Goal: Task Accomplishment & Management: Complete application form

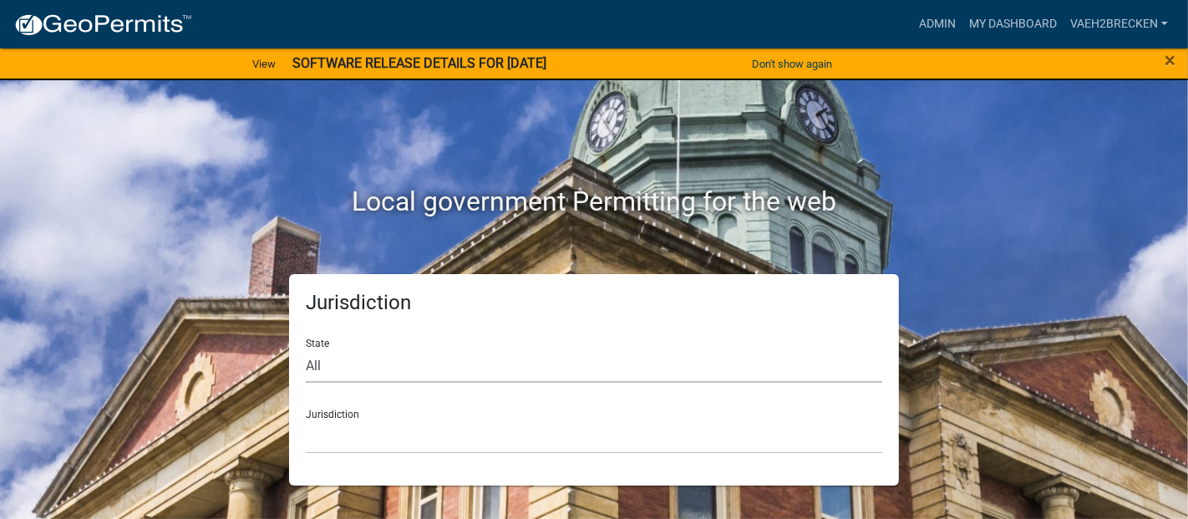
click at [343, 364] on select "All [US_STATE] [US_STATE] [US_STATE] [US_STATE] [US_STATE] [US_STATE] [US_STATE…" at bounding box center [594, 365] width 576 height 34
select select "[US_STATE]"
click at [306, 348] on select "All [US_STATE] [US_STATE] [US_STATE] [US_STATE] [US_STATE] [US_STATE] [US_STATE…" at bounding box center [594, 365] width 576 height 34
click at [453, 438] on select "[GEOGRAPHIC_DATA], [US_STATE] [GEOGRAPHIC_DATA], [US_STATE] [GEOGRAPHIC_DATA], …" at bounding box center [594, 436] width 576 height 34
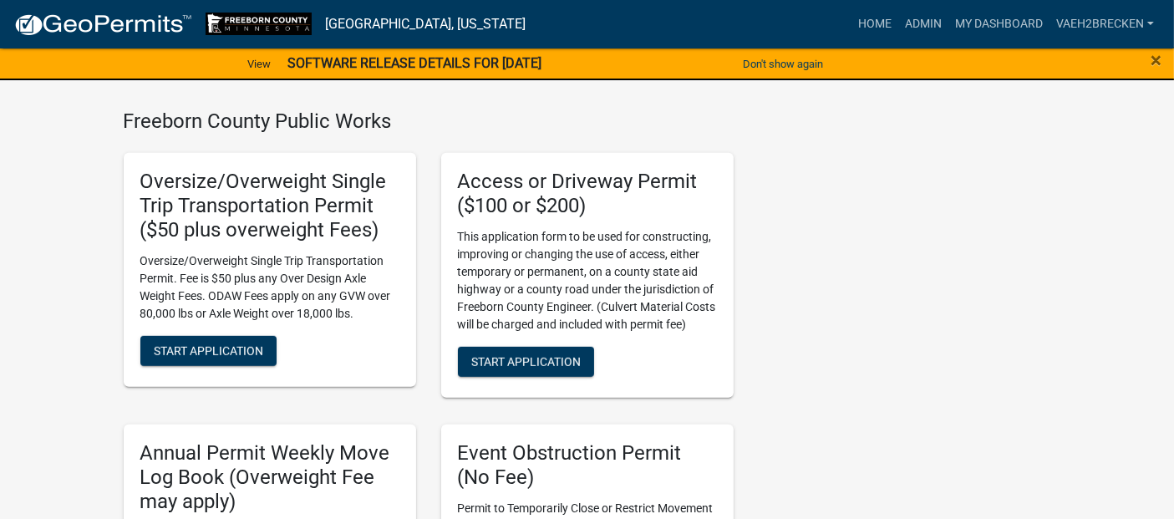
scroll to position [1114, 0]
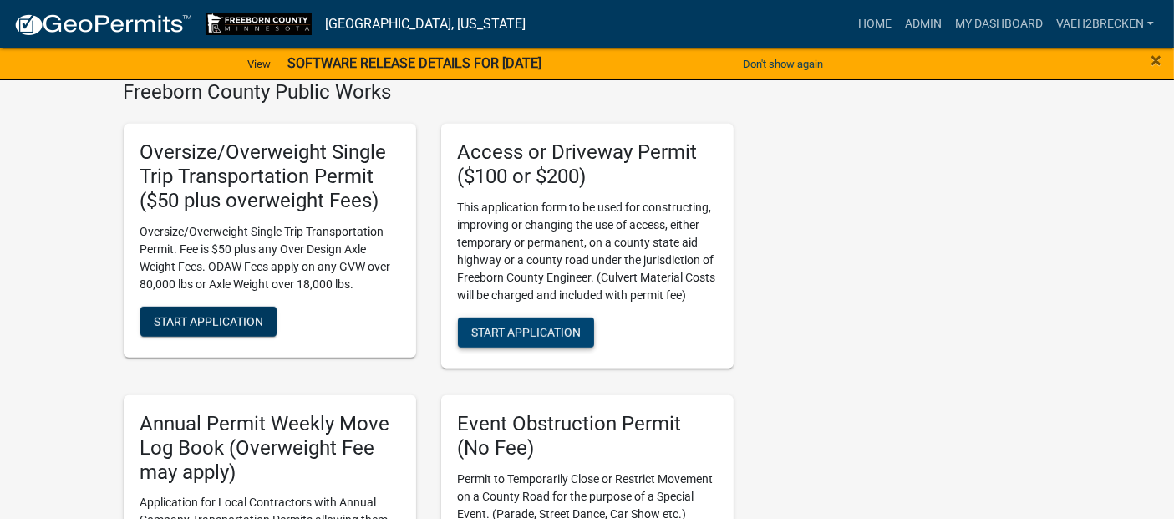
click at [536, 331] on span "Start Application" at bounding box center [525, 332] width 109 height 13
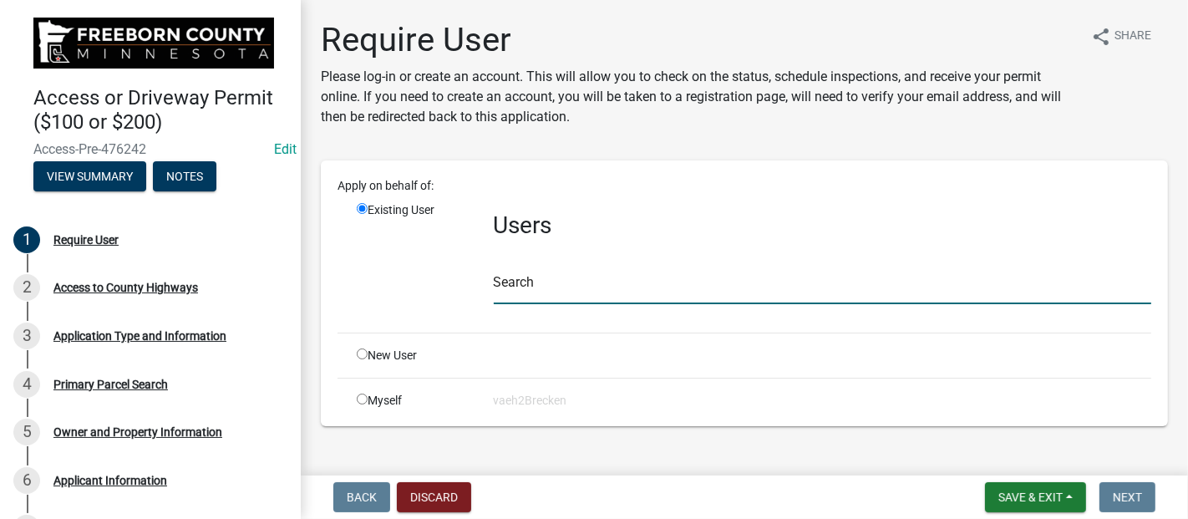
click at [586, 290] on input "text" at bounding box center [822, 287] width 657 height 34
type input "[PERSON_NAME]"
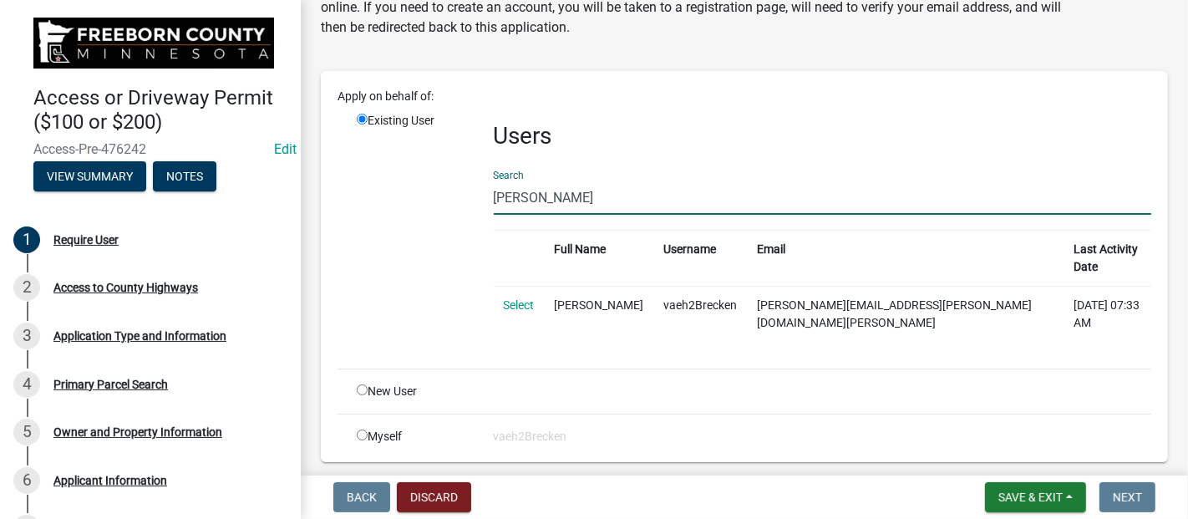
scroll to position [110, 0]
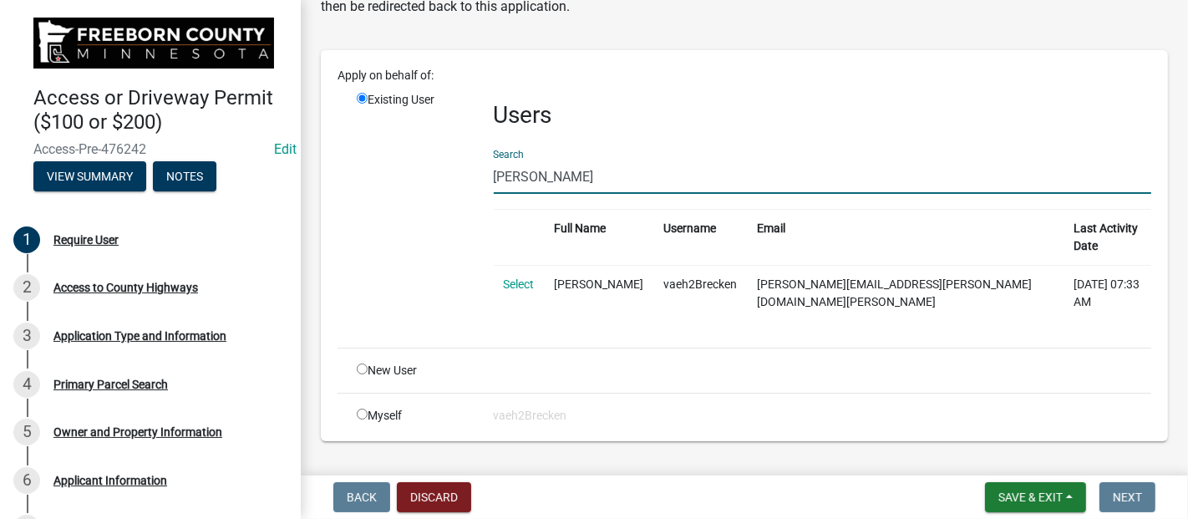
click at [365, 408] on input "radio" at bounding box center [362, 413] width 11 height 11
radio input "true"
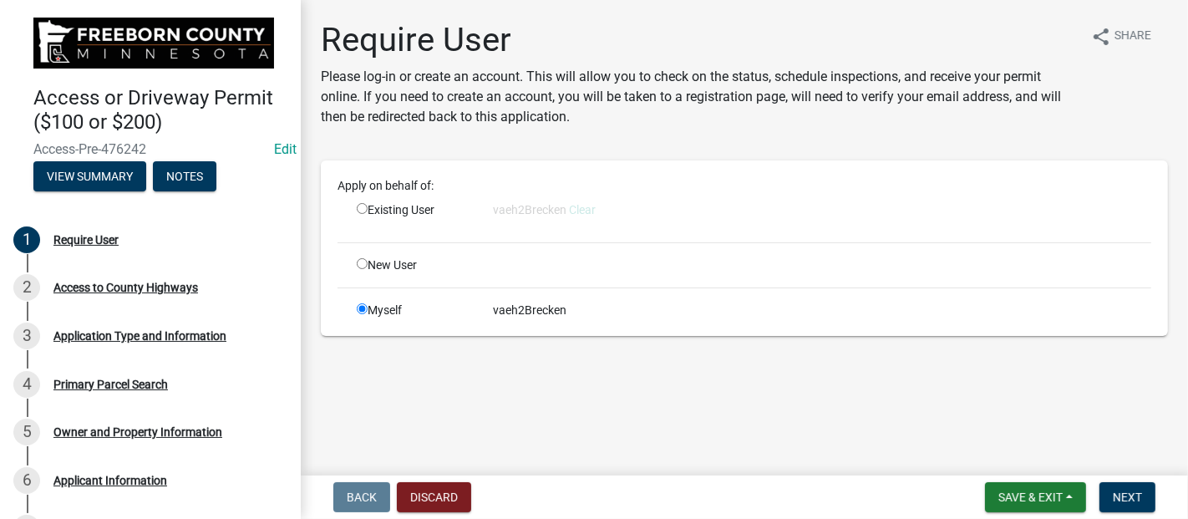
click at [363, 210] on input "radio" at bounding box center [362, 208] width 11 height 11
radio input "true"
radio input "false"
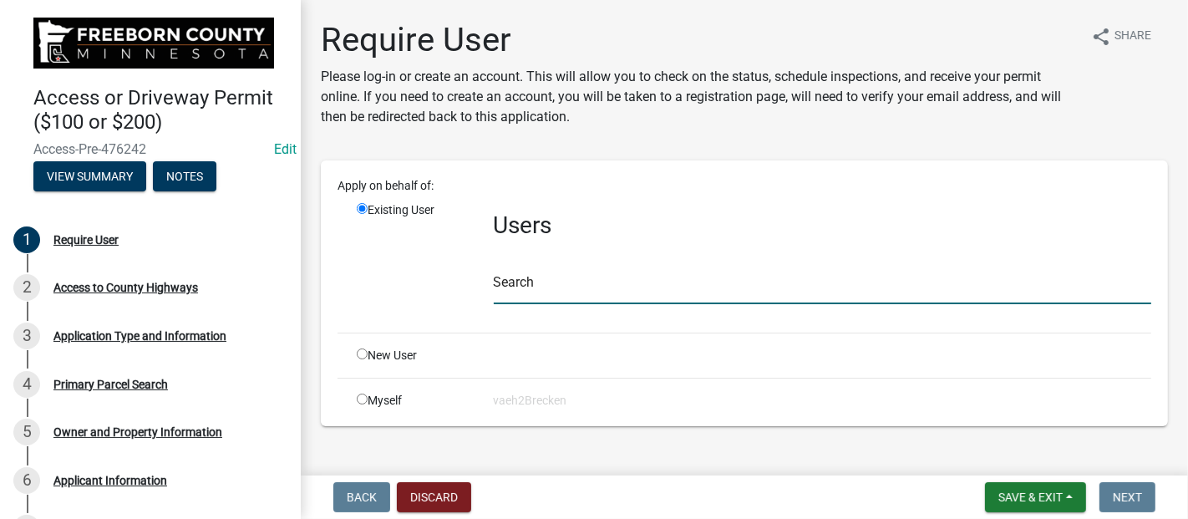
click at [545, 278] on input "text" at bounding box center [822, 287] width 657 height 34
type input "[PERSON_NAME]"
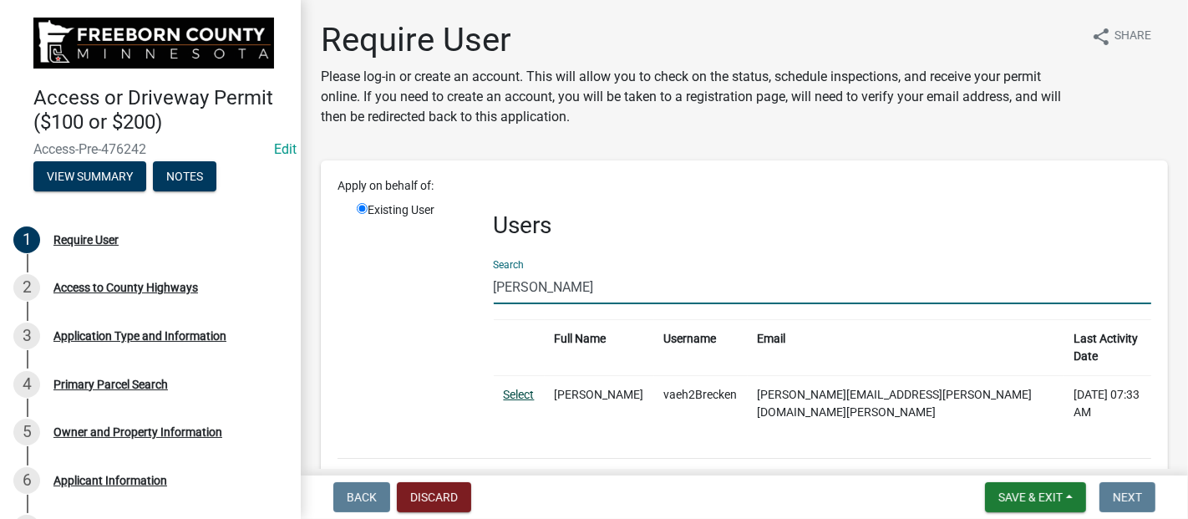
click at [522, 388] on link "Select" at bounding box center [519, 394] width 31 height 13
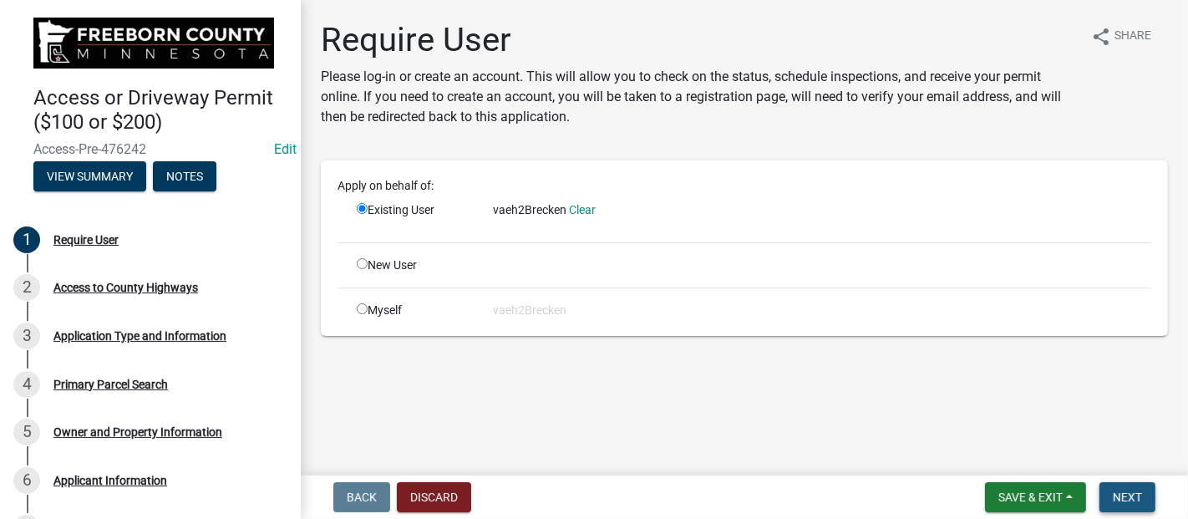
click at [1130, 495] on span "Next" at bounding box center [1127, 496] width 29 height 13
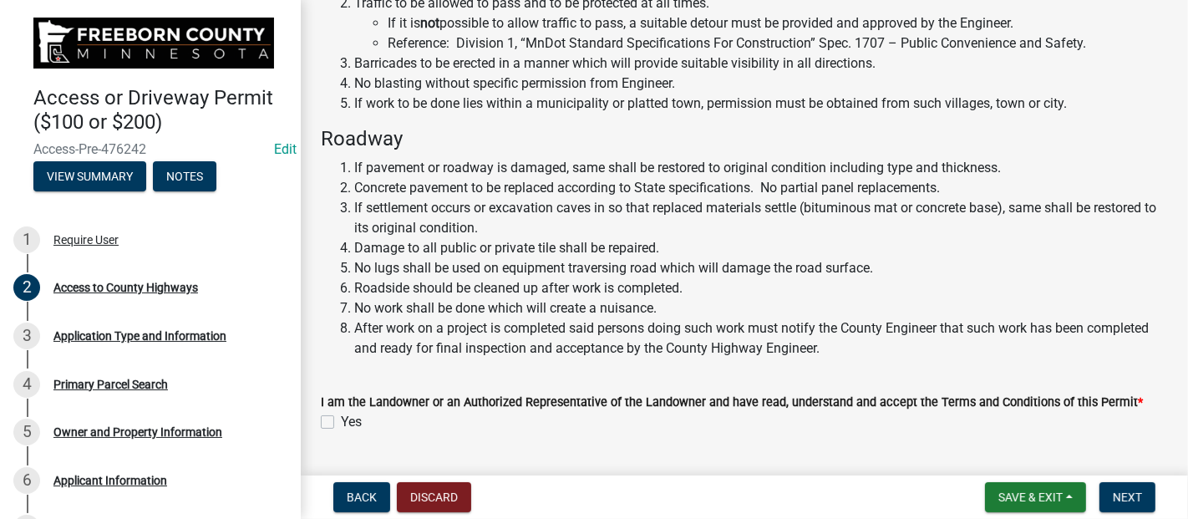
scroll to position [505, 0]
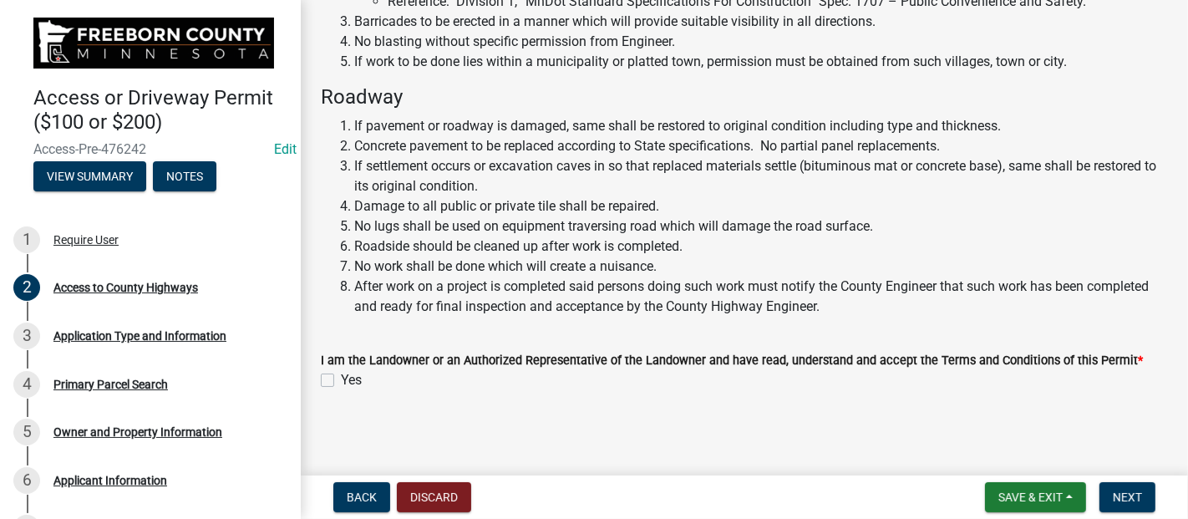
click at [341, 377] on label "Yes" at bounding box center [351, 380] width 21 height 20
click at [341, 377] on input "Yes" at bounding box center [346, 375] width 11 height 11
checkbox input "true"
click at [1138, 496] on span "Next" at bounding box center [1127, 496] width 29 height 13
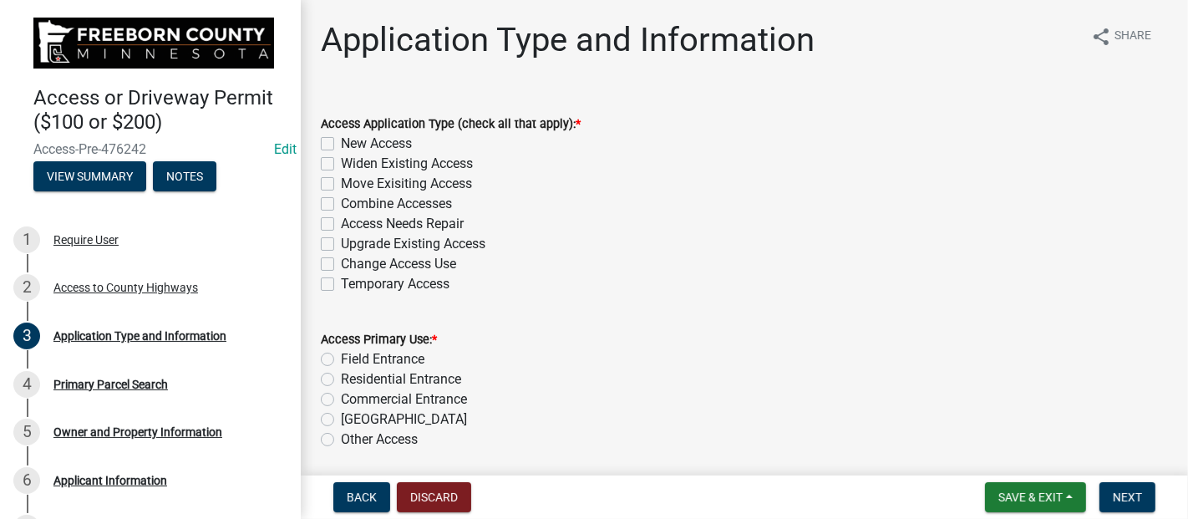
click at [341, 163] on label "Widen Existing Access" at bounding box center [407, 164] width 132 height 20
click at [341, 163] on input "Widen Existing Access" at bounding box center [346, 159] width 11 height 11
checkbox input "true"
checkbox input "false"
checkbox input "true"
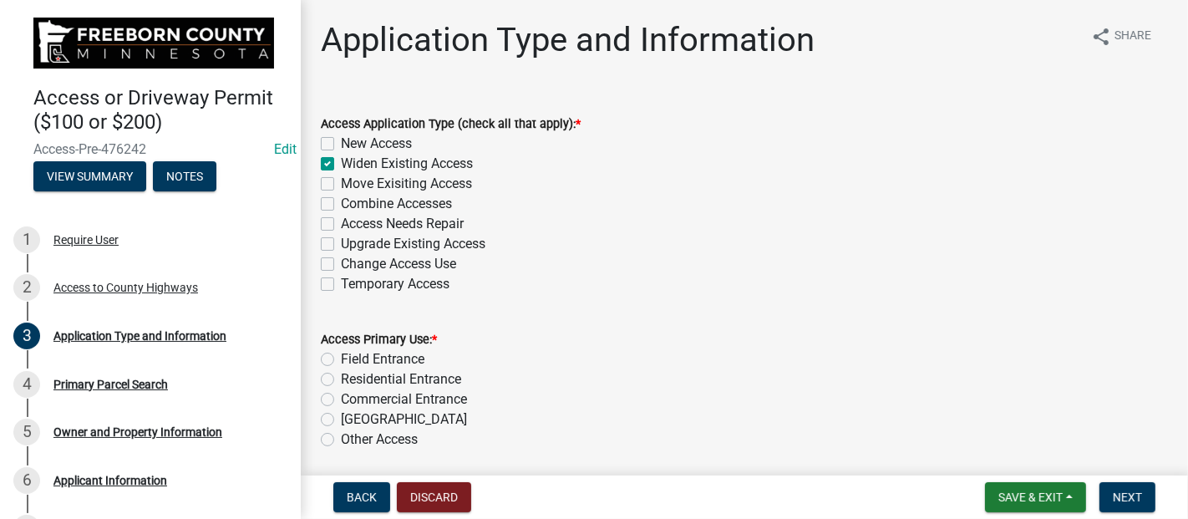
checkbox input "false"
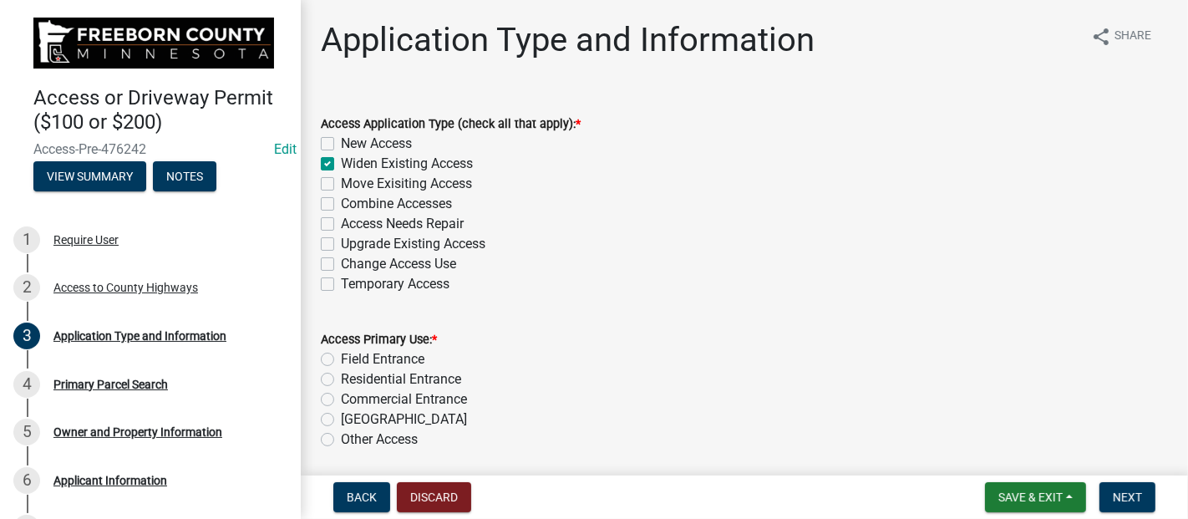
checkbox input "false"
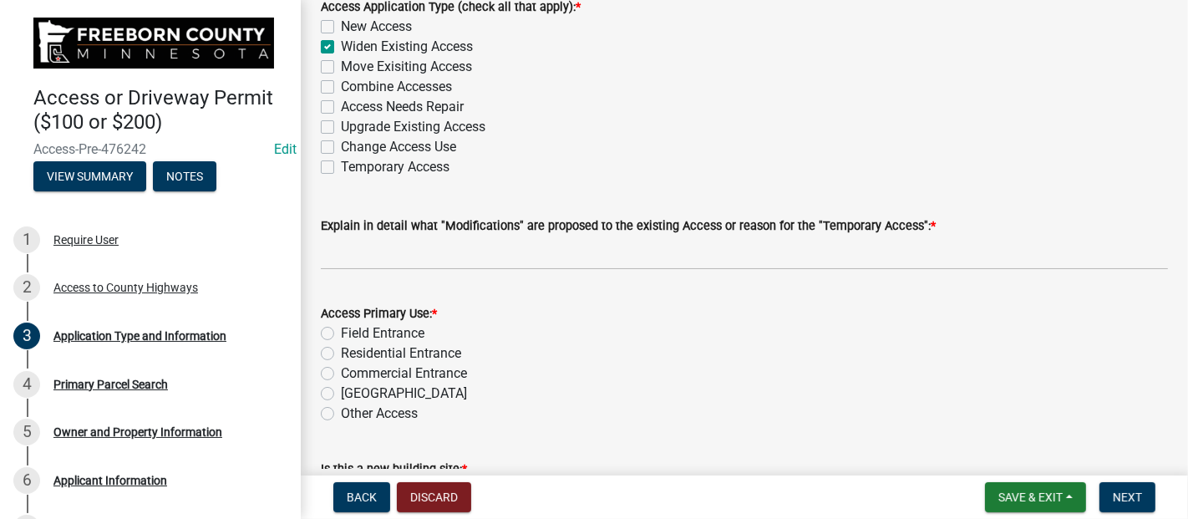
scroll to position [185, 0]
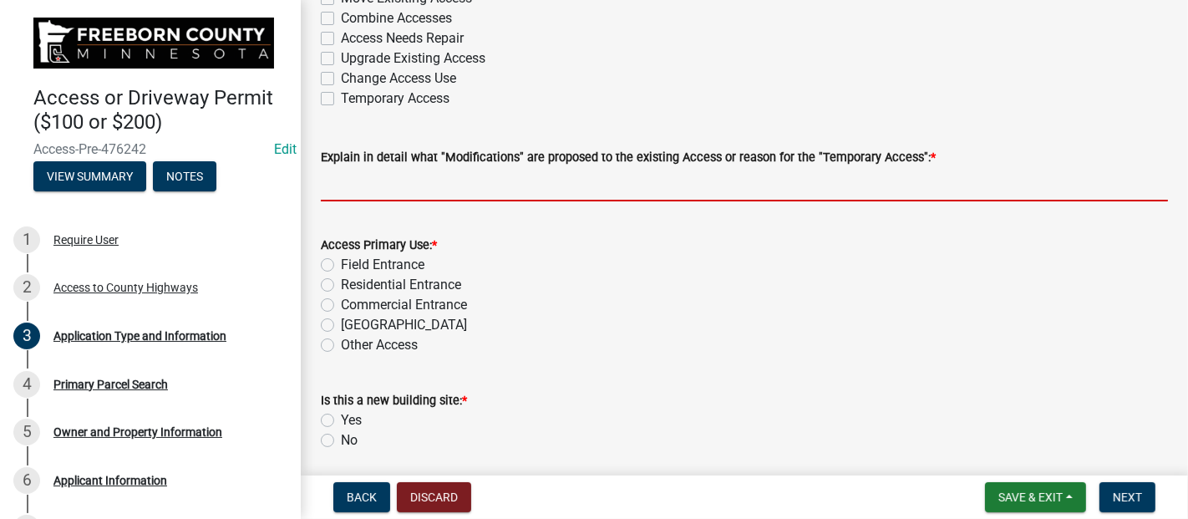
click at [428, 181] on input "Explain in detail what "Modifications" are proposed to the existing Access or r…" at bounding box center [744, 184] width 847 height 34
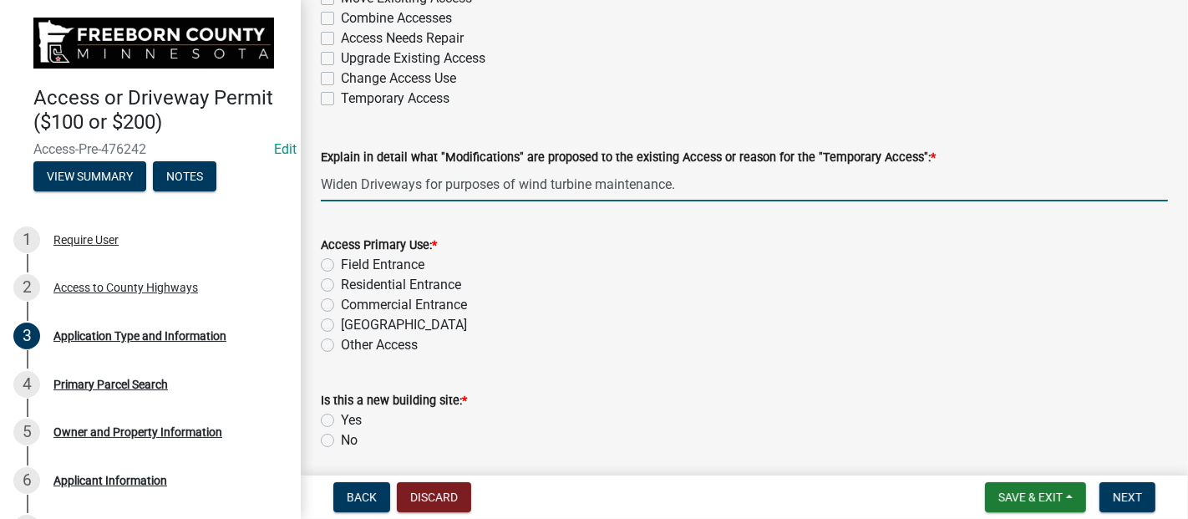
click at [369, 179] on input "Widen Driveways for purposes of wind turbine maintenance." at bounding box center [744, 184] width 847 height 34
type input "Widen driveways for purposes of wind turbine maintenance."
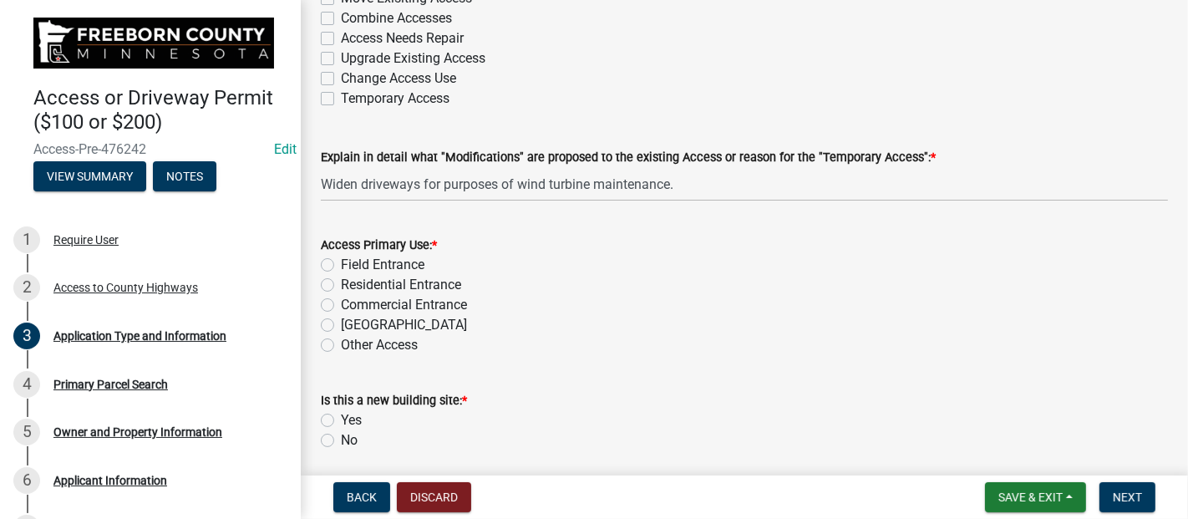
click at [341, 343] on label "Other Access" at bounding box center [379, 345] width 77 height 20
click at [341, 343] on input "Other Access" at bounding box center [346, 340] width 11 height 11
radio input "true"
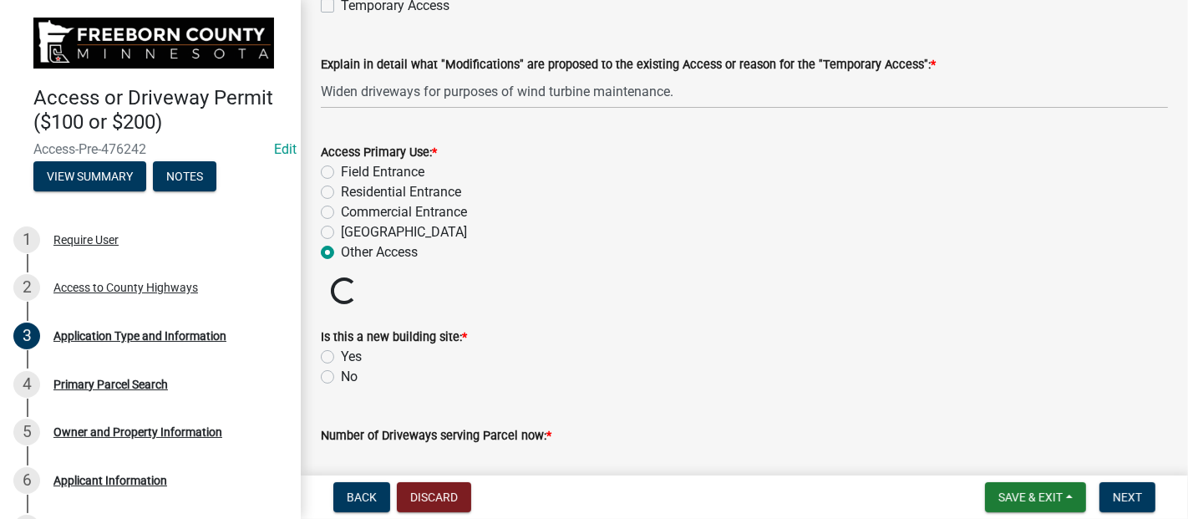
scroll to position [371, 0]
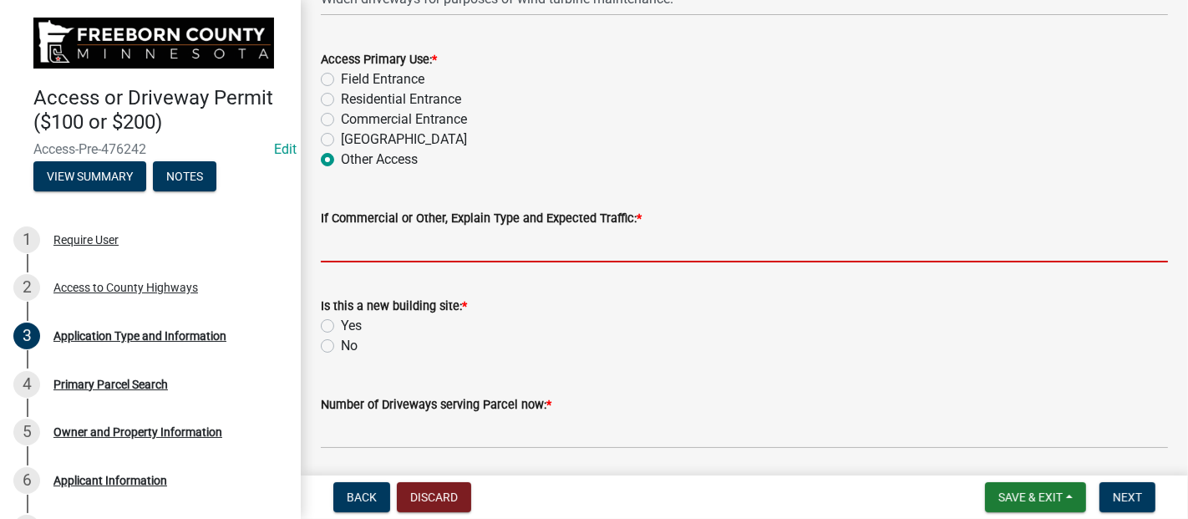
click at [449, 243] on input "If Commercial or Other, Explain Type and Expected Traffic: *" at bounding box center [744, 245] width 847 height 34
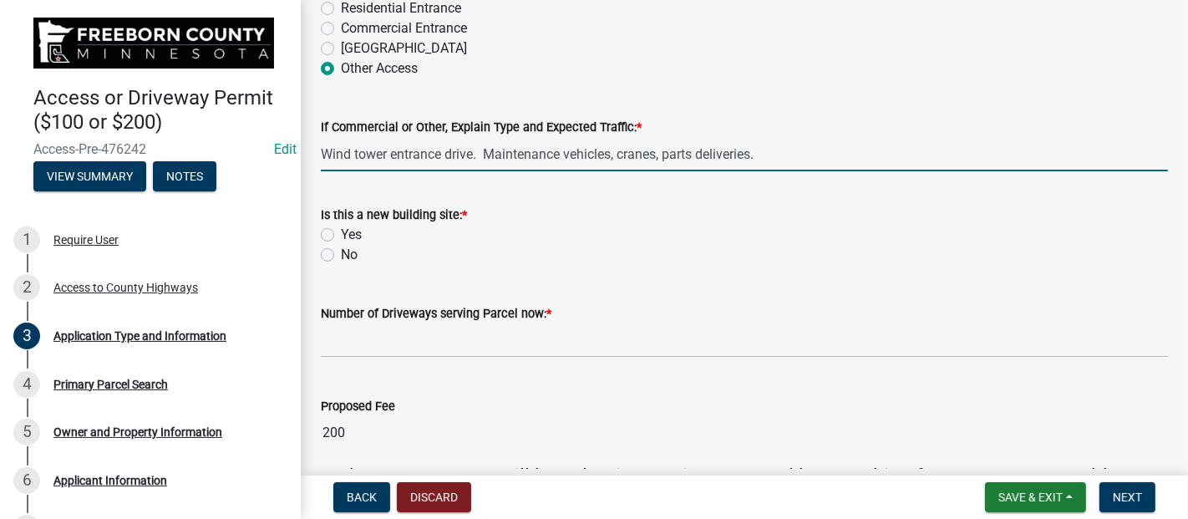
scroll to position [464, 0]
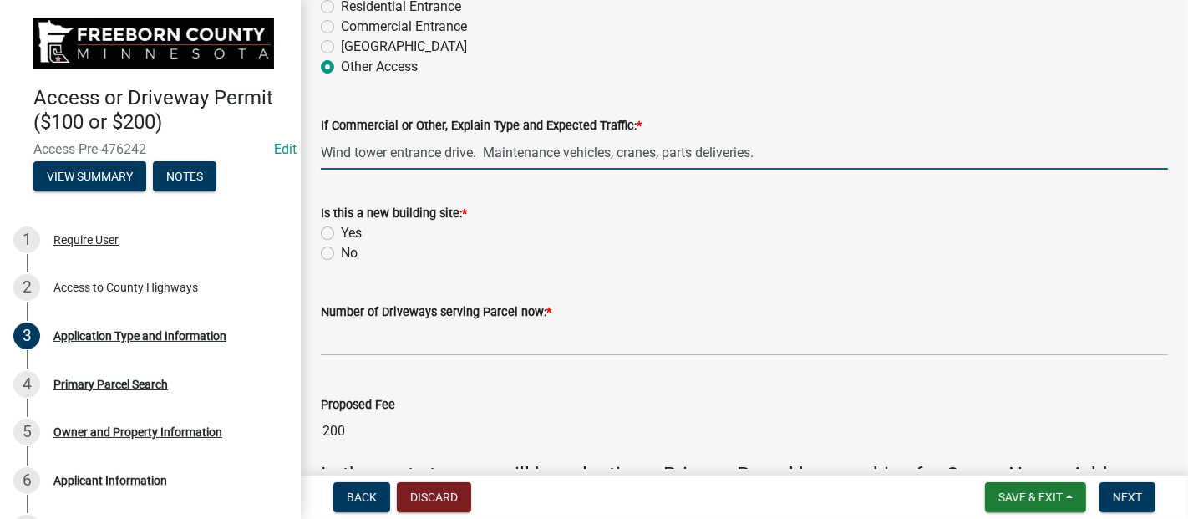
type input "Wind tower entrance drive. Maintenance vehicles, cranes, parts deliveries."
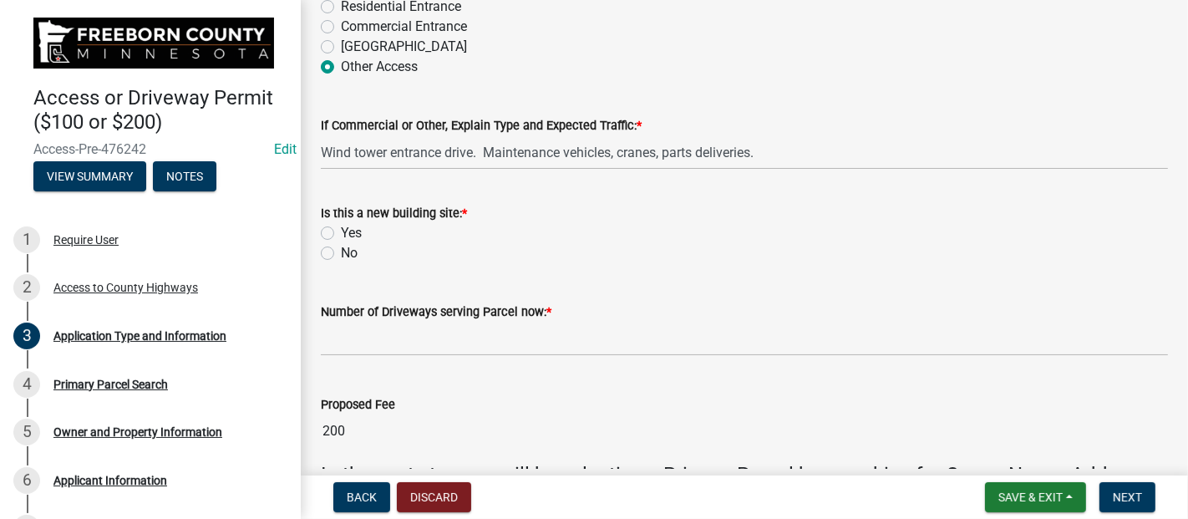
click at [341, 254] on label "No" at bounding box center [349, 253] width 17 height 20
click at [341, 254] on input "No" at bounding box center [346, 248] width 11 height 11
radio input "true"
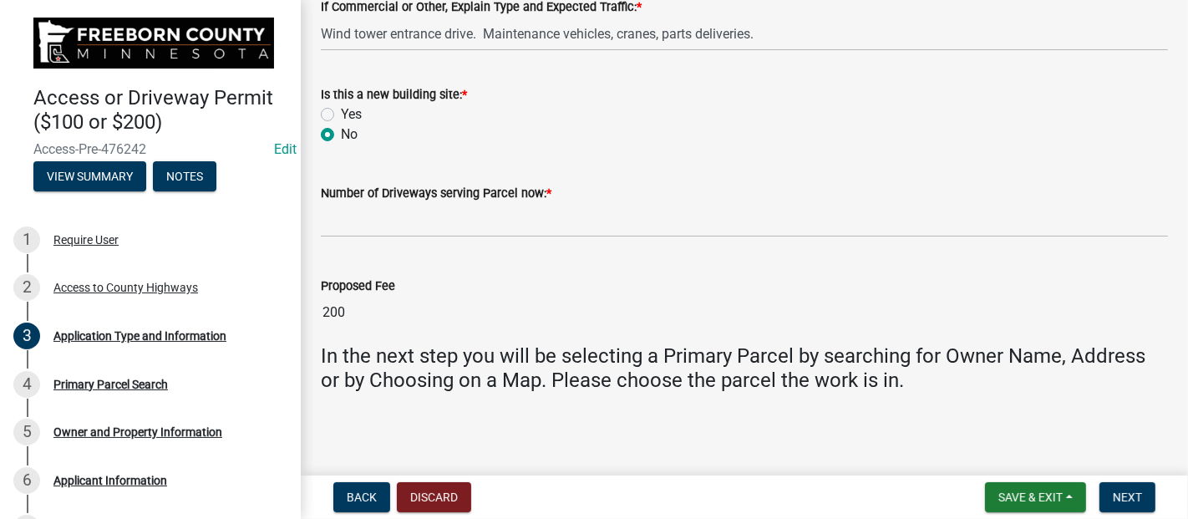
scroll to position [583, 0]
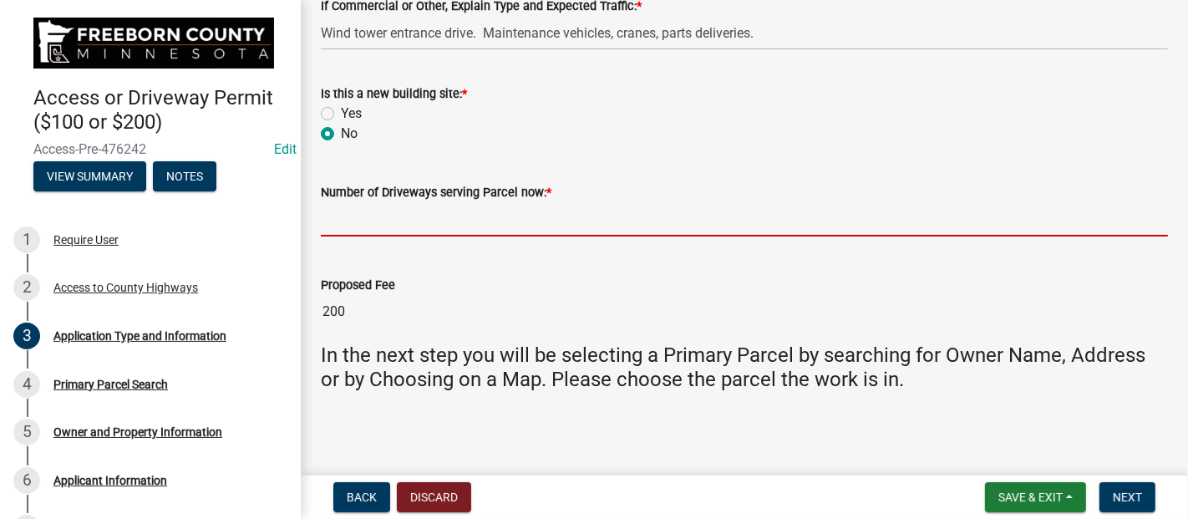
click at [516, 213] on input "text" at bounding box center [744, 219] width 847 height 34
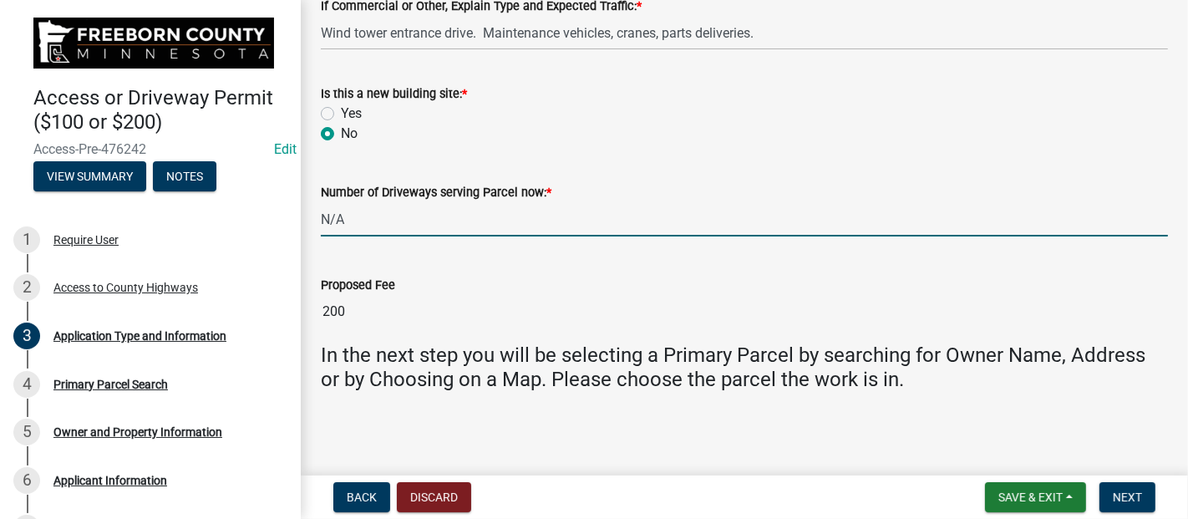
type input "0"
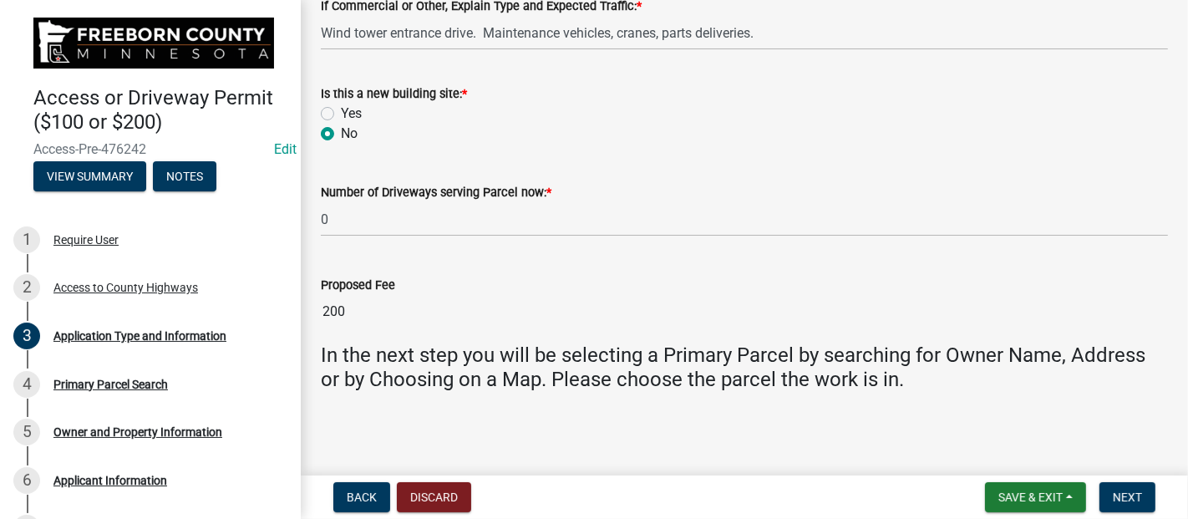
click at [568, 323] on input "200" at bounding box center [744, 311] width 847 height 33
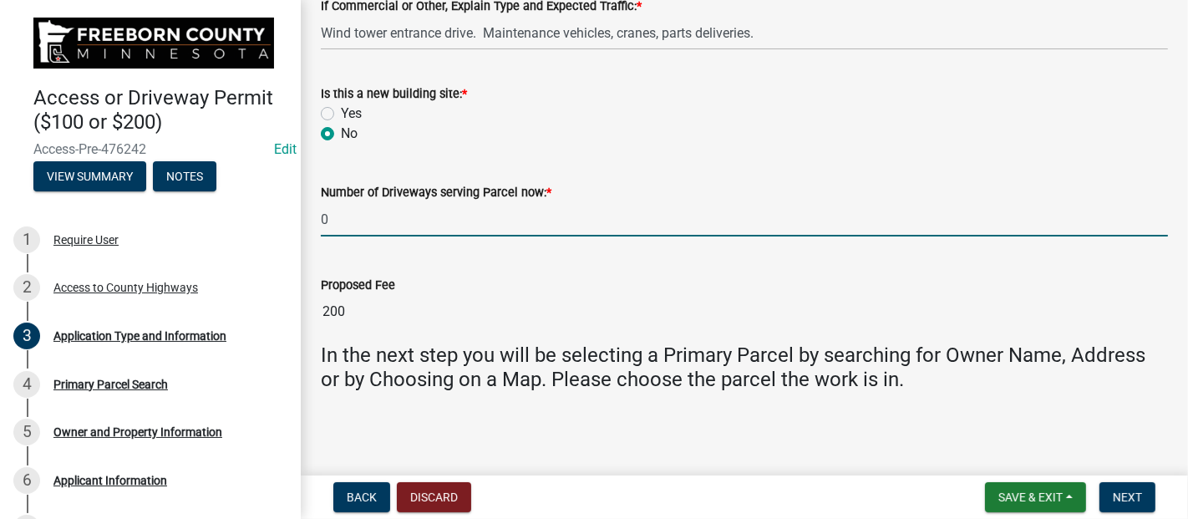
click at [429, 223] on input "0" at bounding box center [744, 219] width 847 height 34
type input "1"
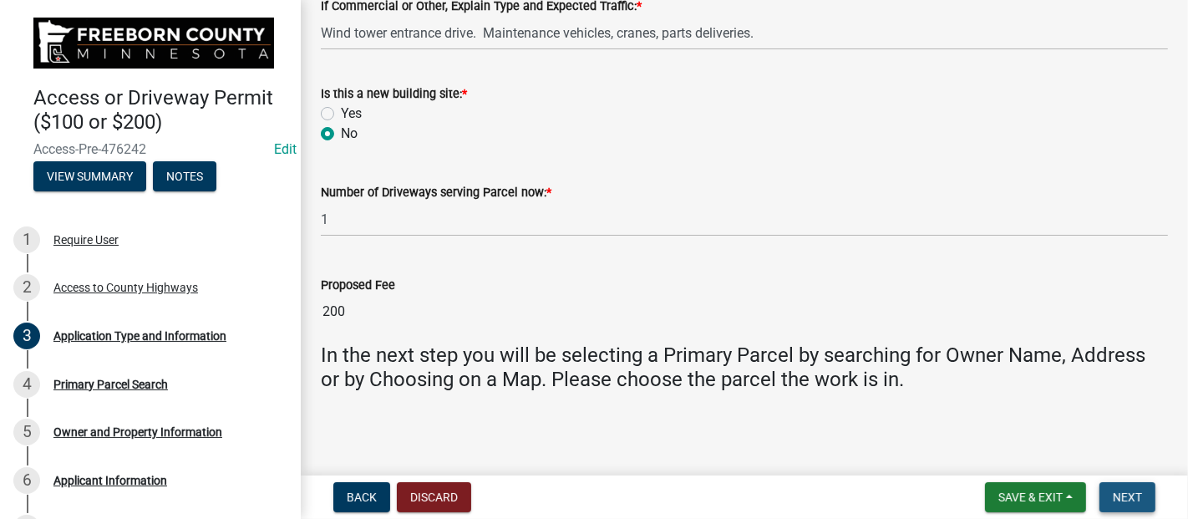
click at [1126, 499] on span "Next" at bounding box center [1127, 496] width 29 height 13
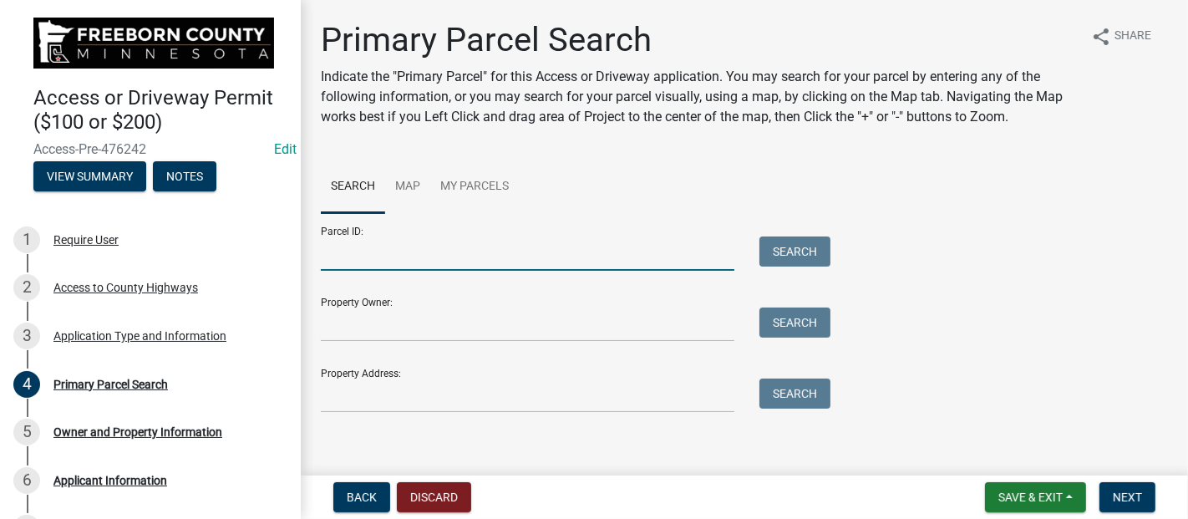
click at [512, 240] on input "Parcel ID:" at bounding box center [528, 253] width 414 height 34
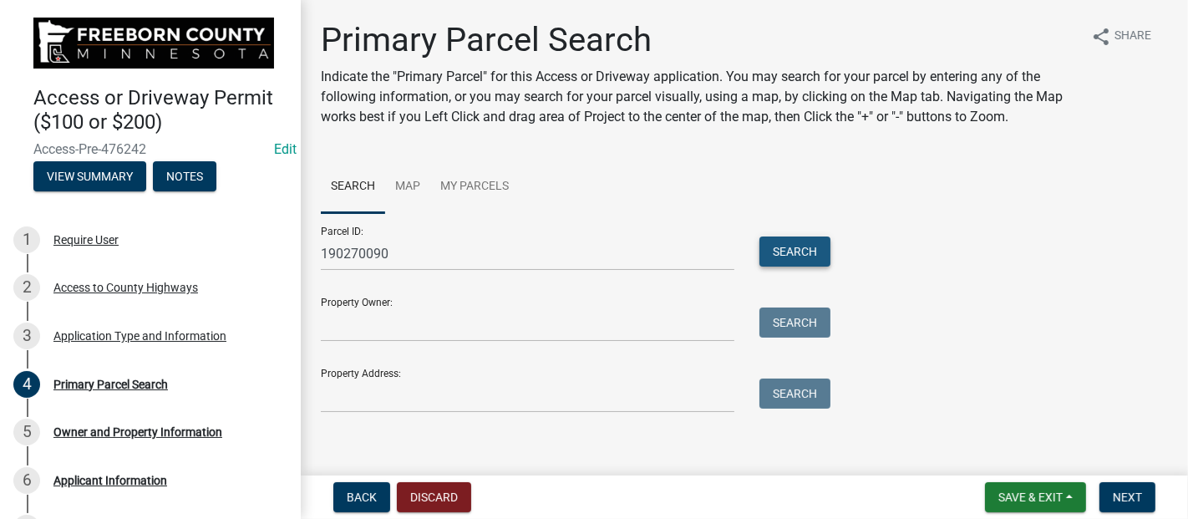
click at [783, 251] on button "Search" at bounding box center [794, 251] width 71 height 30
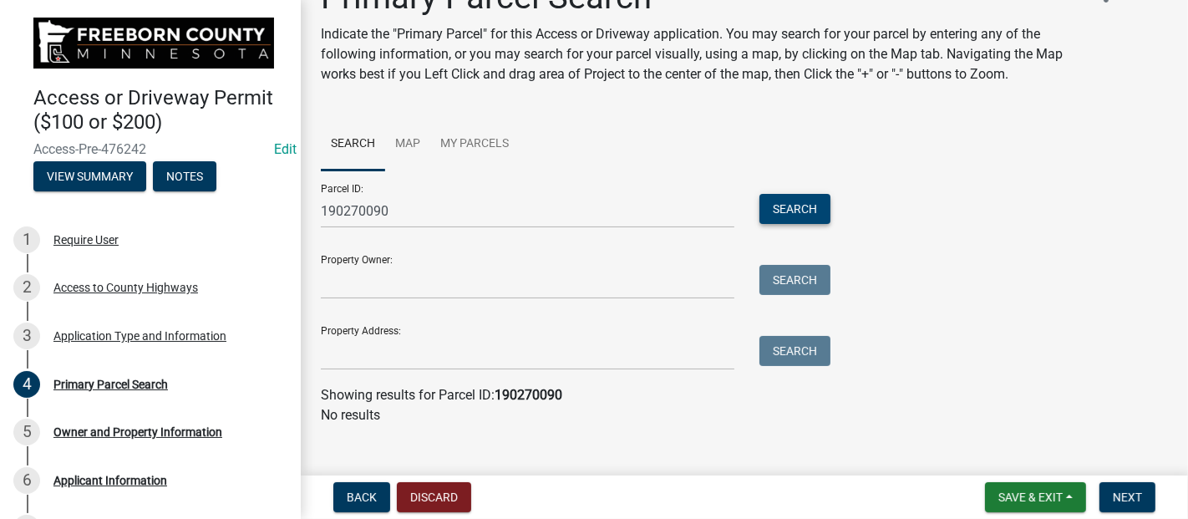
scroll to position [63, 0]
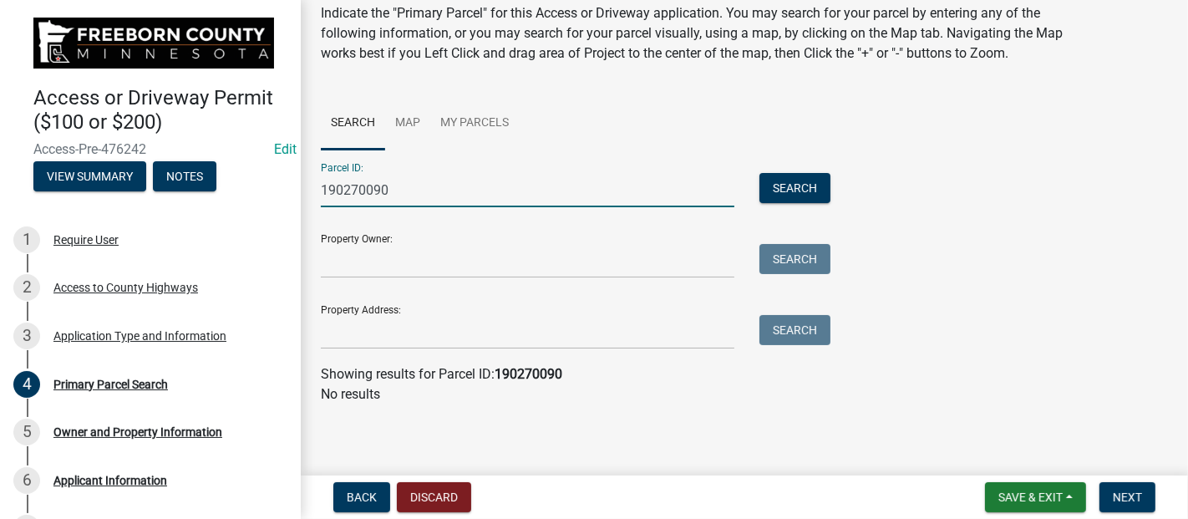
click at [355, 190] on input "190270090" at bounding box center [528, 190] width 414 height 34
type input "190290090"
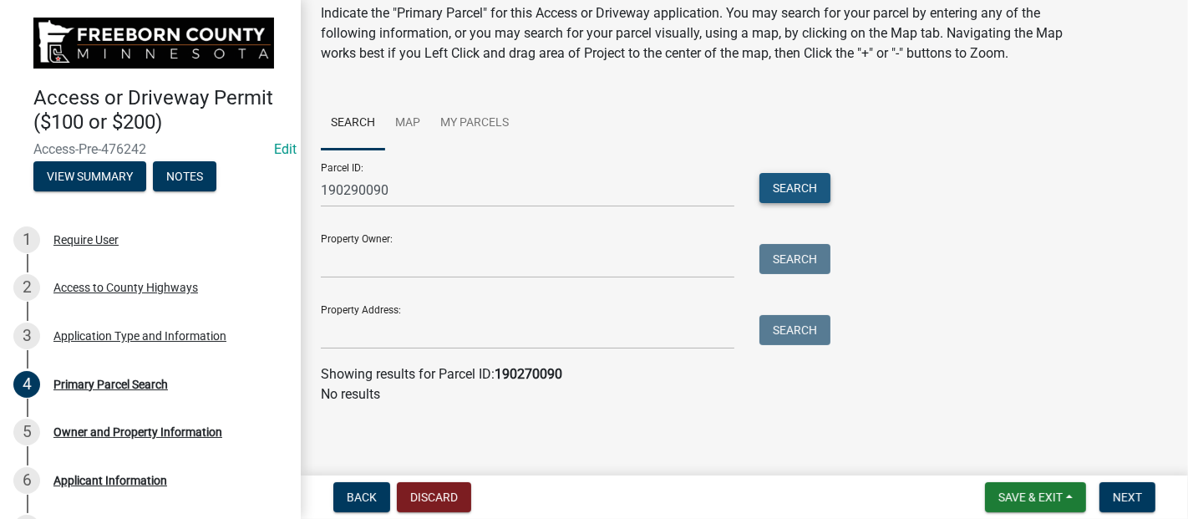
click at [778, 187] on button "Search" at bounding box center [794, 188] width 71 height 30
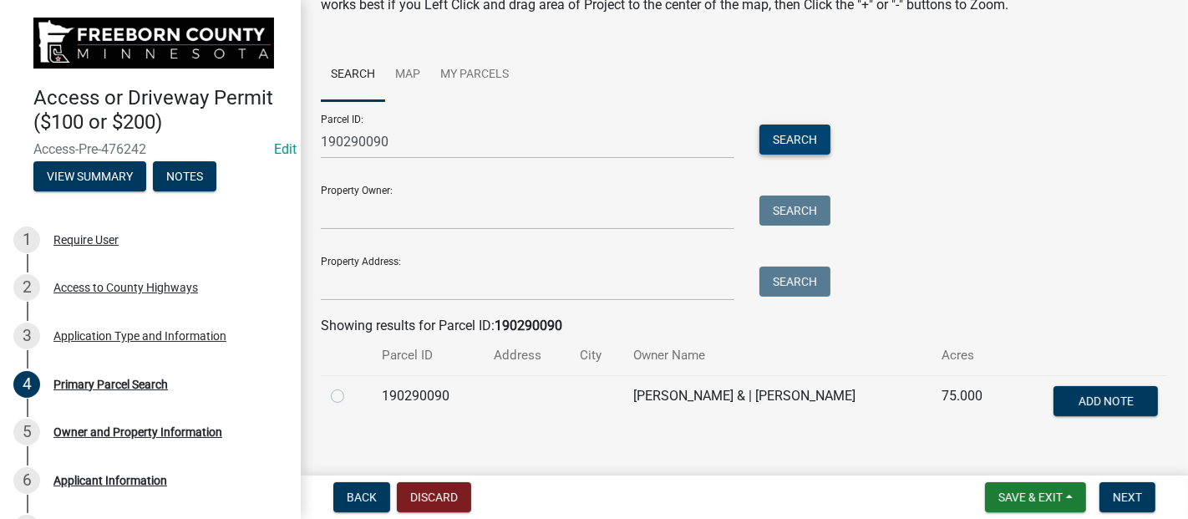
scroll to position [138, 0]
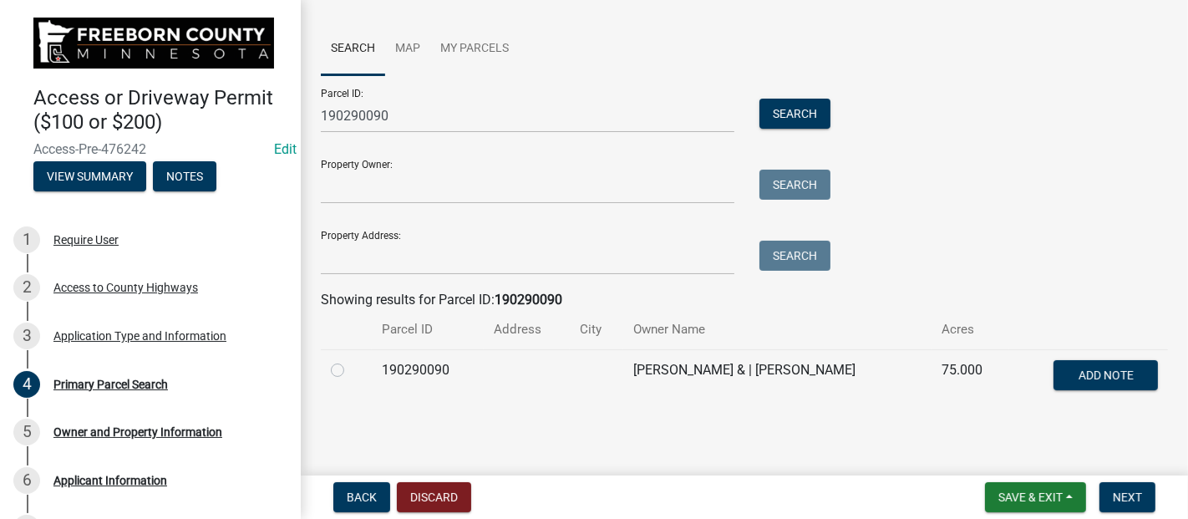
click at [351, 360] on label at bounding box center [351, 360] width 0 height 0
click at [351, 371] on input "radio" at bounding box center [356, 365] width 11 height 11
radio input "true"
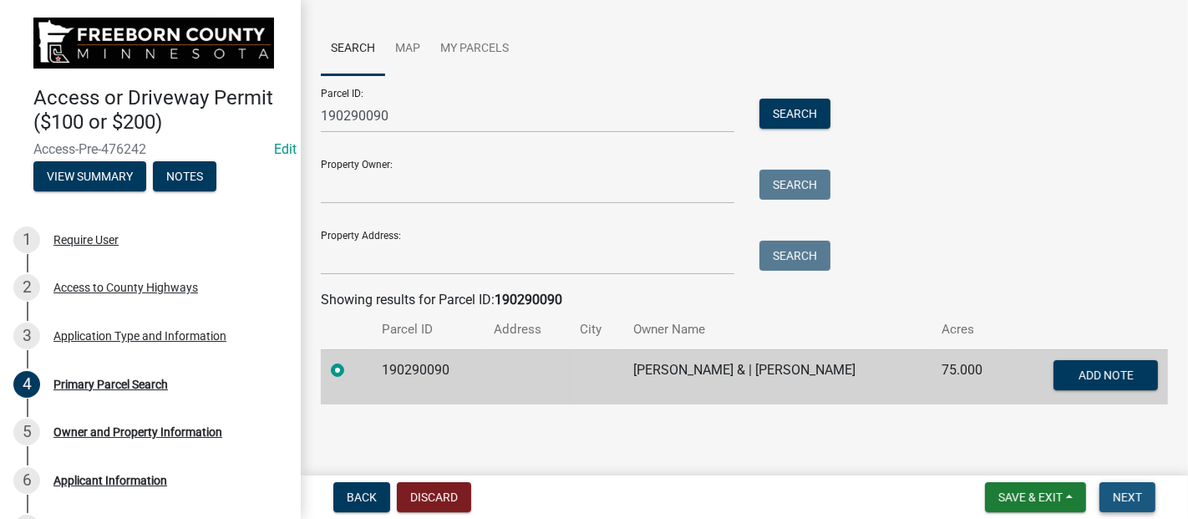
click at [1139, 500] on span "Next" at bounding box center [1127, 496] width 29 height 13
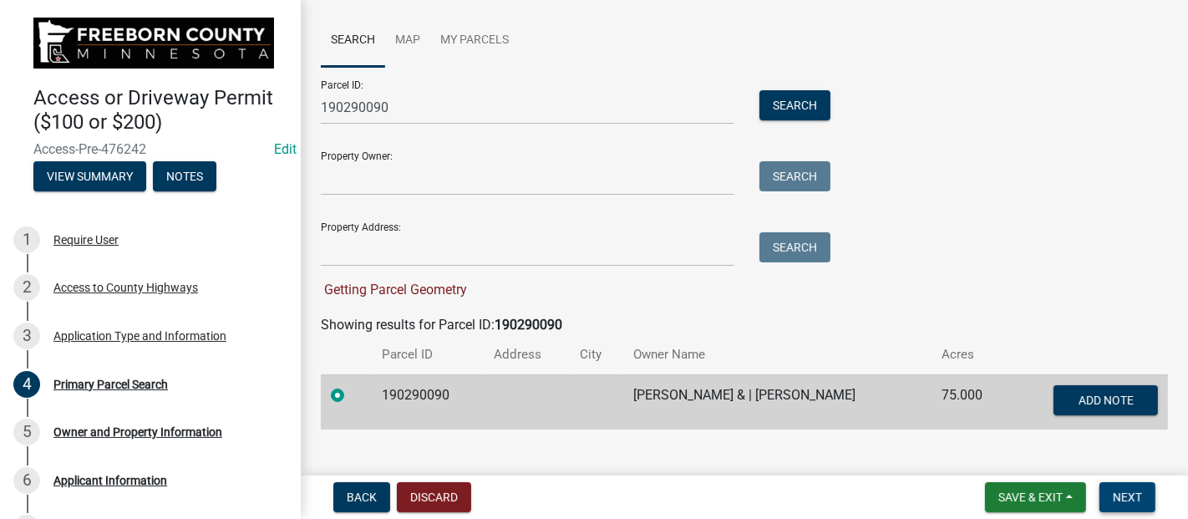
scroll to position [171, 0]
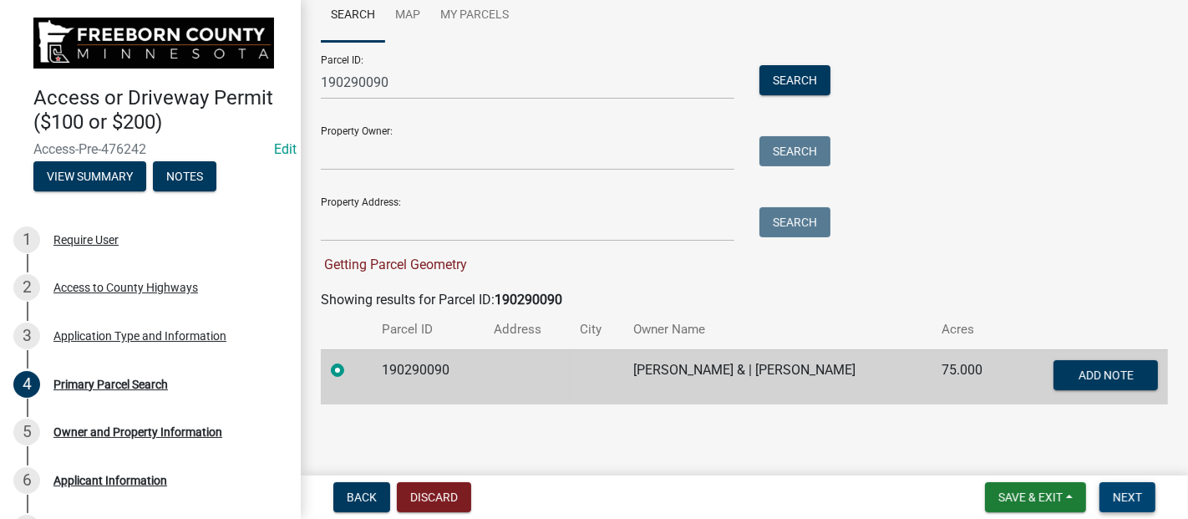
click at [1134, 505] on button "Next" at bounding box center [1127, 497] width 56 height 30
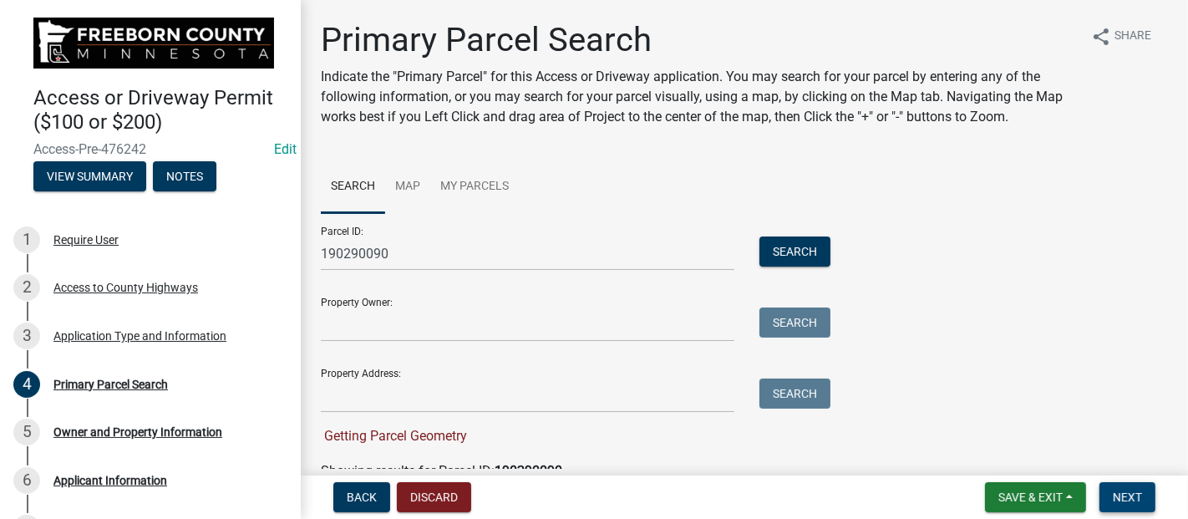
scroll to position [93, 0]
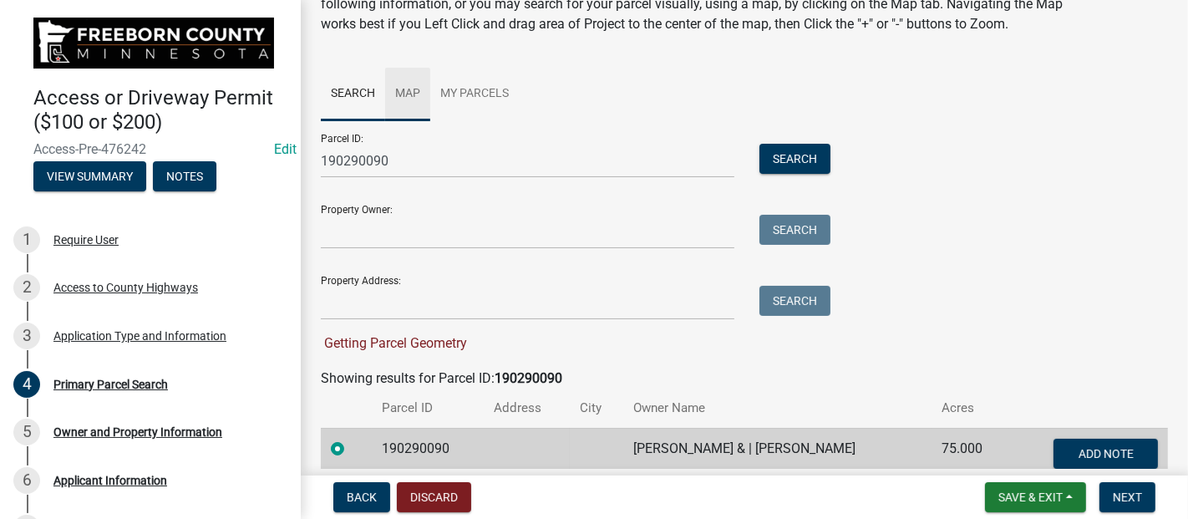
click at [403, 89] on link "Map" at bounding box center [407, 94] width 45 height 53
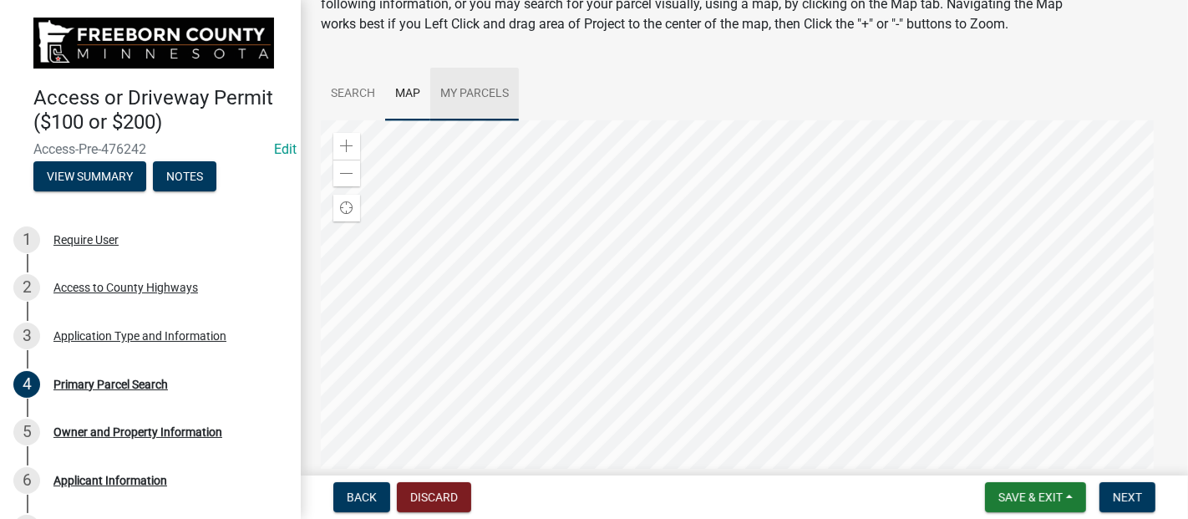
click at [480, 90] on link "My Parcels" at bounding box center [474, 94] width 89 height 53
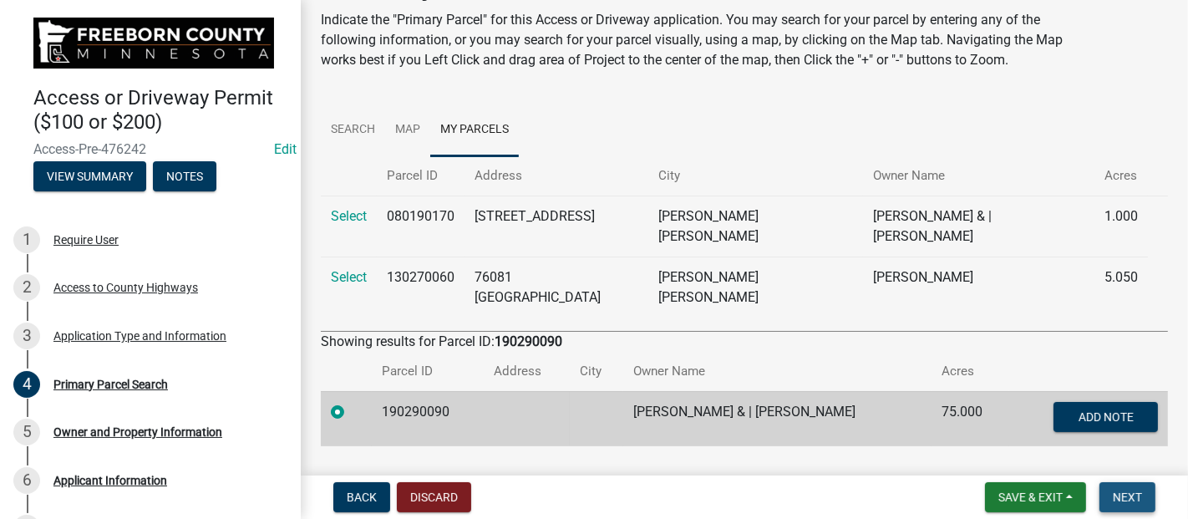
click at [1133, 495] on span "Next" at bounding box center [1127, 496] width 29 height 13
click at [728, 391] on td "[PERSON_NAME] & | [PERSON_NAME]" at bounding box center [777, 418] width 308 height 55
click at [358, 125] on link "Search" at bounding box center [353, 130] width 64 height 53
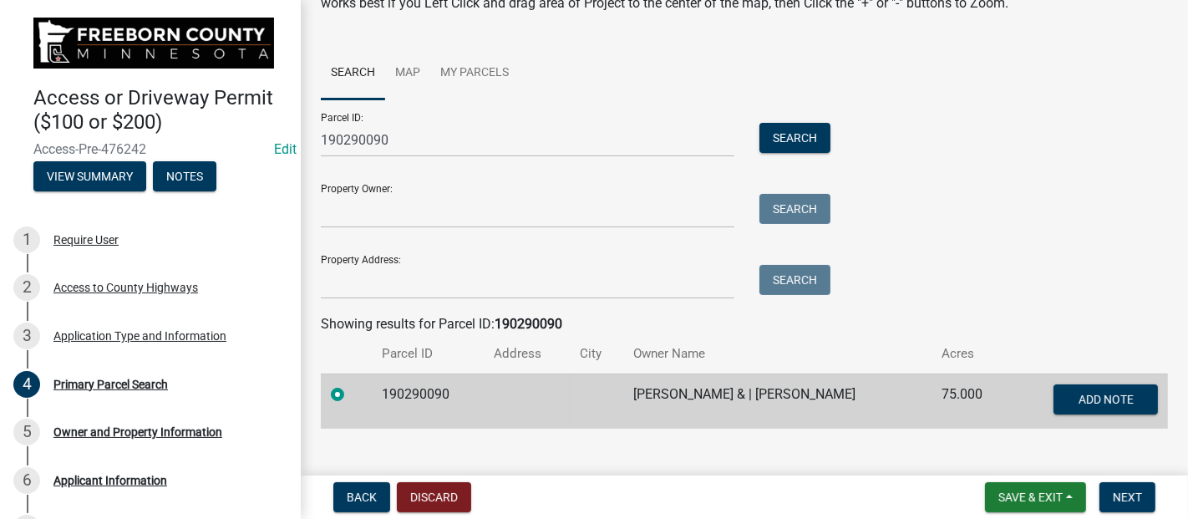
scroll to position [138, 0]
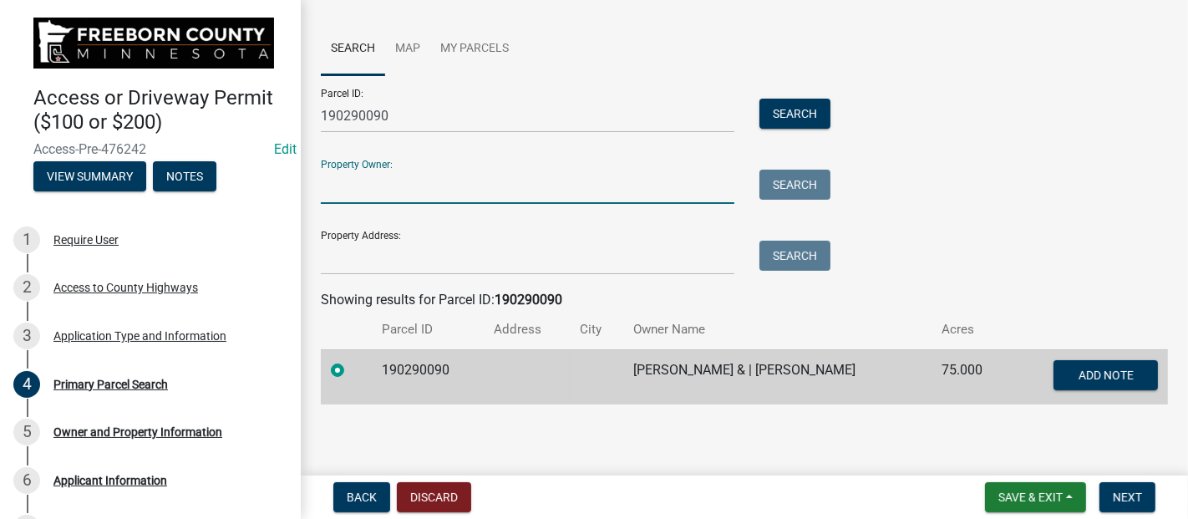
click at [487, 180] on input "Property Owner:" at bounding box center [528, 187] width 414 height 34
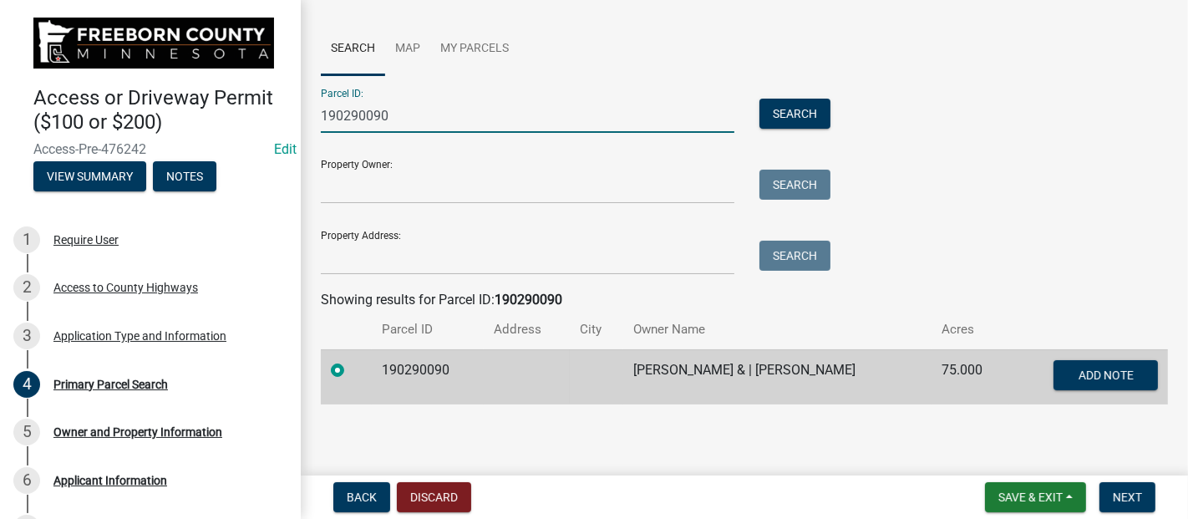
click at [413, 118] on input "190290090" at bounding box center [528, 116] width 414 height 34
click at [728, 374] on td "[PERSON_NAME] & | [PERSON_NAME]" at bounding box center [777, 376] width 308 height 55
click at [1092, 377] on span "Add Note" at bounding box center [1105, 374] width 55 height 13
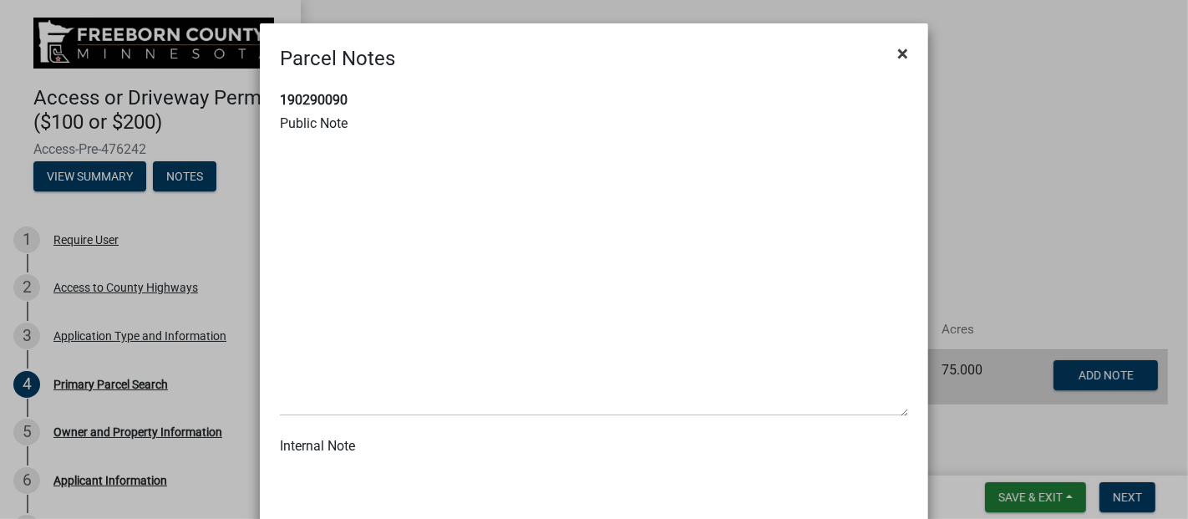
click at [897, 55] on span "×" at bounding box center [902, 53] width 11 height 23
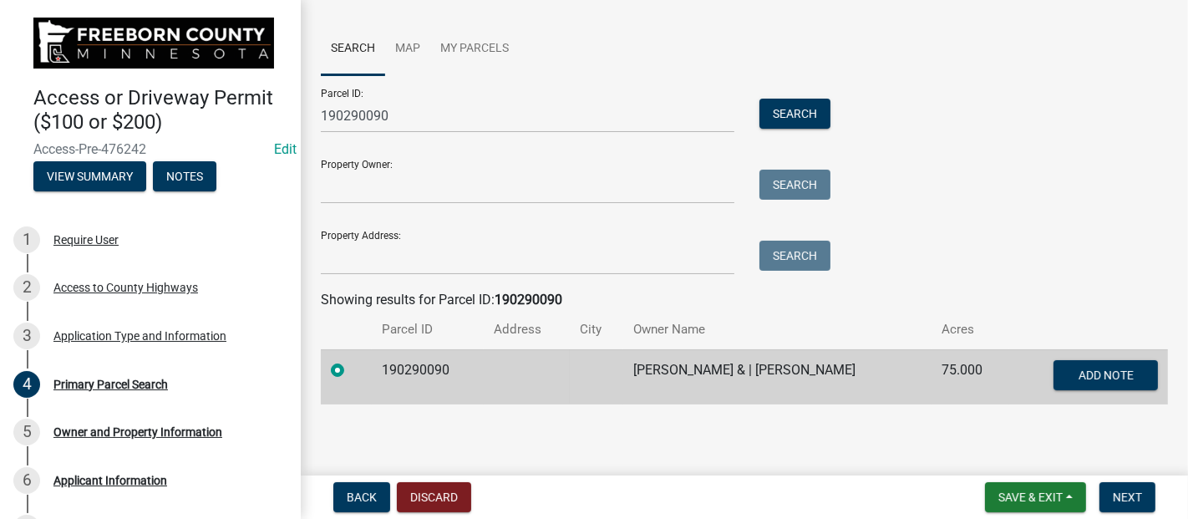
click at [672, 375] on td "[PERSON_NAME] & | [PERSON_NAME]" at bounding box center [777, 376] width 308 height 55
drag, startPoint x: 436, startPoint y: 360, endPoint x: 414, endPoint y: 363, distance: 21.9
click at [436, 359] on td "190290090" at bounding box center [428, 376] width 112 height 55
click at [351, 360] on label at bounding box center [351, 360] width 0 height 0
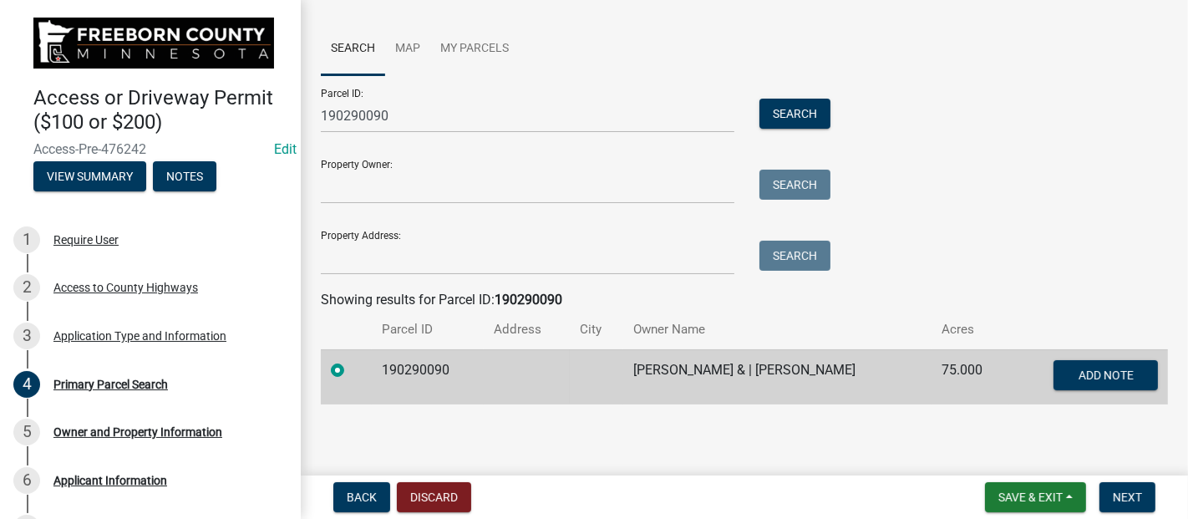
click at [351, 364] on input "radio" at bounding box center [356, 365] width 11 height 11
click at [351, 360] on label at bounding box center [351, 360] width 0 height 0
click at [351, 364] on input "radio" at bounding box center [356, 365] width 11 height 11
click at [351, 360] on label at bounding box center [351, 360] width 0 height 0
click at [351, 364] on input "radio" at bounding box center [356, 365] width 11 height 11
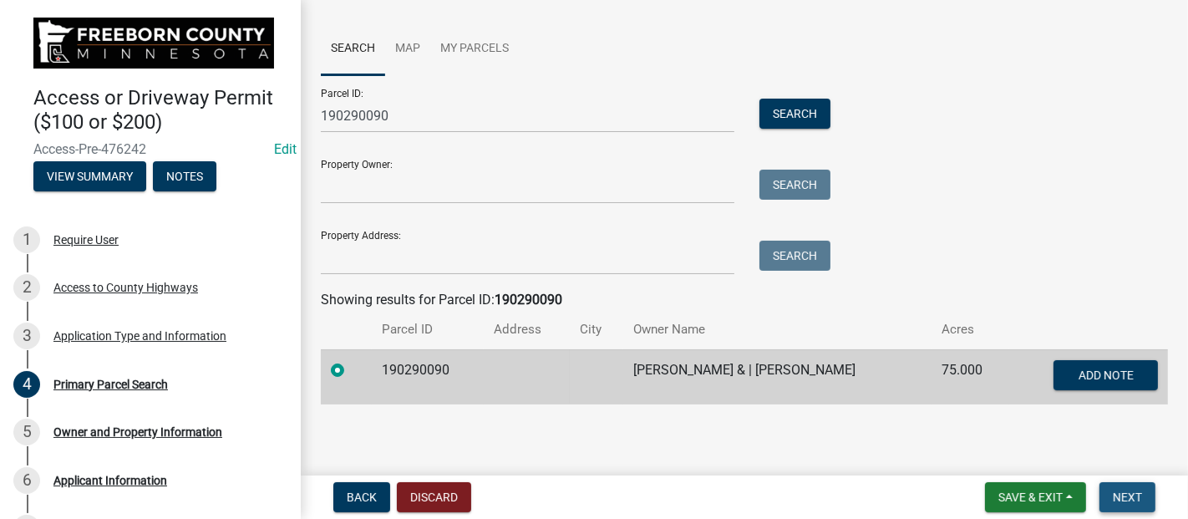
click at [1134, 500] on span "Next" at bounding box center [1127, 496] width 29 height 13
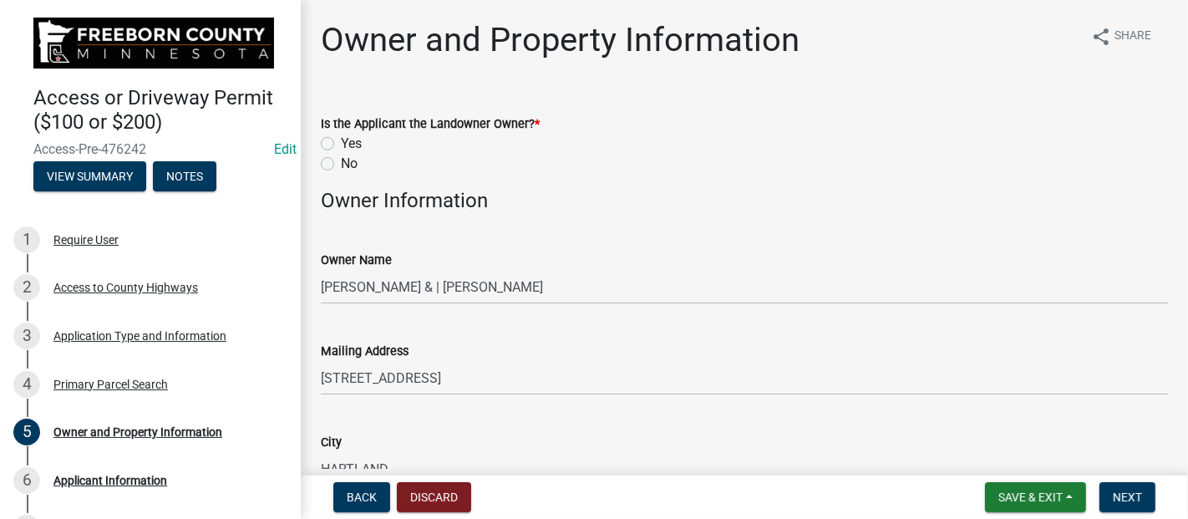
click at [341, 164] on label "No" at bounding box center [349, 164] width 17 height 20
click at [341, 164] on input "No" at bounding box center [346, 159] width 11 height 11
radio input "true"
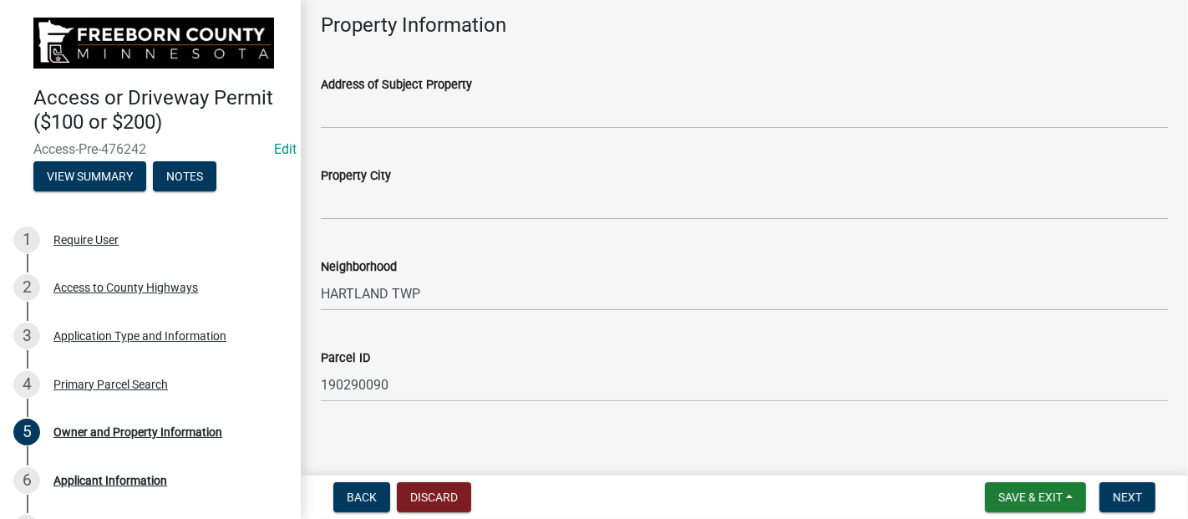
scroll to position [678, 0]
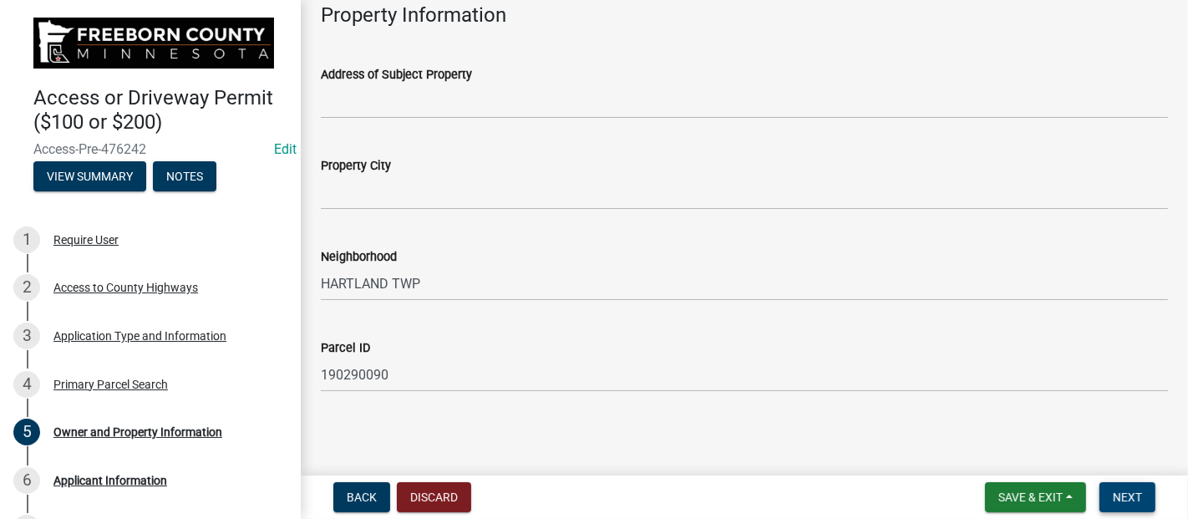
click at [1129, 505] on button "Next" at bounding box center [1127, 497] width 56 height 30
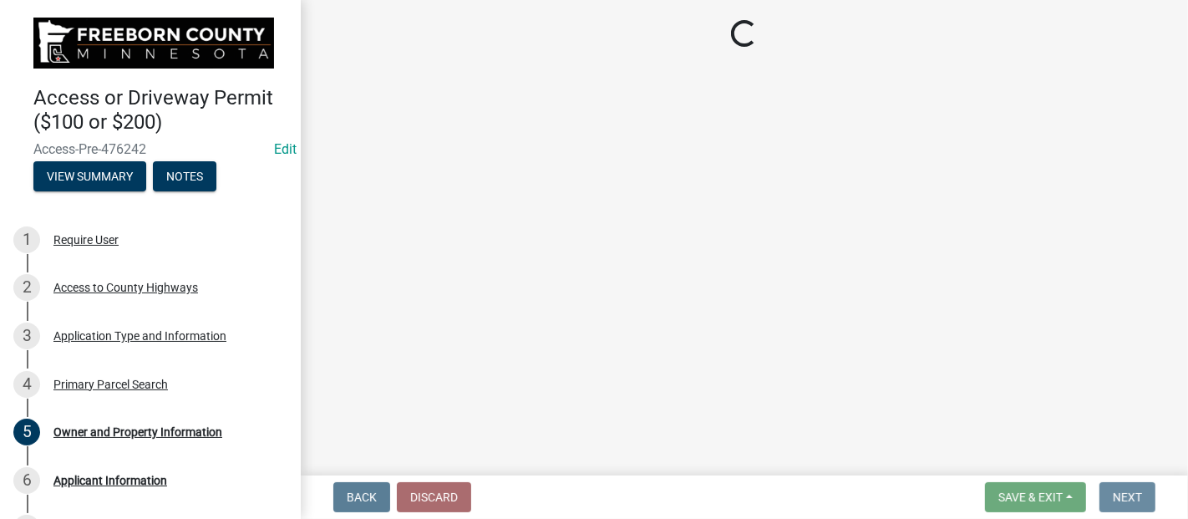
scroll to position [0, 0]
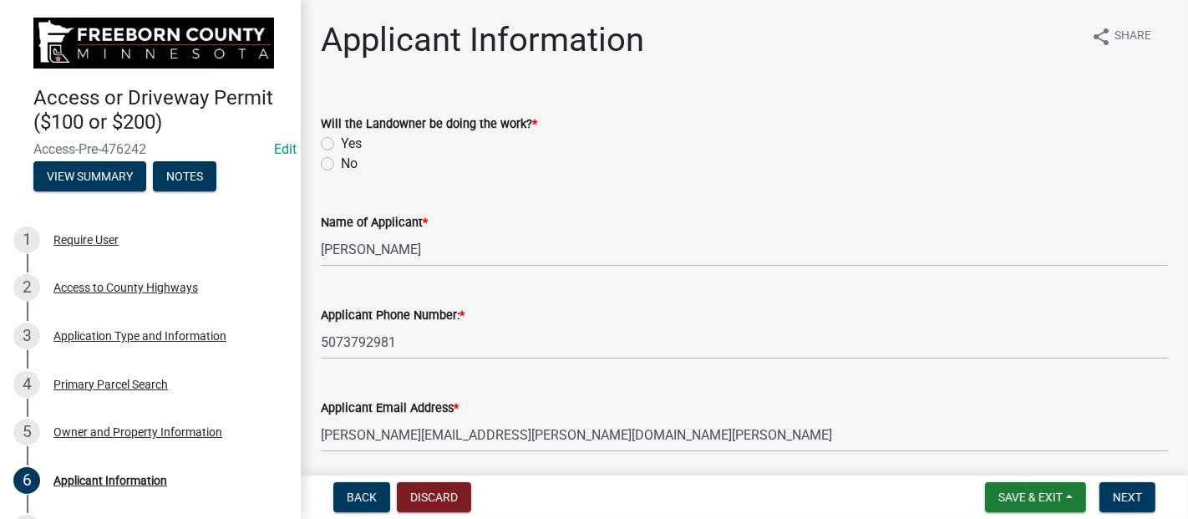
click at [341, 165] on label "No" at bounding box center [349, 164] width 17 height 20
click at [341, 165] on input "No" at bounding box center [346, 159] width 11 height 11
radio input "true"
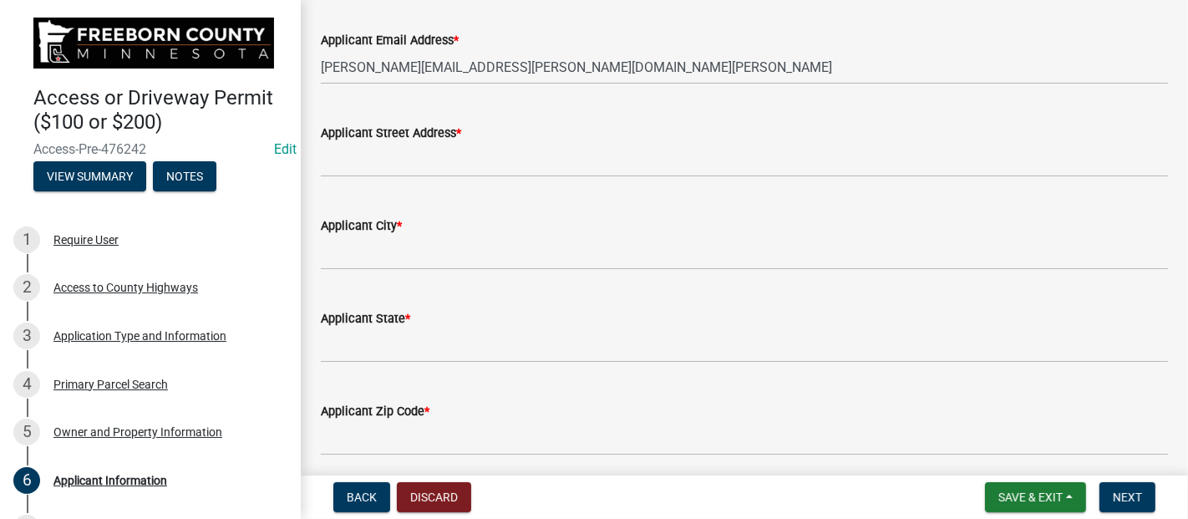
scroll to position [341, 0]
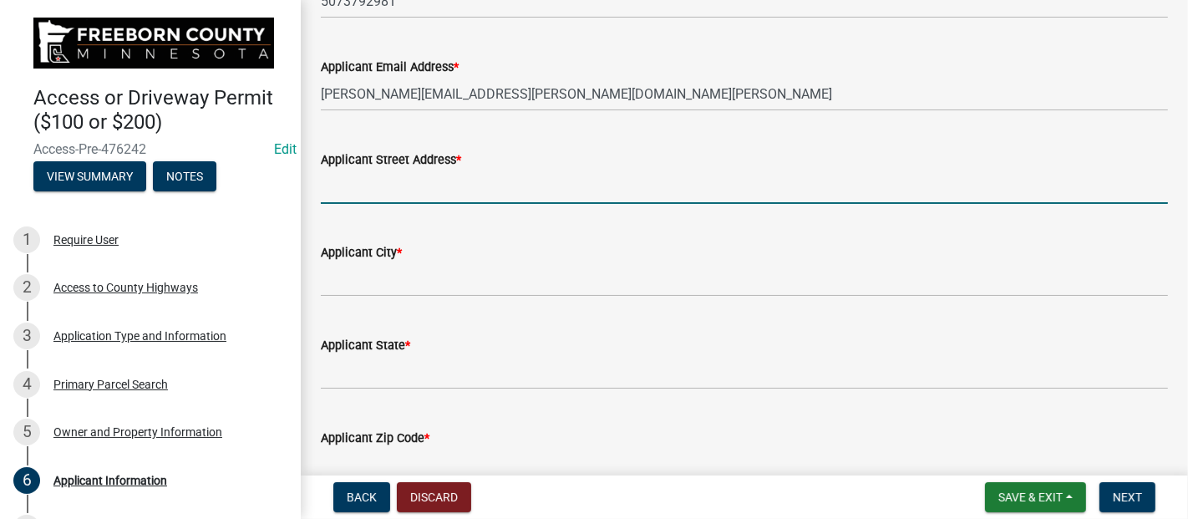
click at [403, 186] on input "Applicant Street Address *" at bounding box center [744, 187] width 847 height 34
type input "[STREET_ADDRESS]"
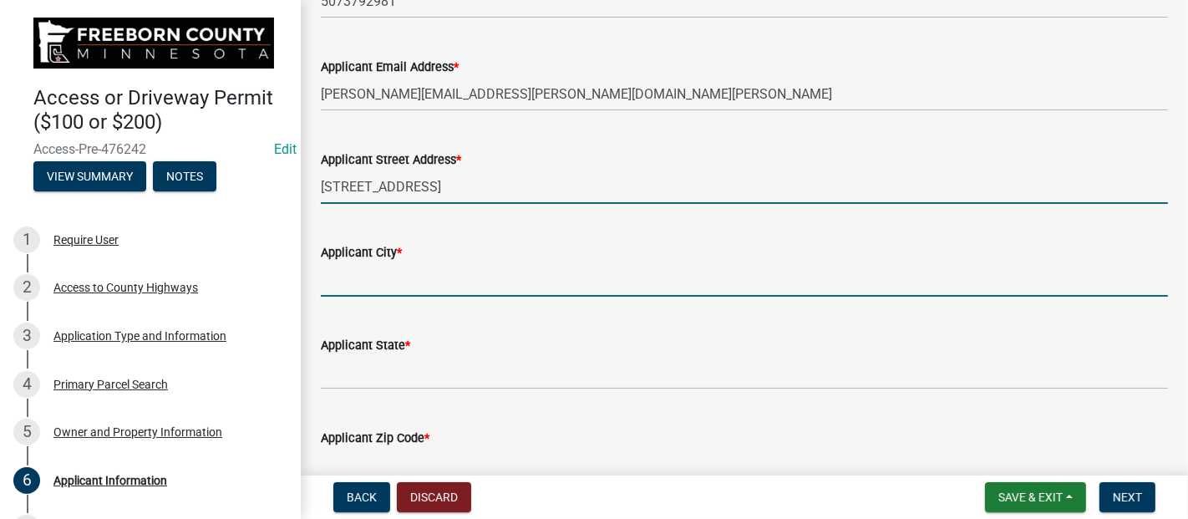
type input "[PERSON_NAME] [PERSON_NAME]"
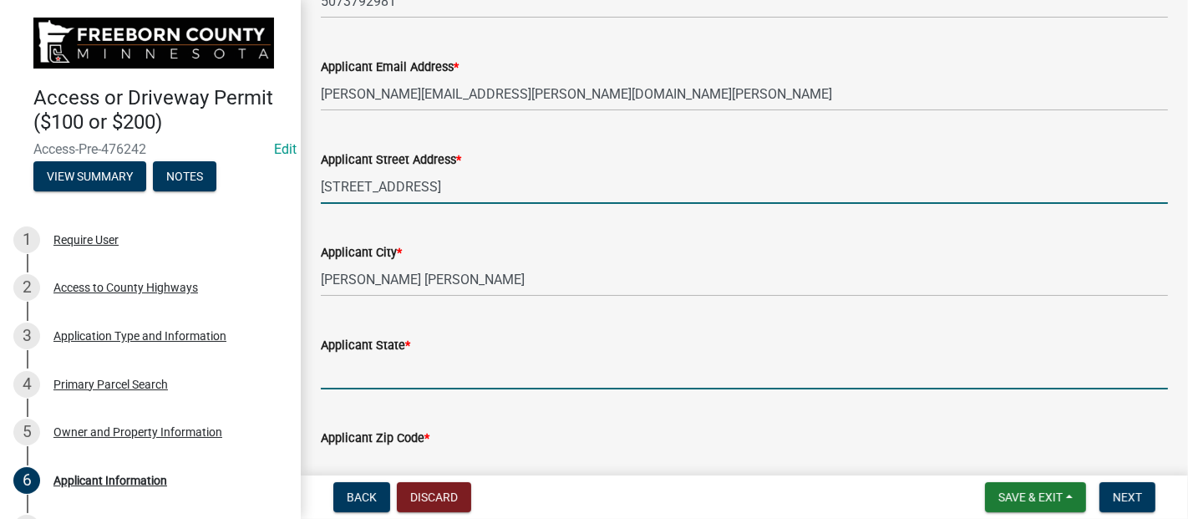
type input "[US_STATE]"
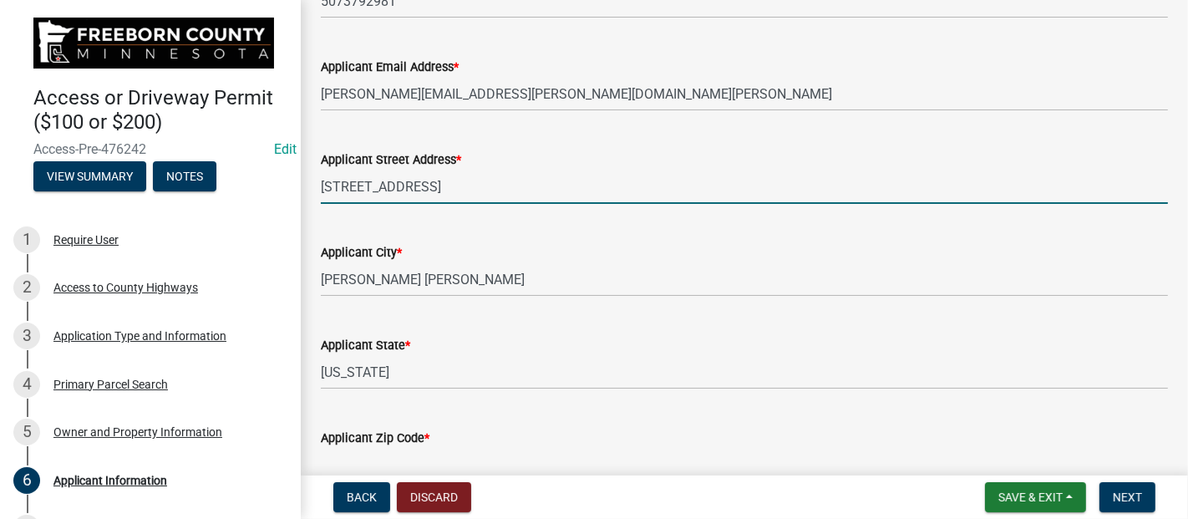
type input "56007"
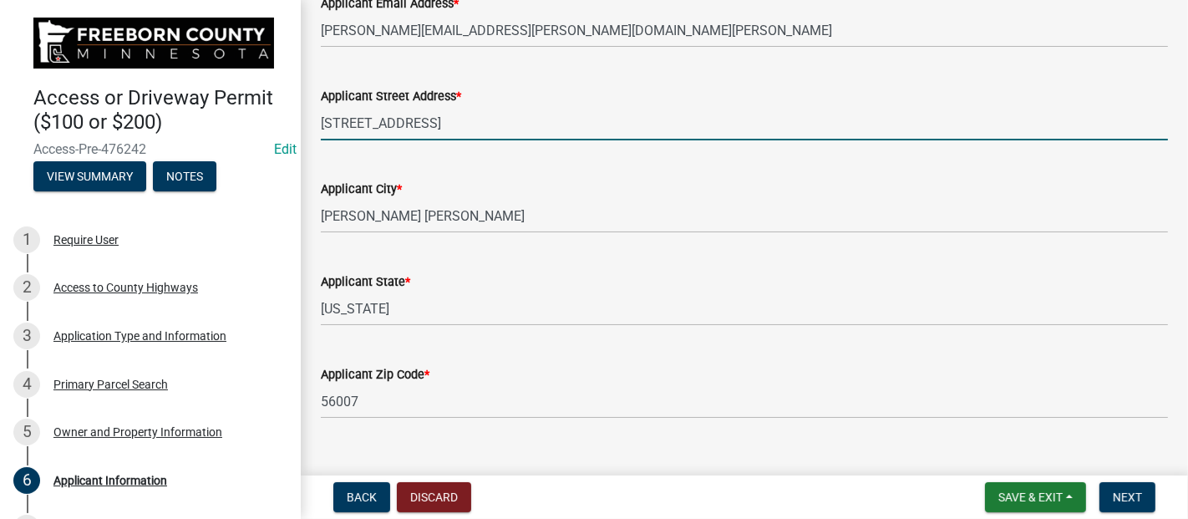
scroll to position [434, 0]
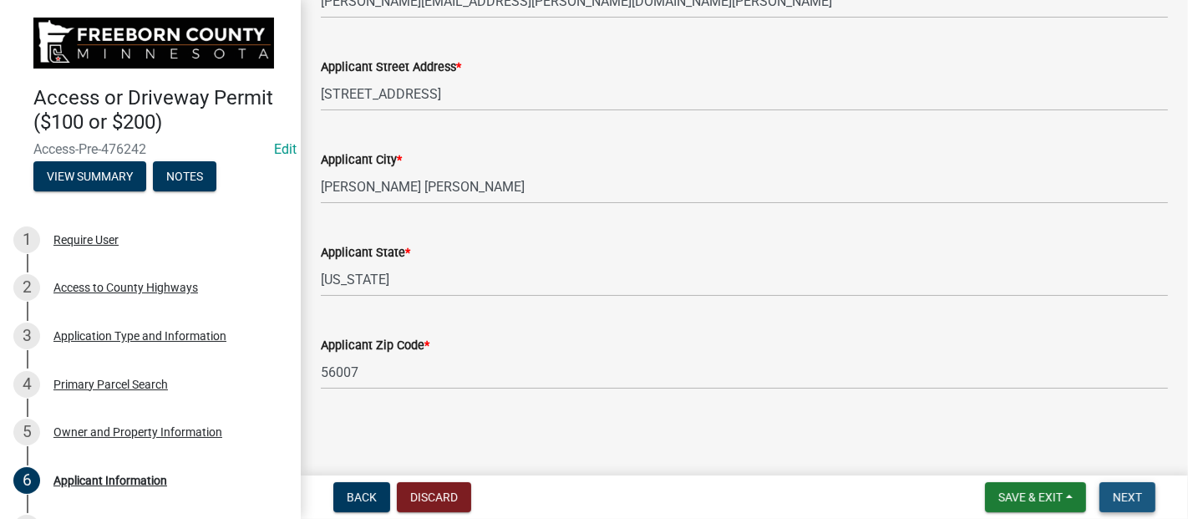
click at [1119, 500] on span "Next" at bounding box center [1127, 496] width 29 height 13
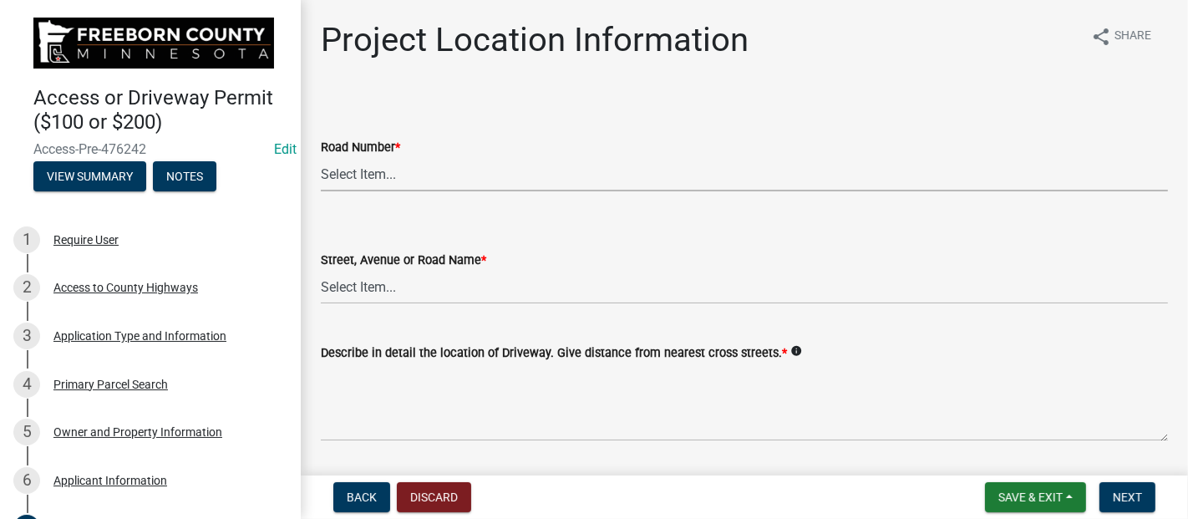
click at [443, 166] on select "Select Item... CSAH 001 CSAH 002 CSAH 003 CSAH 004 CSAH 005 CSAH 006 CSAH 007 C…" at bounding box center [744, 174] width 847 height 34
click at [321, 157] on select "Select Item... CSAH 001 CSAH 002 CSAH 003 CSAH 004 CSAH 005 CSAH 006 CSAH 007 C…" at bounding box center [744, 174] width 847 height 34
select select "7ca6431a-3312-4db8-b72e-5e3b7fb59d41"
click at [462, 287] on select "Select Item... 1 AV 1 AV N 1 AV NE 1 AV NW 1 AV S 1 AV SE [GEOGRAPHIC_DATA] AV …" at bounding box center [744, 287] width 847 height 34
click at [321, 270] on select "Select Item... 1 AV 1 AV N 1 AV NE 1 AV NW 1 AV S 1 AV SE [GEOGRAPHIC_DATA] AV …" at bounding box center [744, 287] width 847 height 34
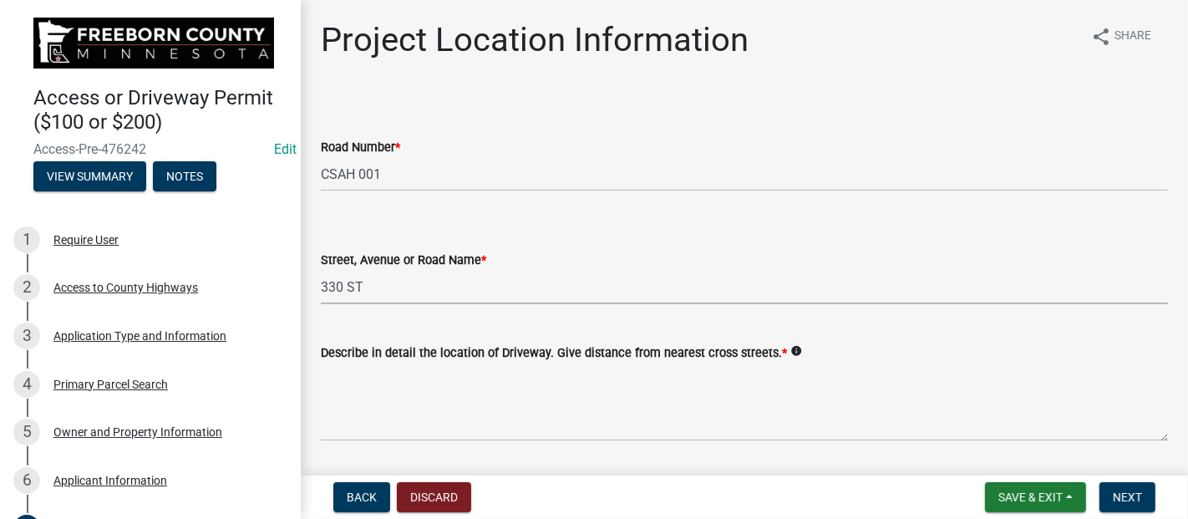
select select "388c836a-f131-43cf-ace9-281ee7ae19bd"
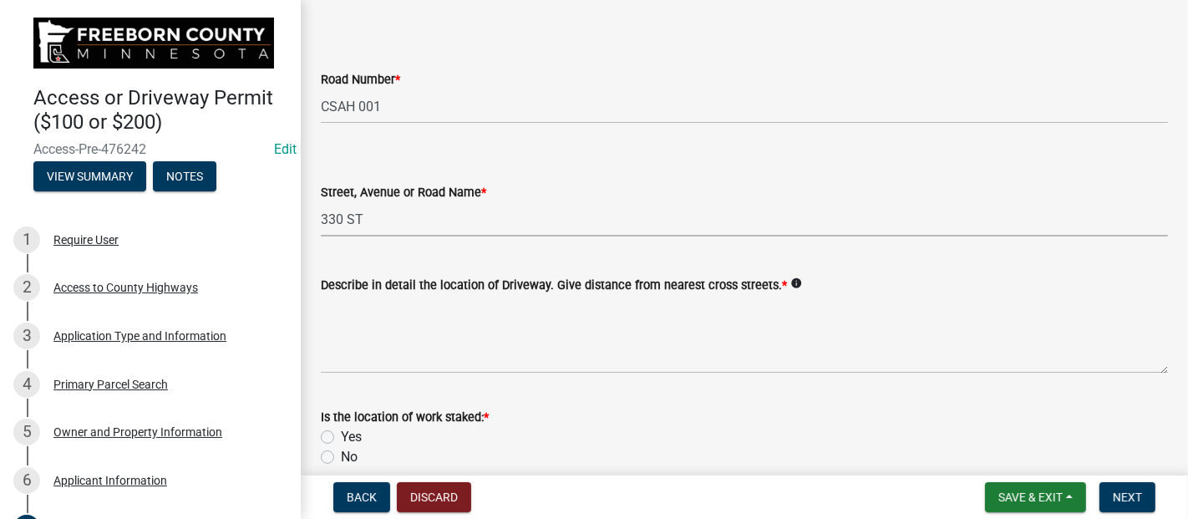
scroll to position [145, 0]
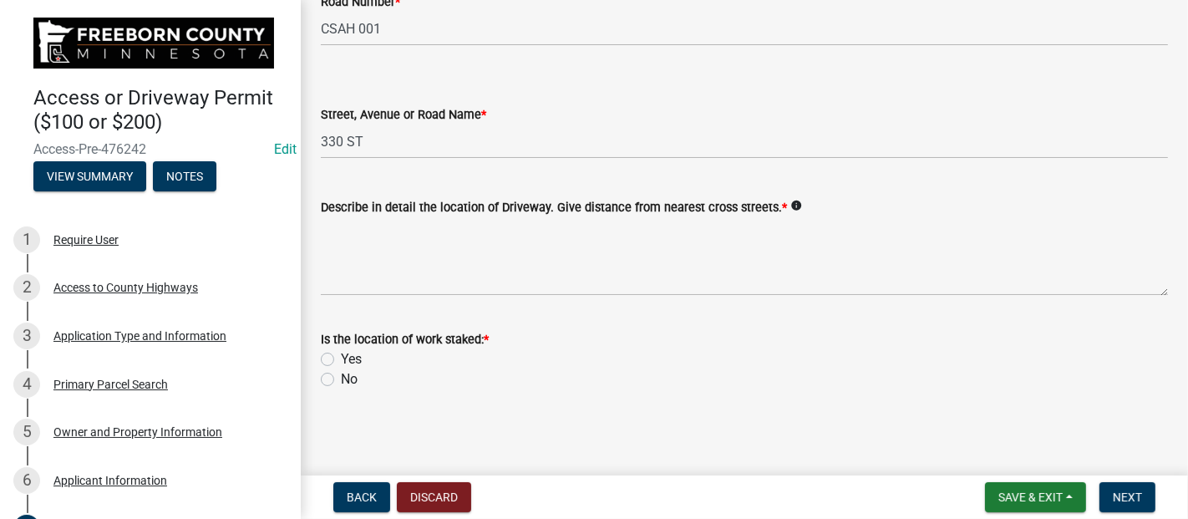
click at [341, 358] on label "Yes" at bounding box center [351, 359] width 21 height 20
click at [341, 358] on input "Yes" at bounding box center [346, 354] width 11 height 11
radio input "true"
click at [1126, 497] on span "Next" at bounding box center [1127, 496] width 29 height 13
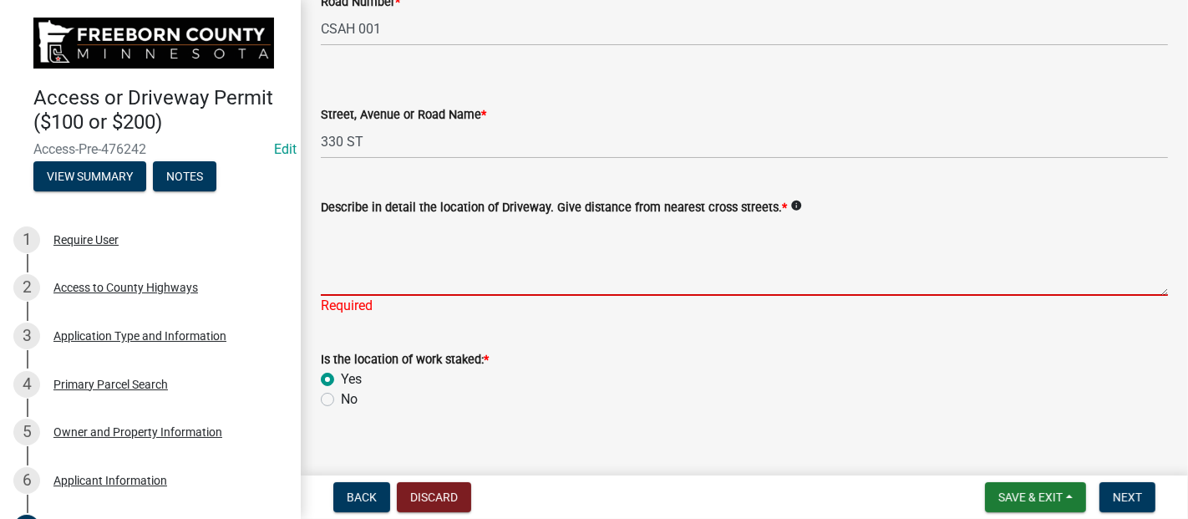
click at [470, 251] on textarea "Describe in detail the location of Driveway. Give distance from nearest cross s…" at bounding box center [744, 256] width 847 height 79
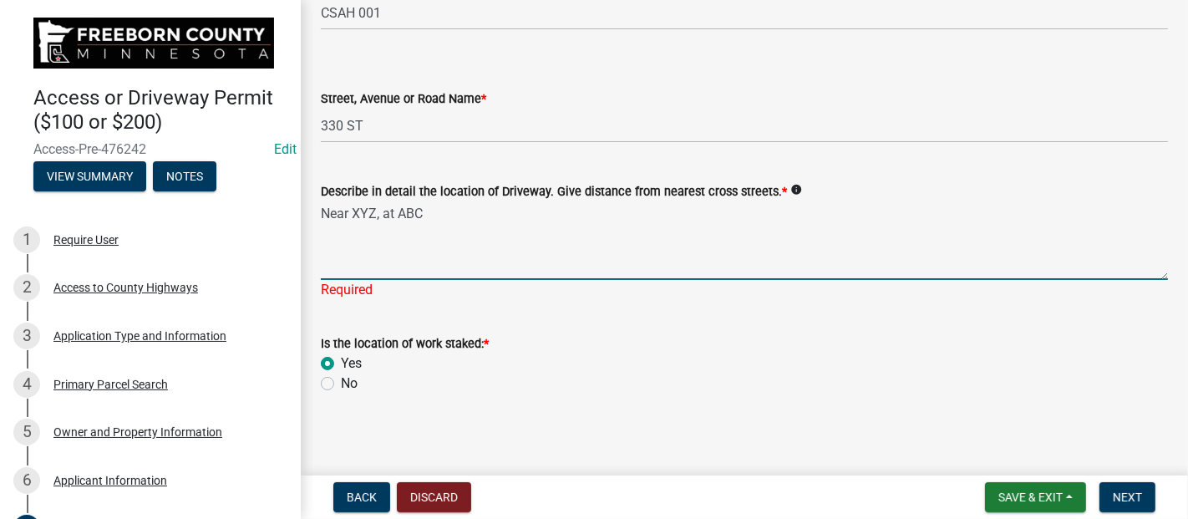
scroll to position [165, 0]
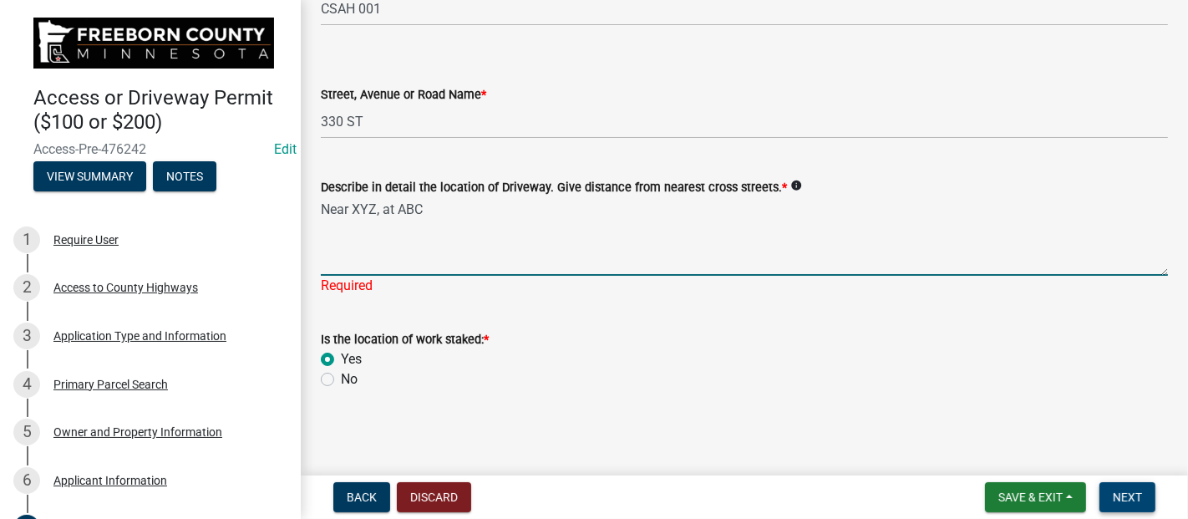
type textarea "Near XYZ, at ABC"
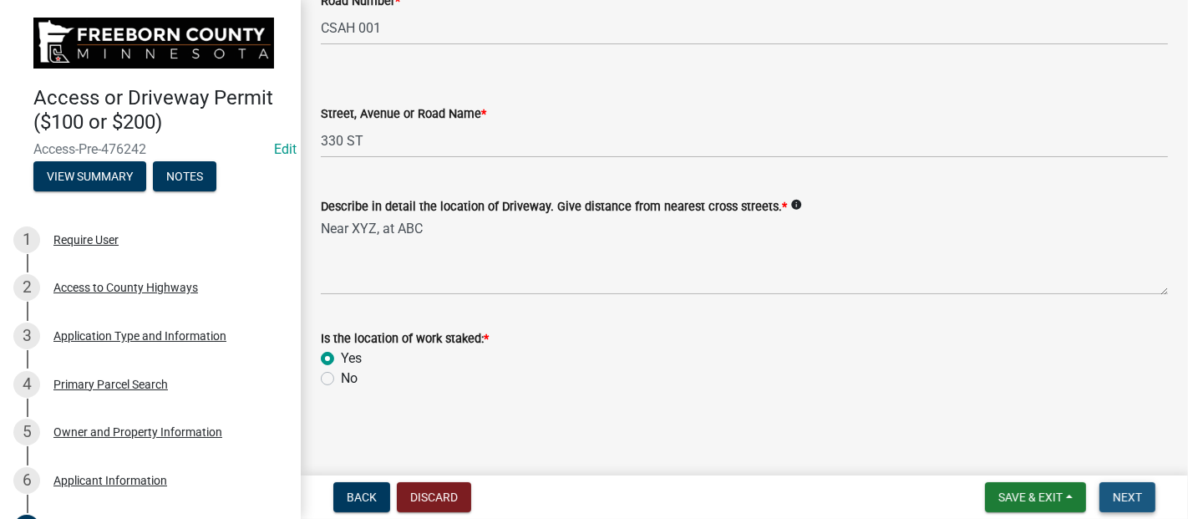
scroll to position [145, 0]
click at [1122, 497] on span "Next" at bounding box center [1127, 496] width 29 height 13
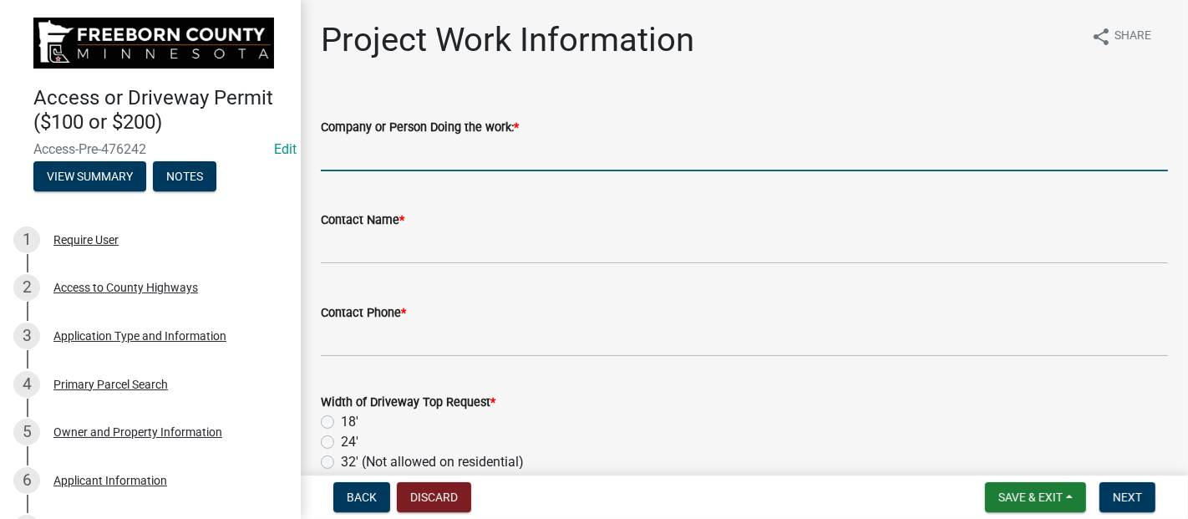
click at [491, 153] on input "Company or Person Doing the work: *" at bounding box center [744, 154] width 847 height 34
type input "[GEOGRAPHIC_DATA]"
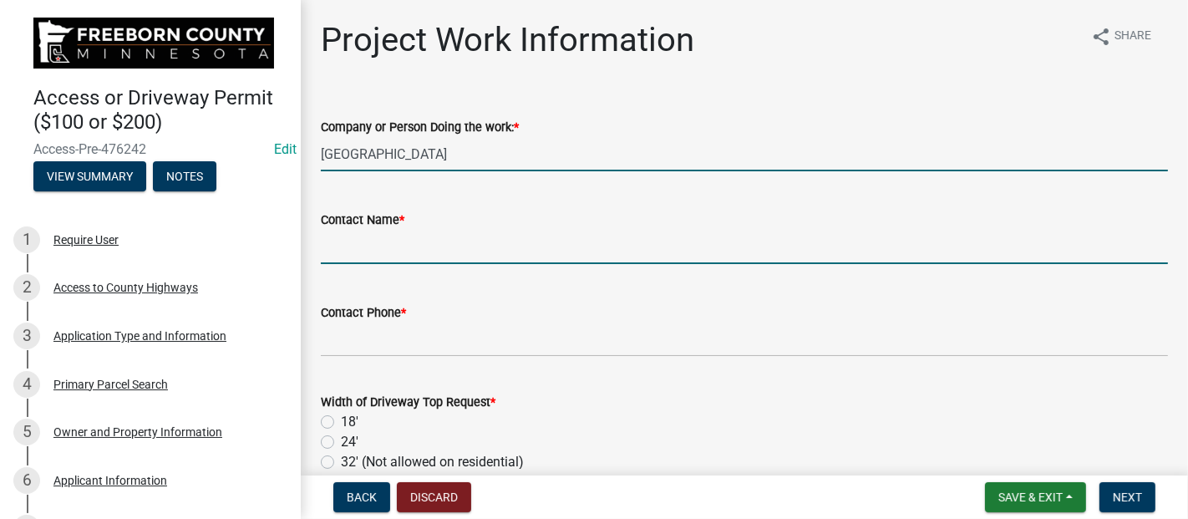
type input "[PERSON_NAME]"
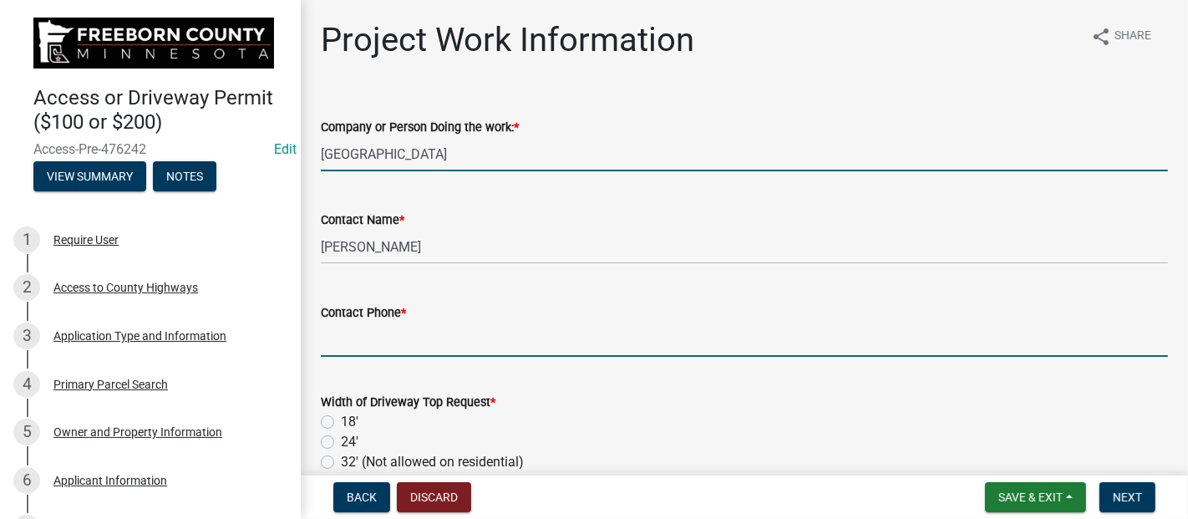
type input "5074020469"
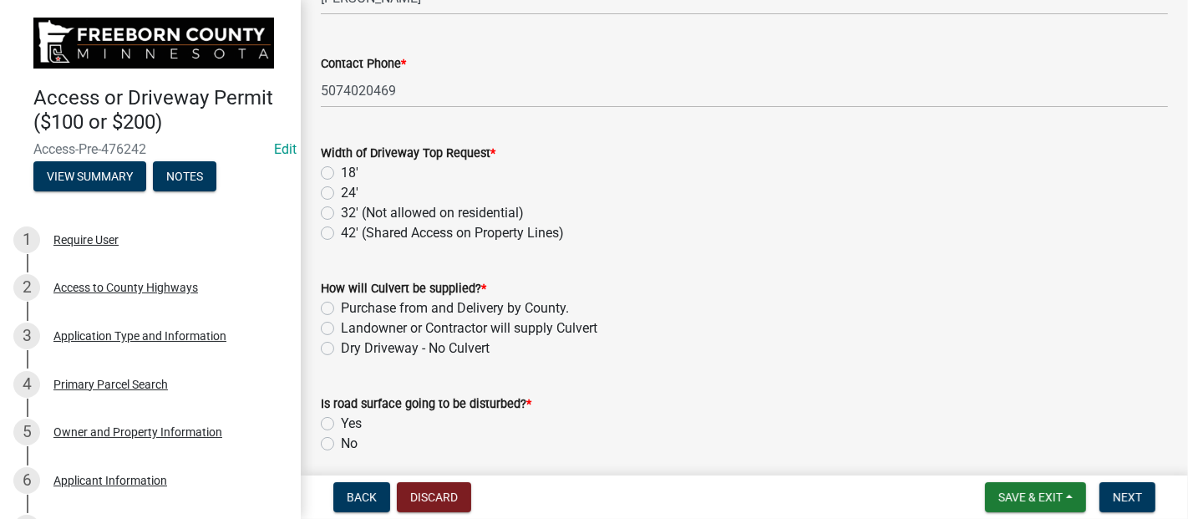
scroll to position [278, 0]
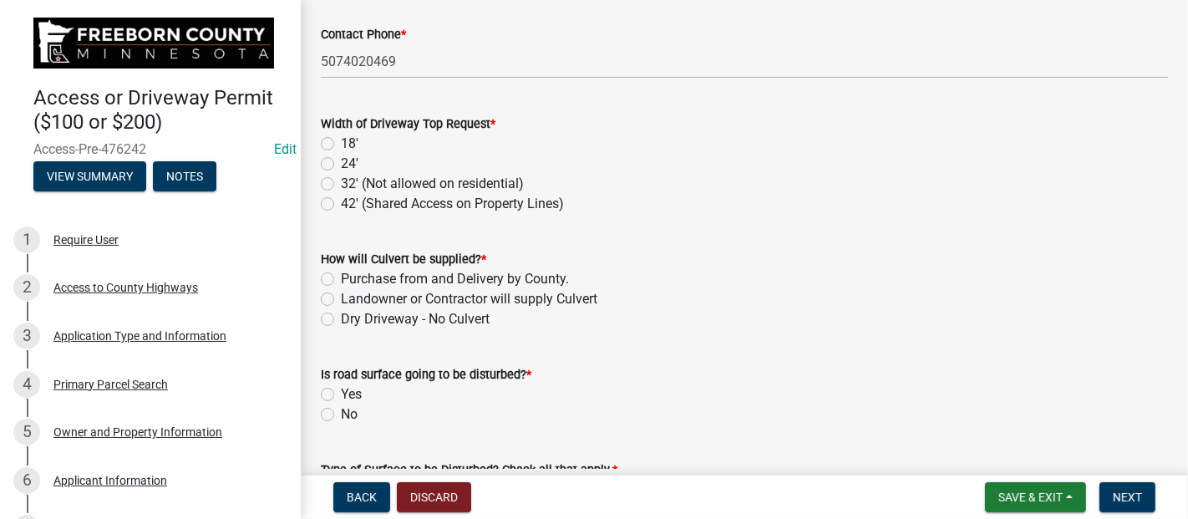
click at [341, 183] on label "32' (Not allowed on residential)" at bounding box center [432, 184] width 183 height 20
click at [341, 183] on input "32' (Not allowed on residential)" at bounding box center [346, 179] width 11 height 11
radio input "true"
click at [341, 185] on label "32' (Not allowed on residential)" at bounding box center [432, 184] width 183 height 20
click at [341, 185] on input "32' (Not allowed on residential)" at bounding box center [346, 179] width 11 height 11
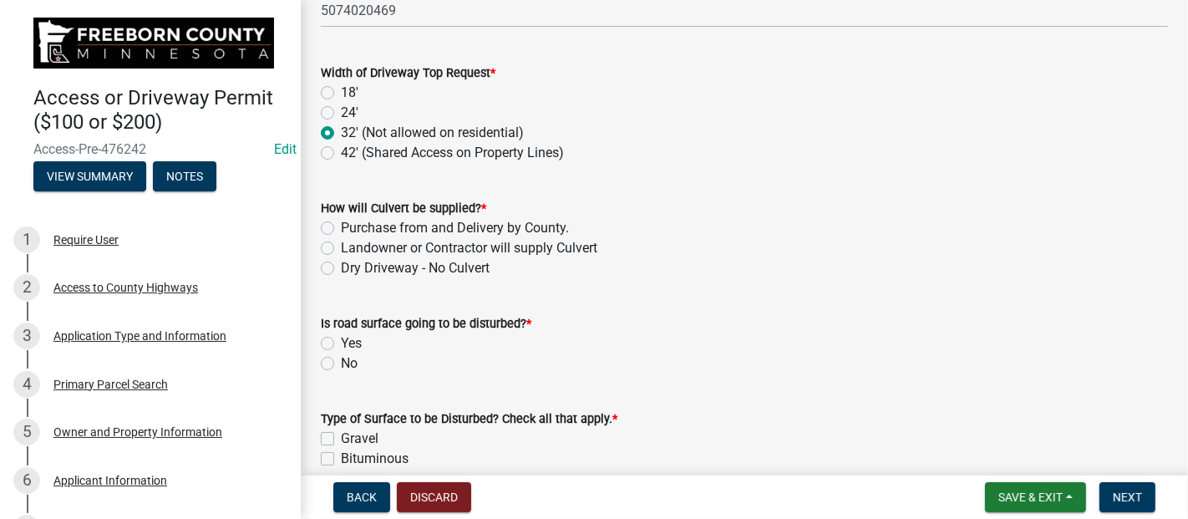
scroll to position [371, 0]
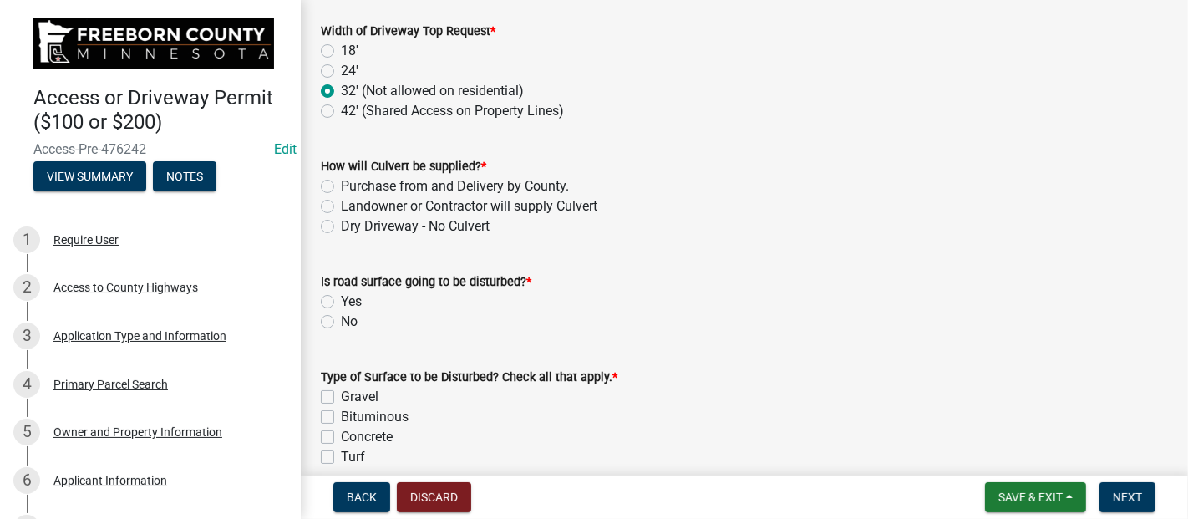
click at [341, 204] on label "Landowner or Contractor will supply Culvert" at bounding box center [469, 206] width 256 height 20
click at [341, 204] on input "Landowner or Contractor will supply Culvert" at bounding box center [346, 201] width 11 height 11
radio input "true"
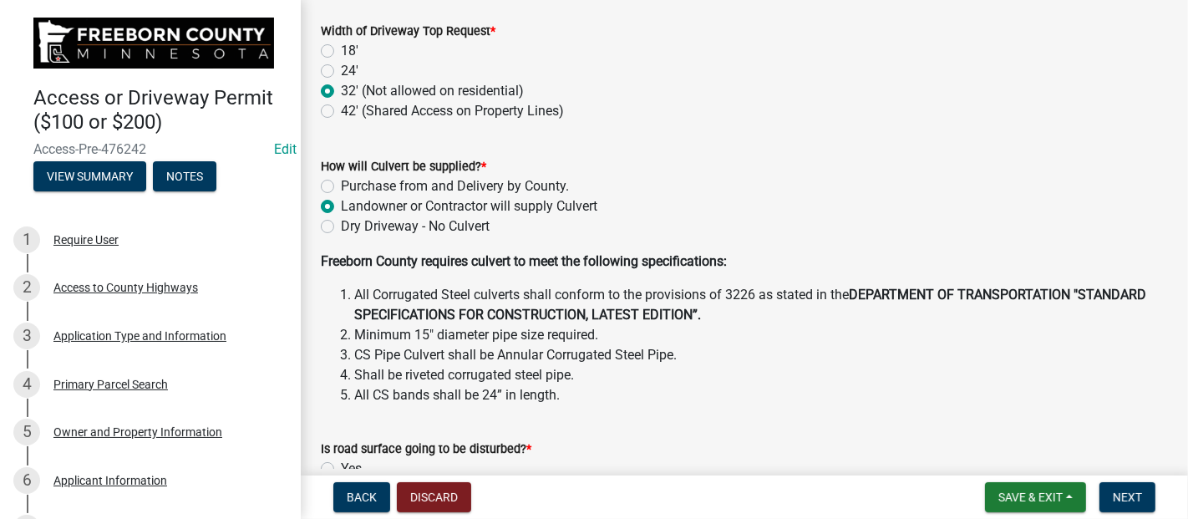
click at [341, 113] on label "42' (Shared Access on Property Lines)" at bounding box center [452, 111] width 223 height 20
click at [341, 112] on input "42' (Shared Access on Property Lines)" at bounding box center [346, 106] width 11 height 11
radio input "true"
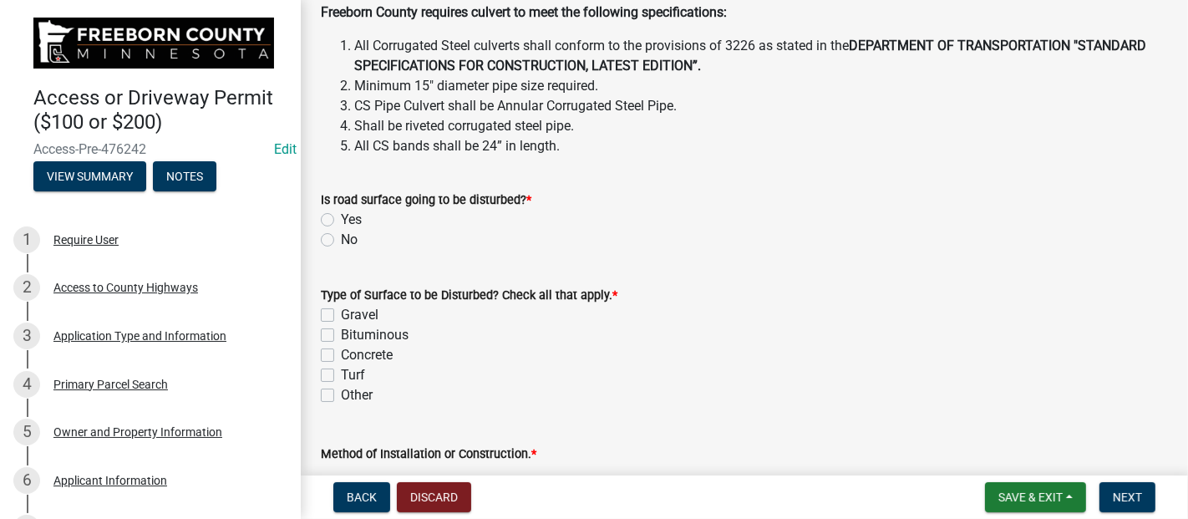
scroll to position [649, 0]
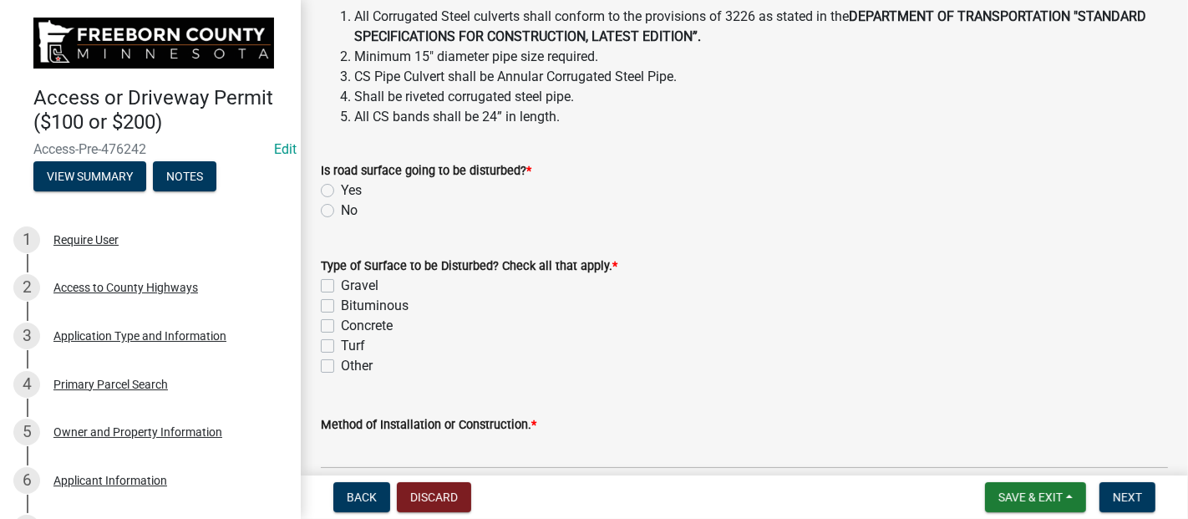
click at [341, 211] on label "No" at bounding box center [349, 210] width 17 height 20
click at [341, 211] on input "No" at bounding box center [346, 205] width 11 height 11
radio input "true"
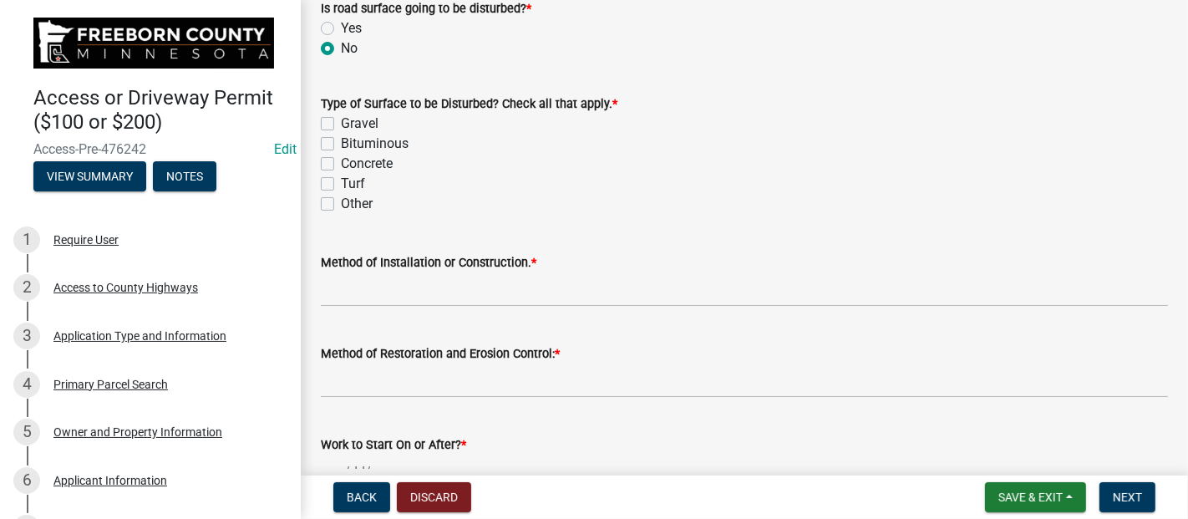
scroll to position [835, 0]
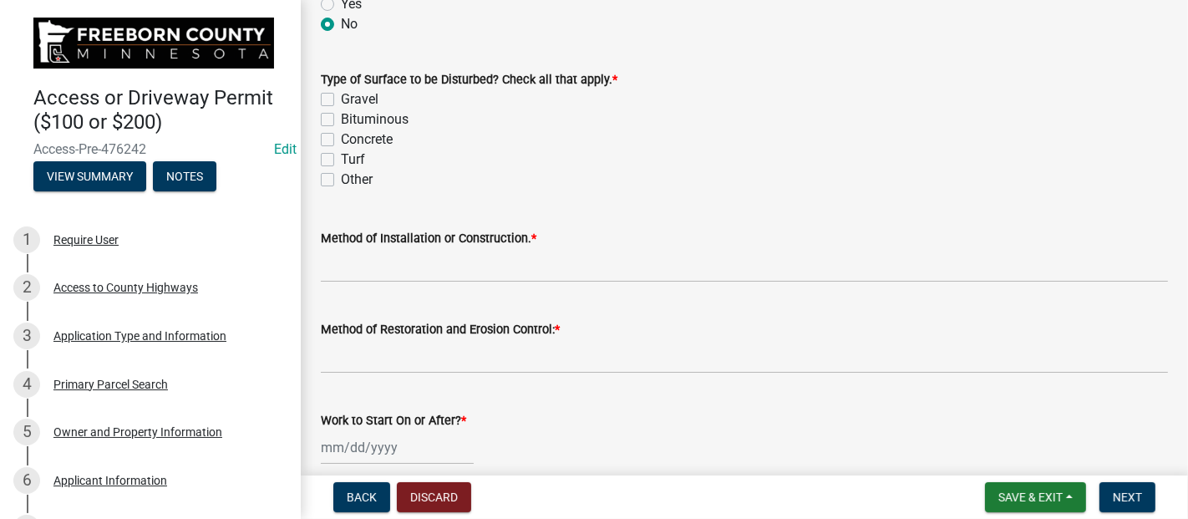
click at [341, 99] on label "Gravel" at bounding box center [360, 99] width 38 height 20
click at [341, 99] on input "Gravel" at bounding box center [346, 94] width 11 height 11
checkbox input "true"
checkbox input "false"
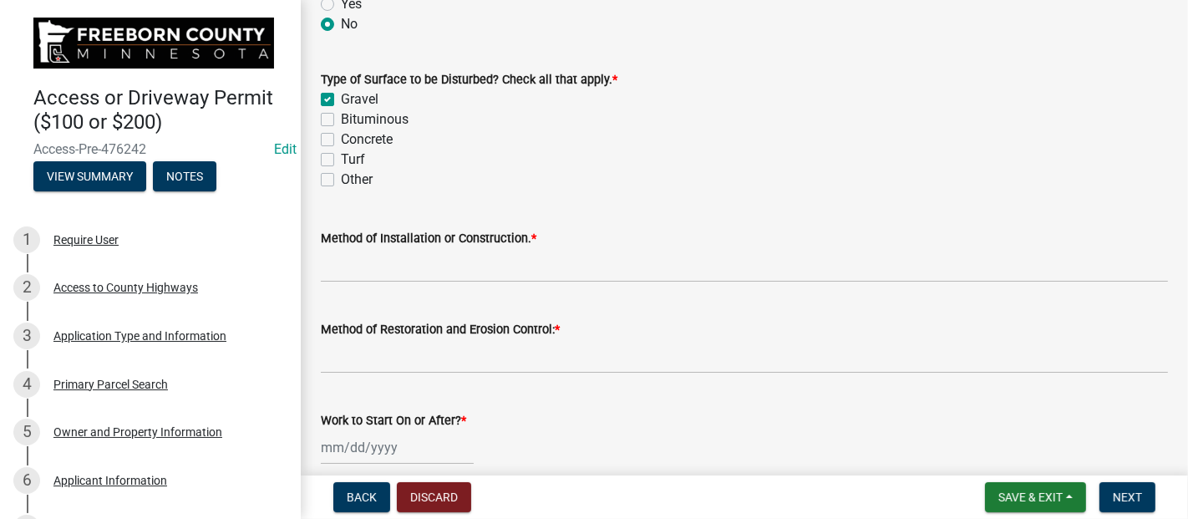
checkbox input "false"
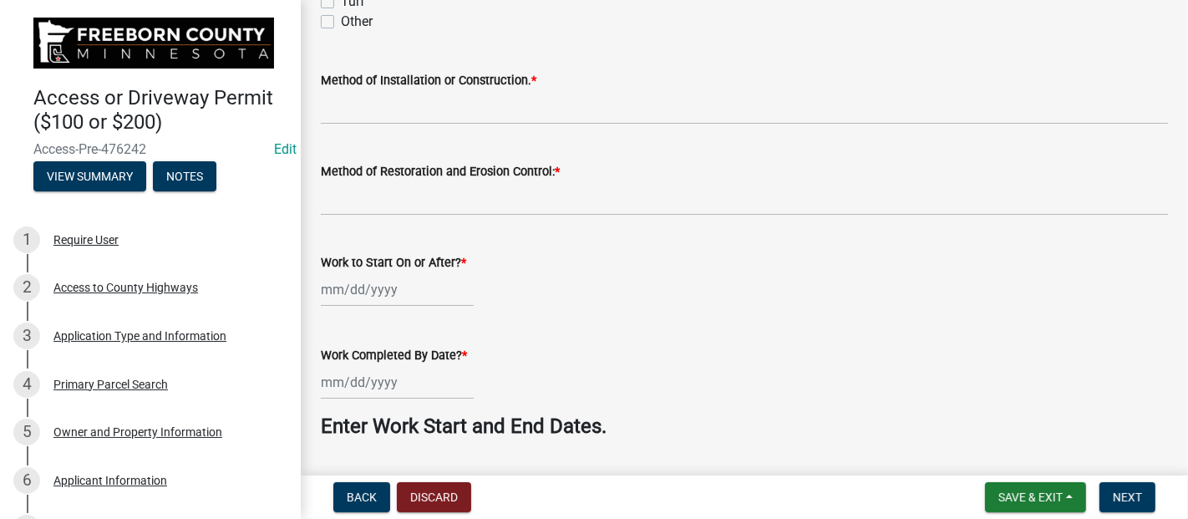
scroll to position [1021, 0]
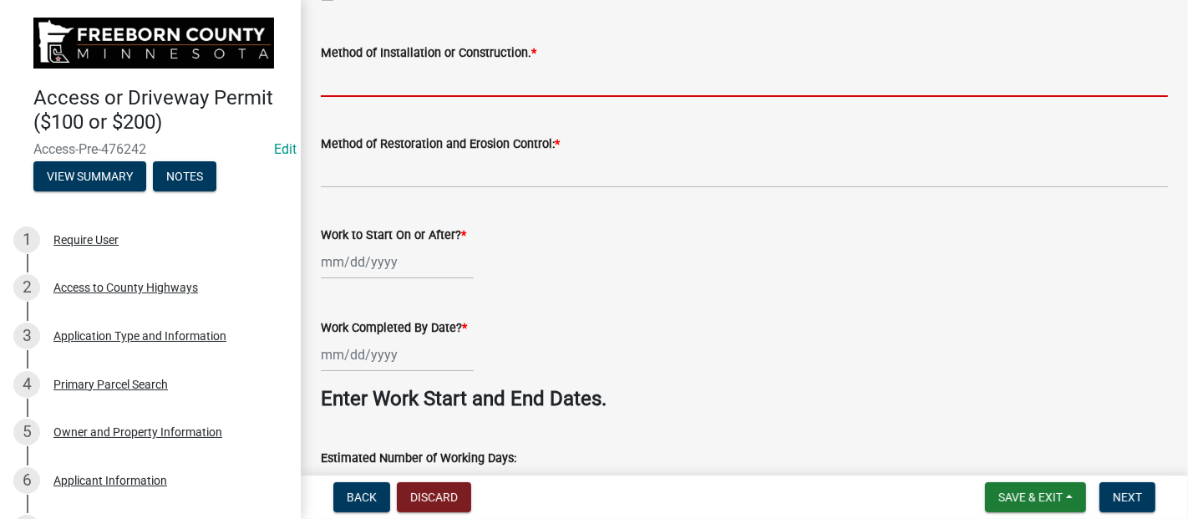
click at [461, 82] on input "Method of Installation or Construction. *" at bounding box center [744, 80] width 847 height 34
click at [463, 83] on input "Method of Installation or Construction. *" at bounding box center [744, 80] width 847 height 34
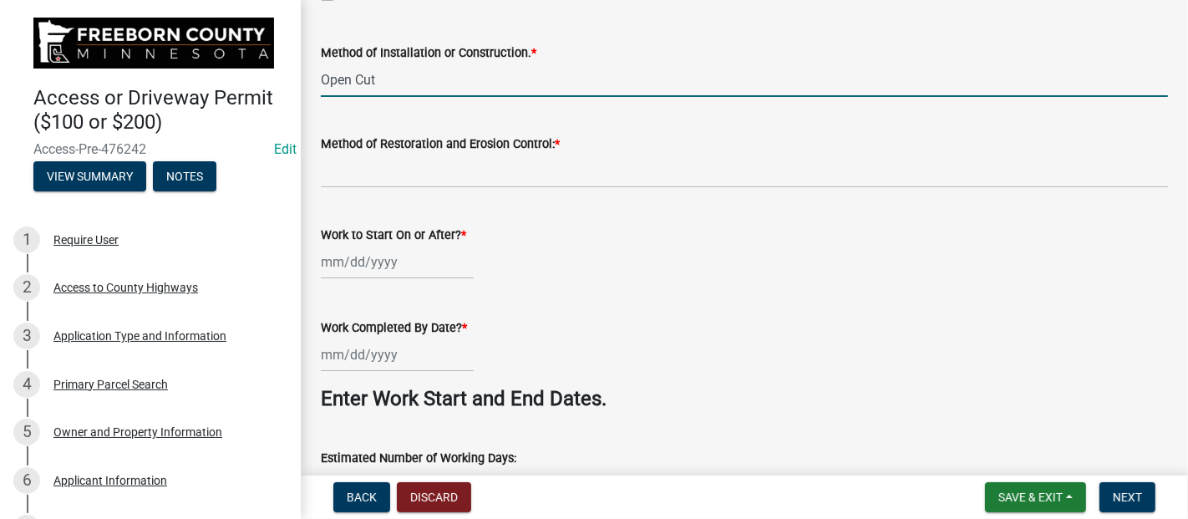
type input "Open Cut"
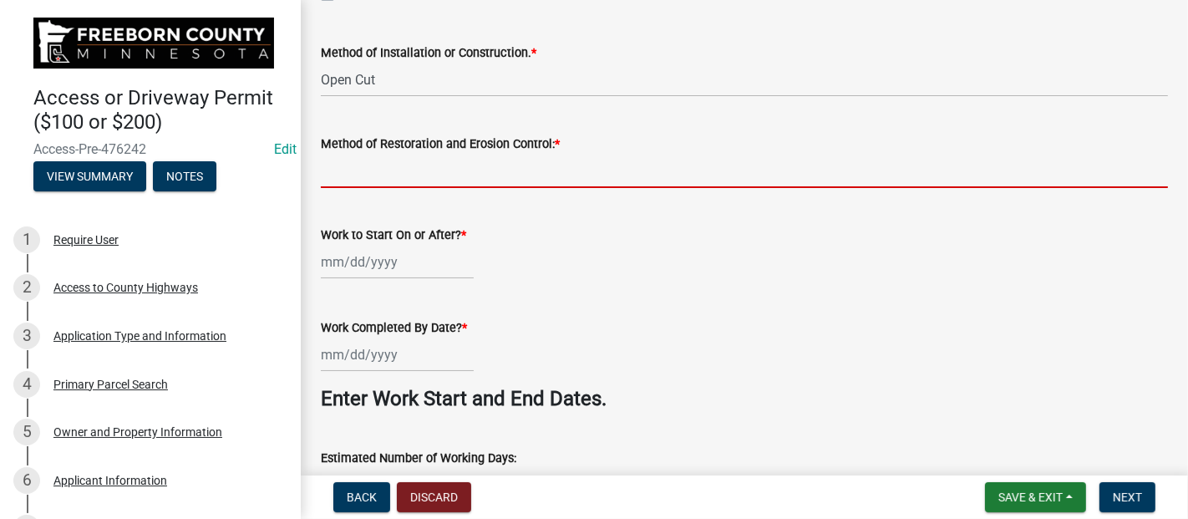
drag, startPoint x: 535, startPoint y: 165, endPoint x: 551, endPoint y: 154, distance: 19.7
click at [535, 165] on input "Method of Restoration and Erosion Control: *" at bounding box center [744, 171] width 847 height 34
type input "Black dirt and seed."
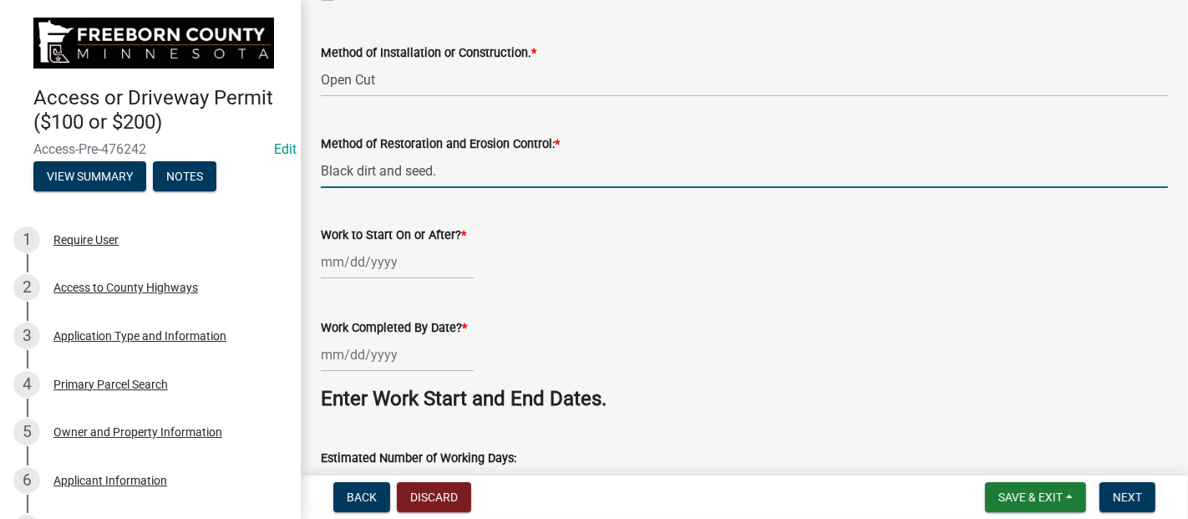
scroll to position [1114, 0]
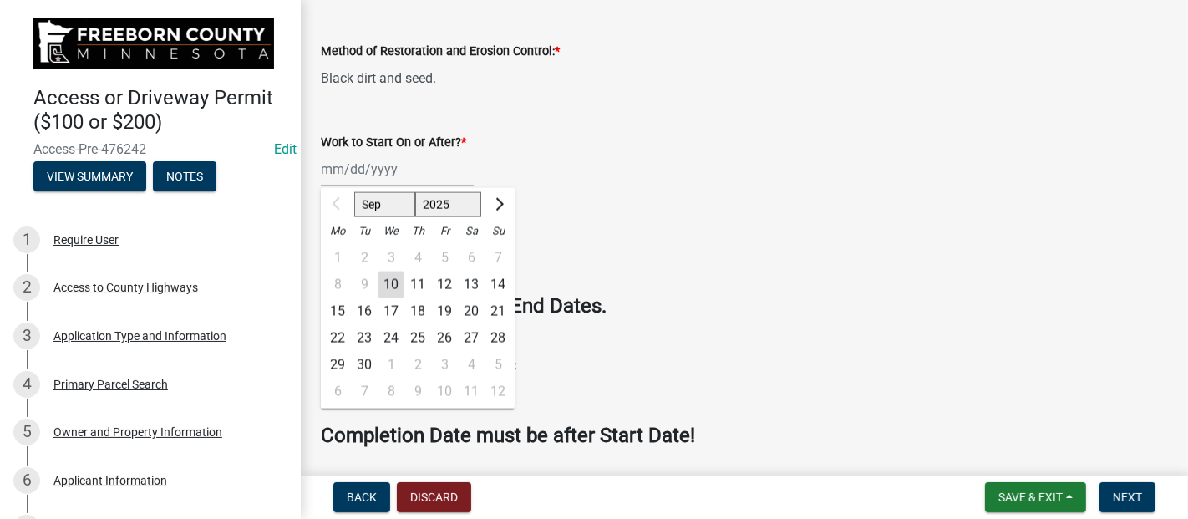
click at [414, 165] on div "Sep Oct Nov [DATE] 2026 2027 2028 Mo Tu We Th Fr Sa Su 1 2 3 4 5 6 7 8 9 10 11 …" at bounding box center [397, 169] width 153 height 34
click at [365, 312] on div "16" at bounding box center [364, 311] width 27 height 27
type input "[DATE]"
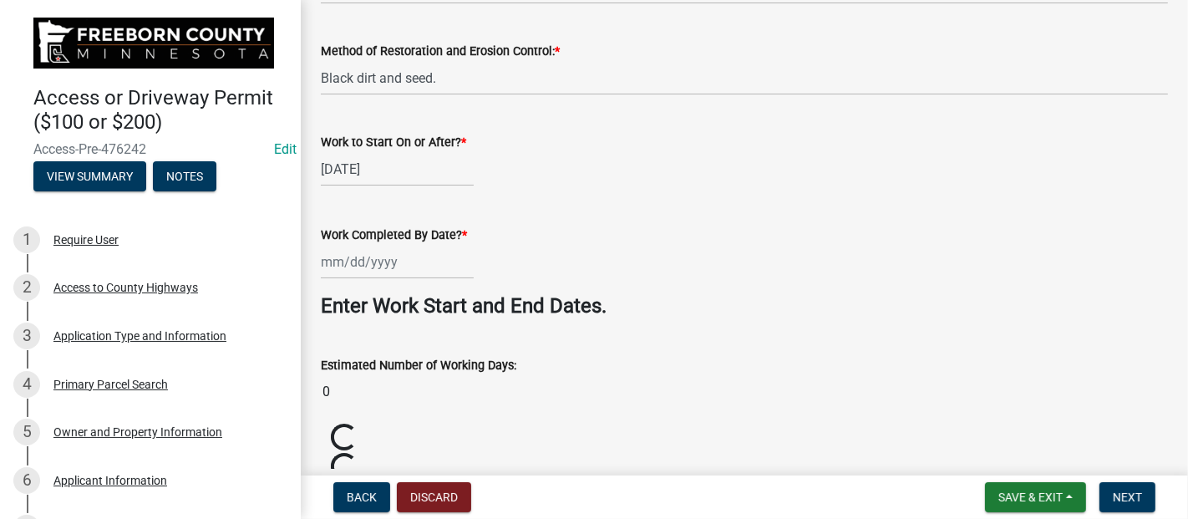
click at [388, 263] on input "Work Completed By Date? *" at bounding box center [397, 262] width 153 height 34
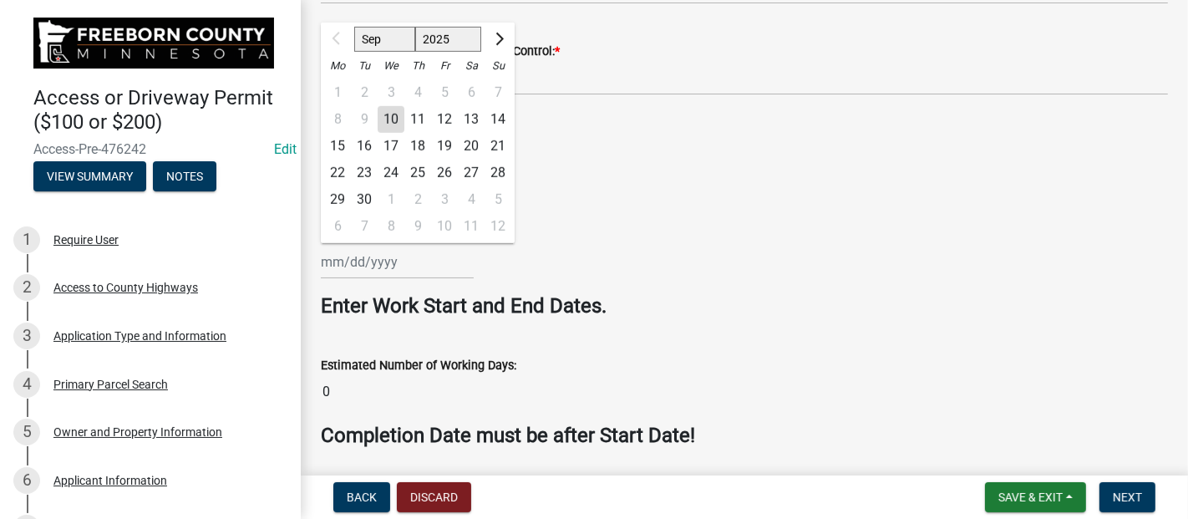
click at [364, 201] on div "30" at bounding box center [364, 199] width 27 height 27
type input "[DATE]"
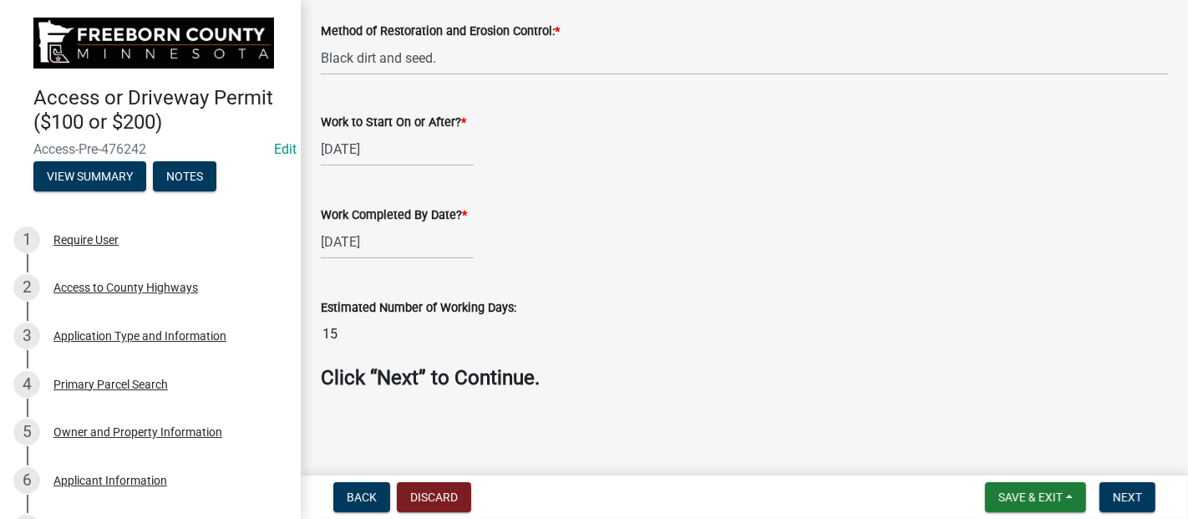
scroll to position [1132, 0]
click at [1129, 495] on span "Next" at bounding box center [1127, 496] width 29 height 13
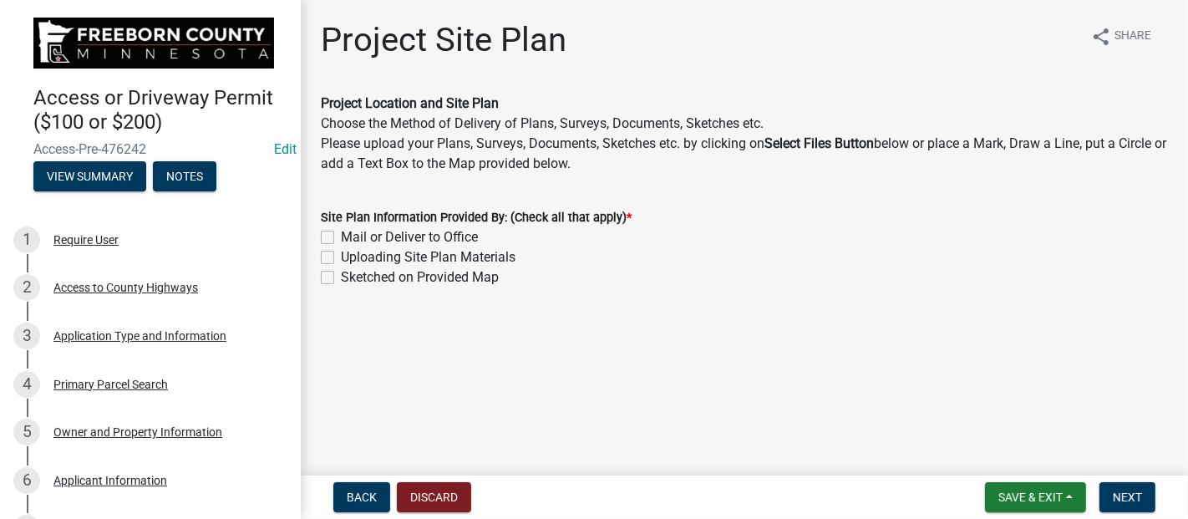
click at [341, 278] on label "Sketched on Provided Map" at bounding box center [420, 277] width 158 height 20
click at [341, 278] on input "Sketched on Provided Map" at bounding box center [346, 272] width 11 height 11
checkbox input "true"
checkbox input "false"
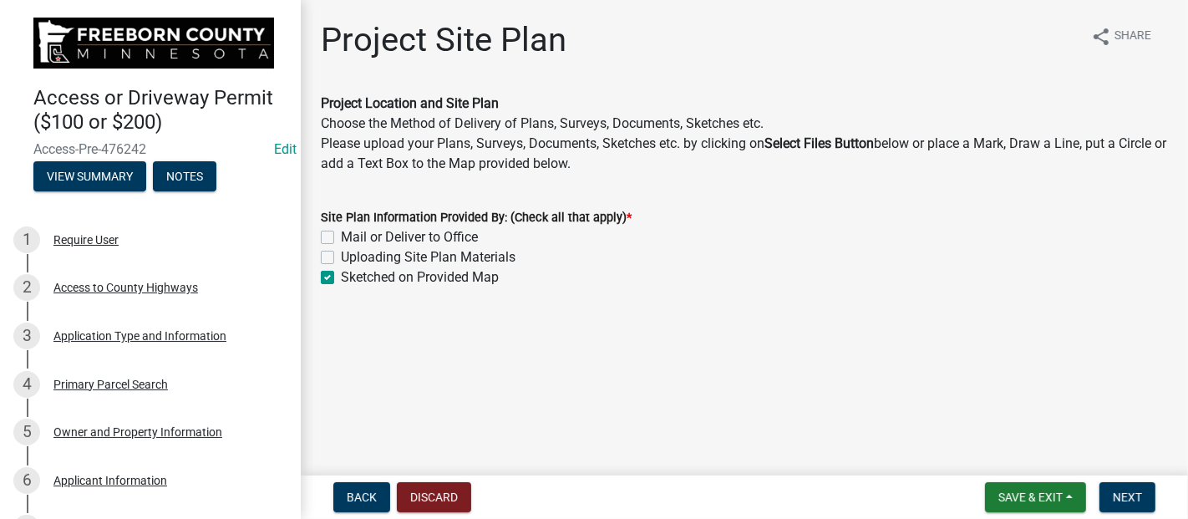
checkbox input "true"
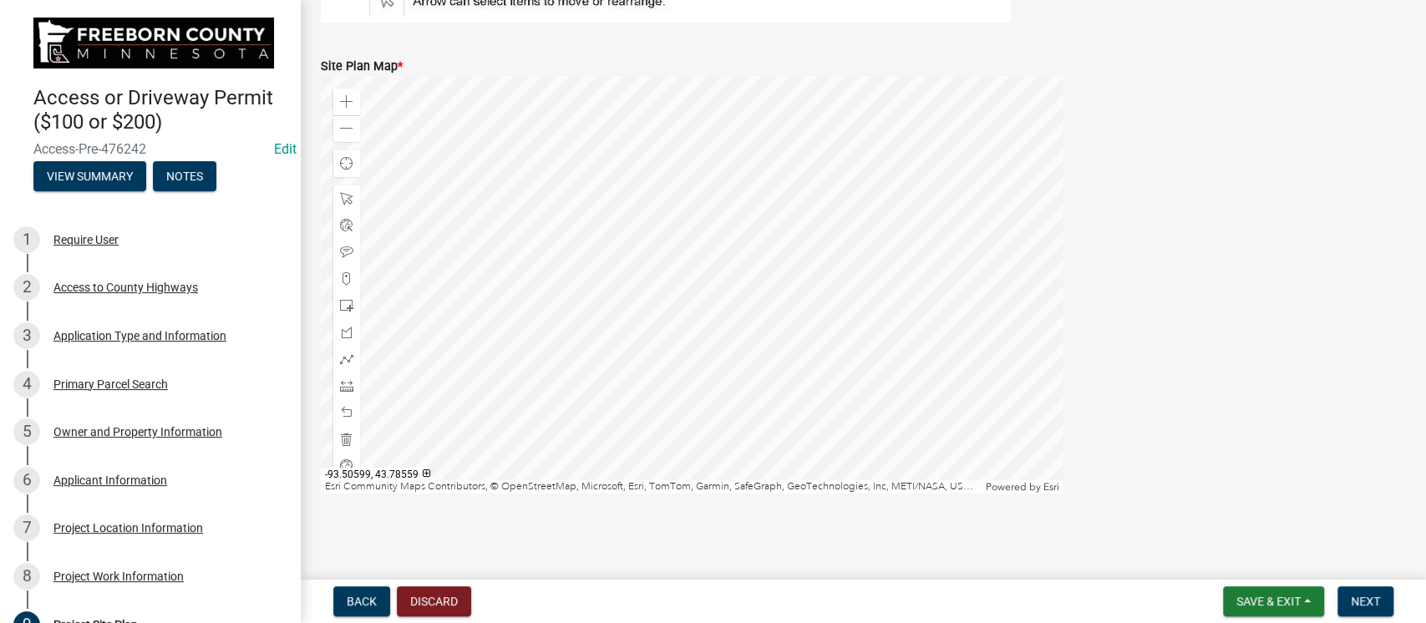
scroll to position [385, 0]
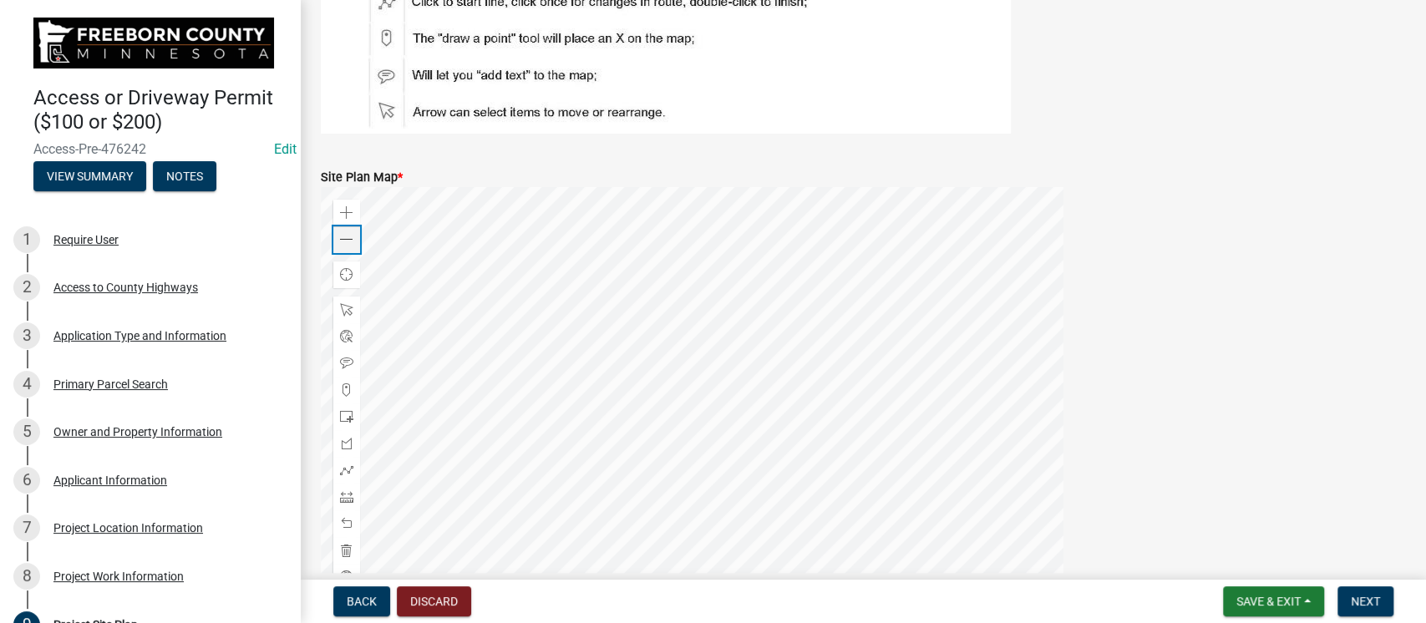
click at [343, 237] on span at bounding box center [346, 239] width 13 height 13
click at [343, 209] on span at bounding box center [346, 212] width 13 height 13
click at [701, 368] on div at bounding box center [692, 396] width 743 height 418
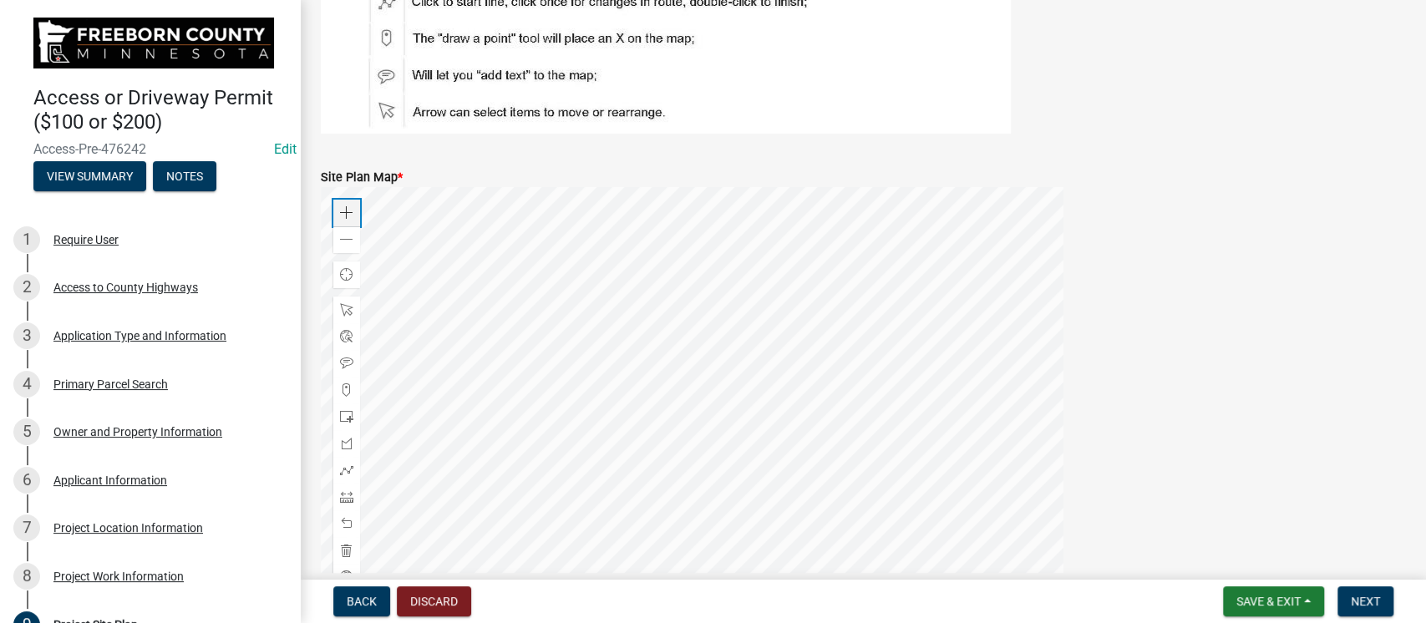
click at [345, 215] on span at bounding box center [346, 212] width 13 height 13
click at [743, 304] on div at bounding box center [692, 396] width 743 height 418
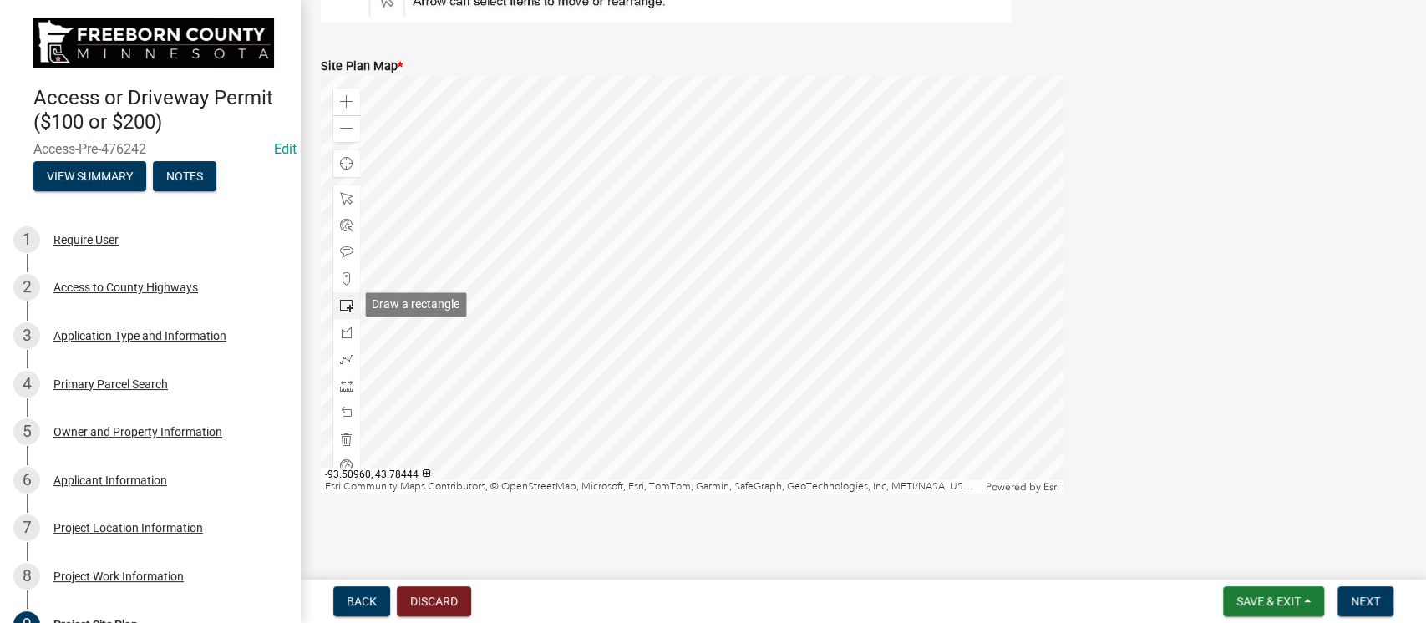
click at [348, 306] on span at bounding box center [346, 305] width 13 height 13
click at [844, 328] on div at bounding box center [692, 285] width 743 height 418
click at [1187, 518] on span "Next" at bounding box center [1365, 601] width 29 height 13
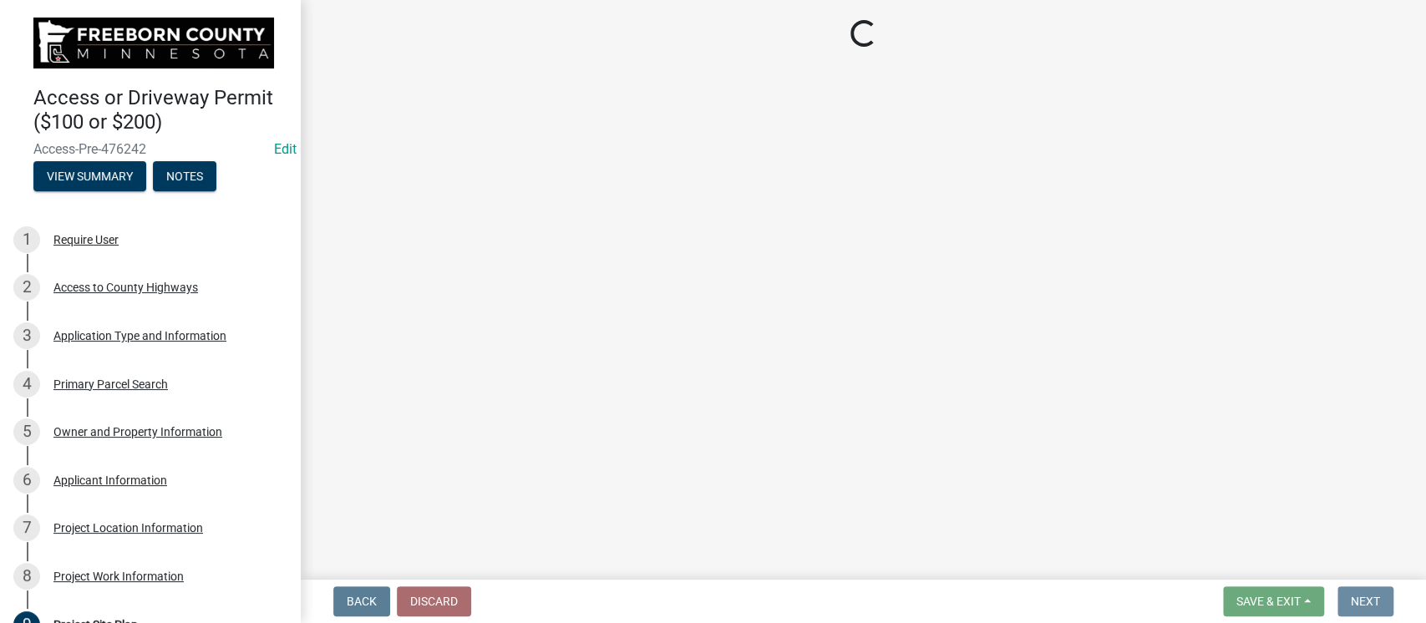
scroll to position [0, 0]
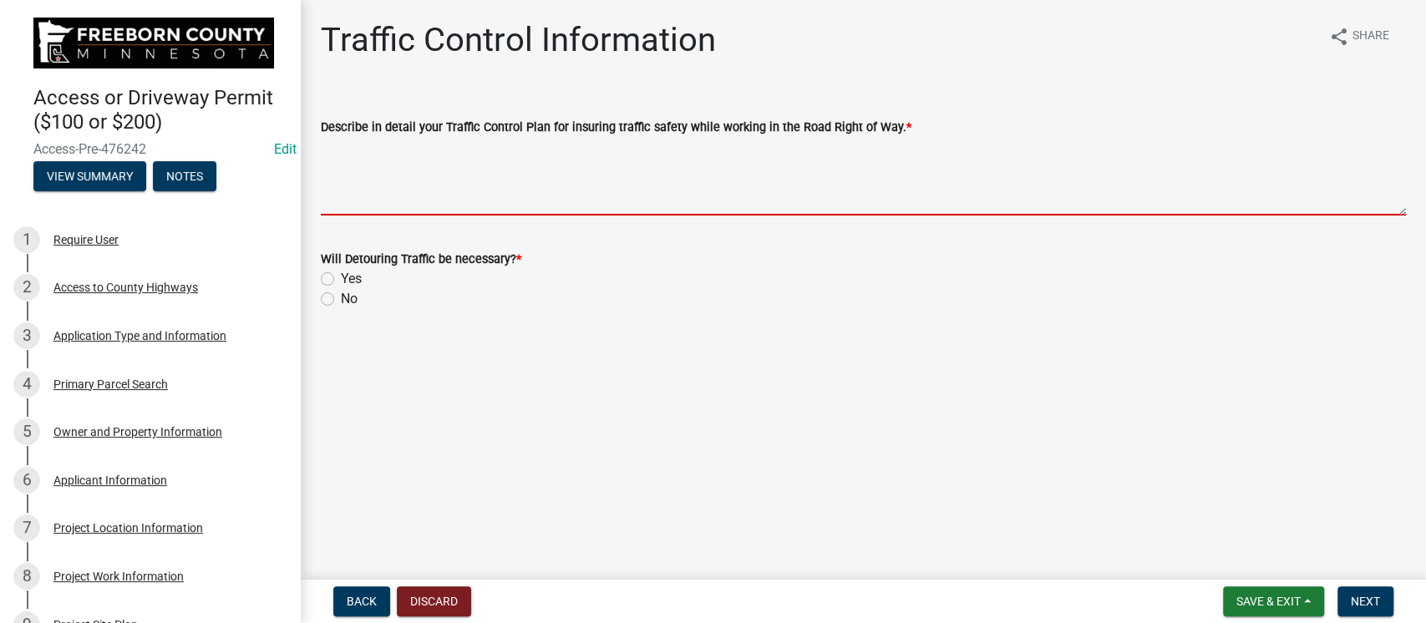
click at [398, 177] on textarea "Describe in detail your Traffic Control Plan for insuring traffic safety while …" at bounding box center [863, 176] width 1085 height 79
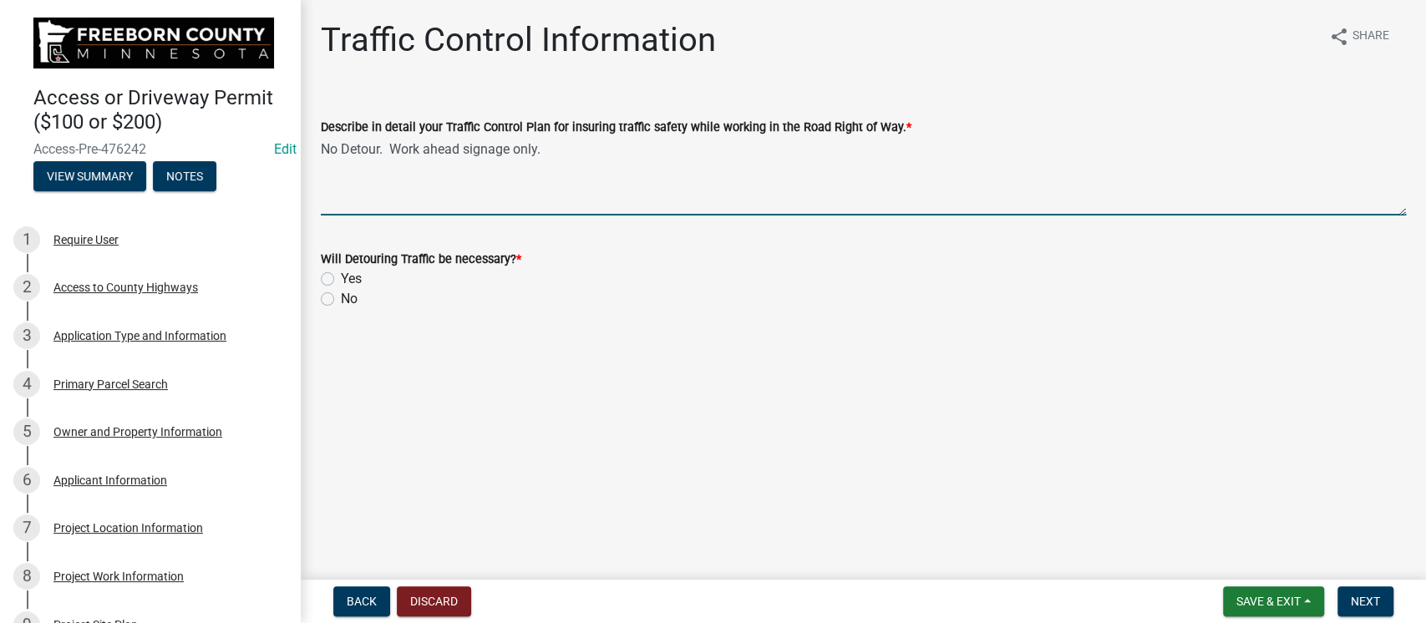
type textarea "No Detour. Work ahead signage only."
click at [341, 301] on label "No" at bounding box center [349, 299] width 17 height 20
click at [341, 300] on input "No" at bounding box center [346, 294] width 11 height 11
radio input "true"
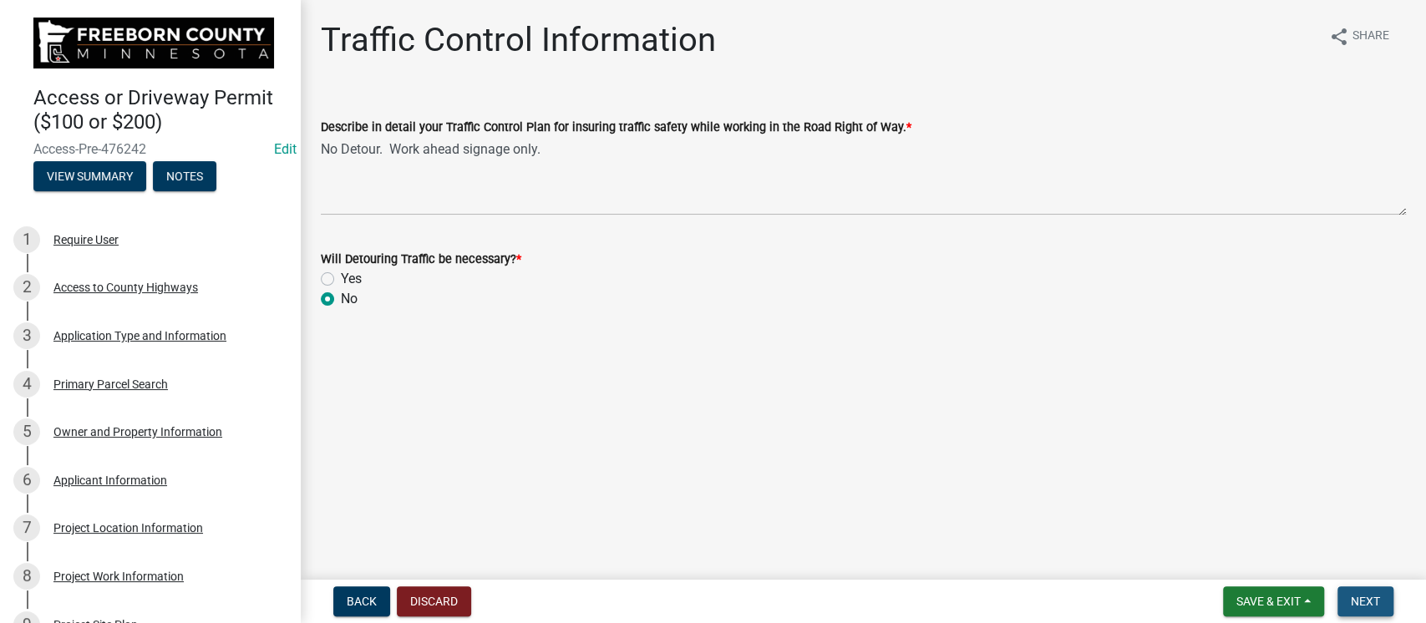
click at [1187, 518] on span "Next" at bounding box center [1365, 601] width 29 height 13
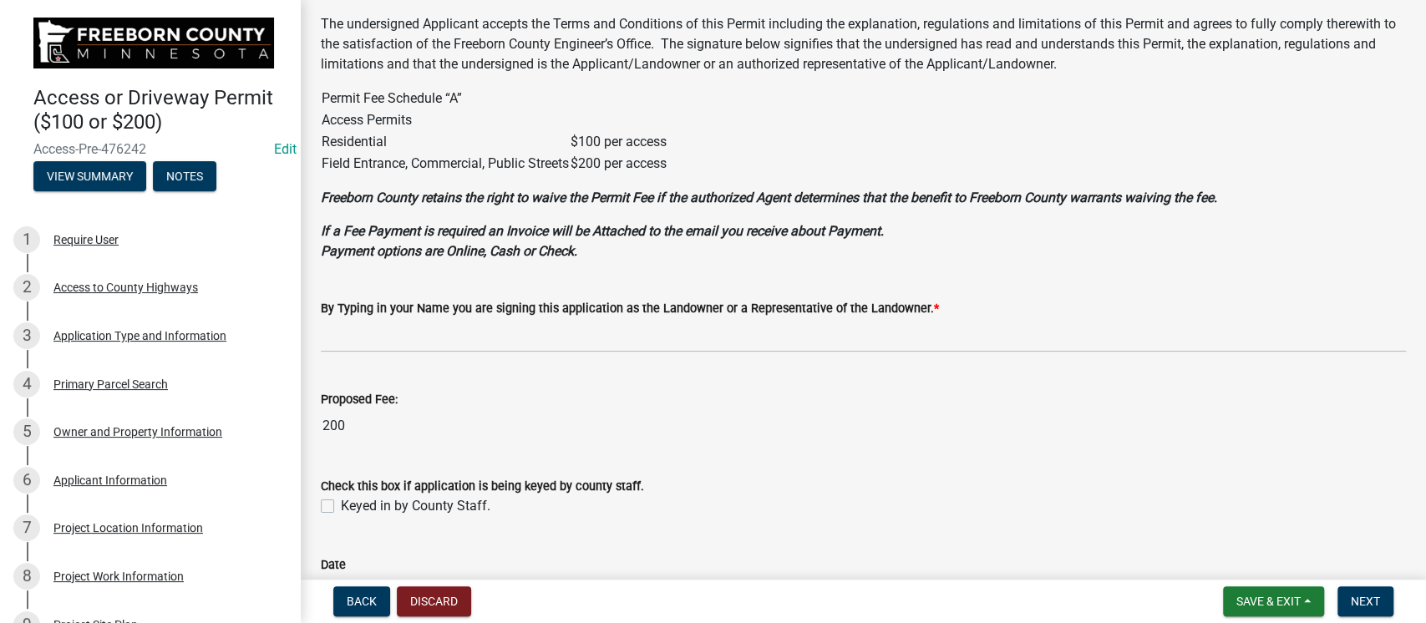
scroll to position [111, 0]
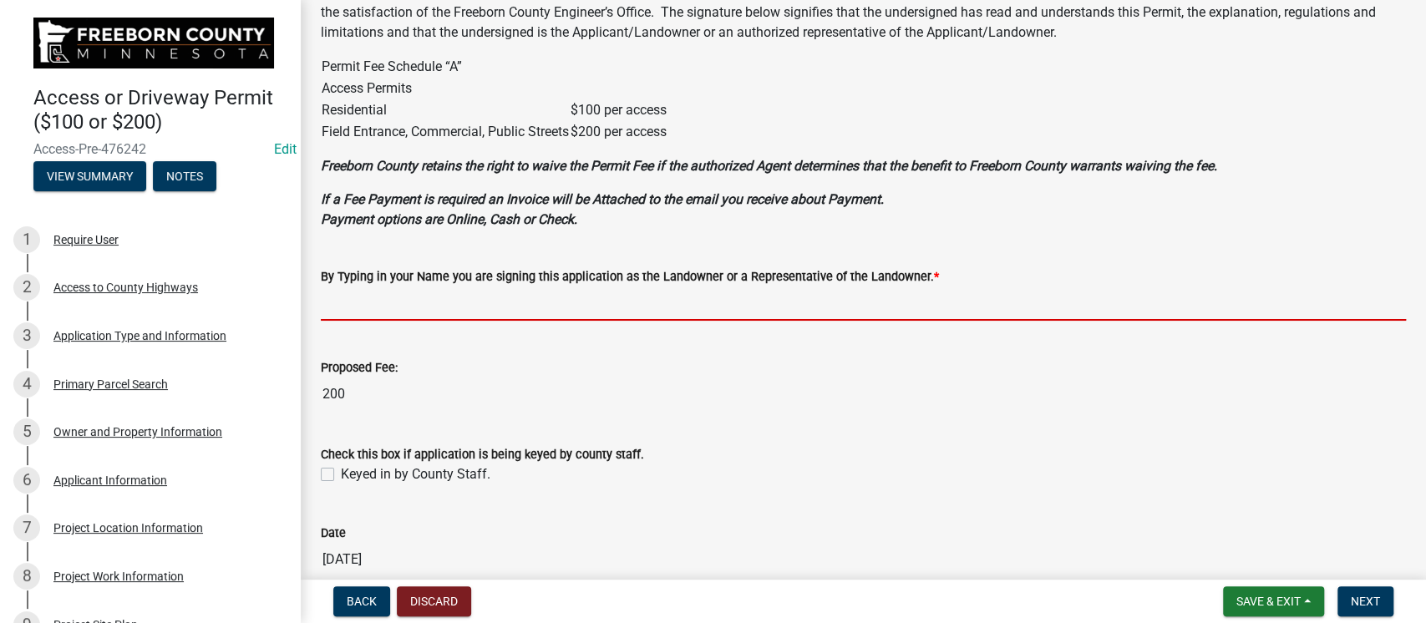
click at [454, 302] on input "By Typing in your Name you are signing this application as the Landowner or a R…" at bounding box center [863, 304] width 1085 height 34
type input "[PERSON_NAME] Test Test Test"
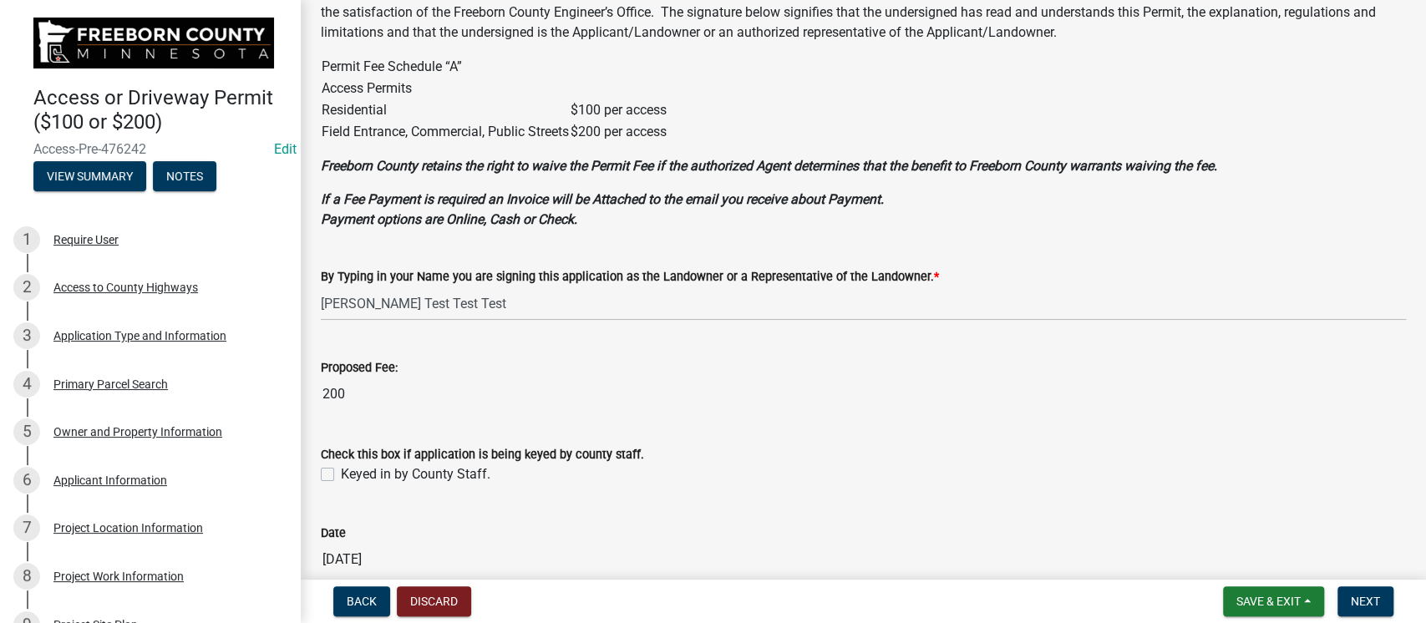
click at [341, 472] on label "Keyed in by County Staff." at bounding box center [416, 474] width 150 height 20
click at [341, 472] on input "Keyed in by County Staff." at bounding box center [346, 469] width 11 height 11
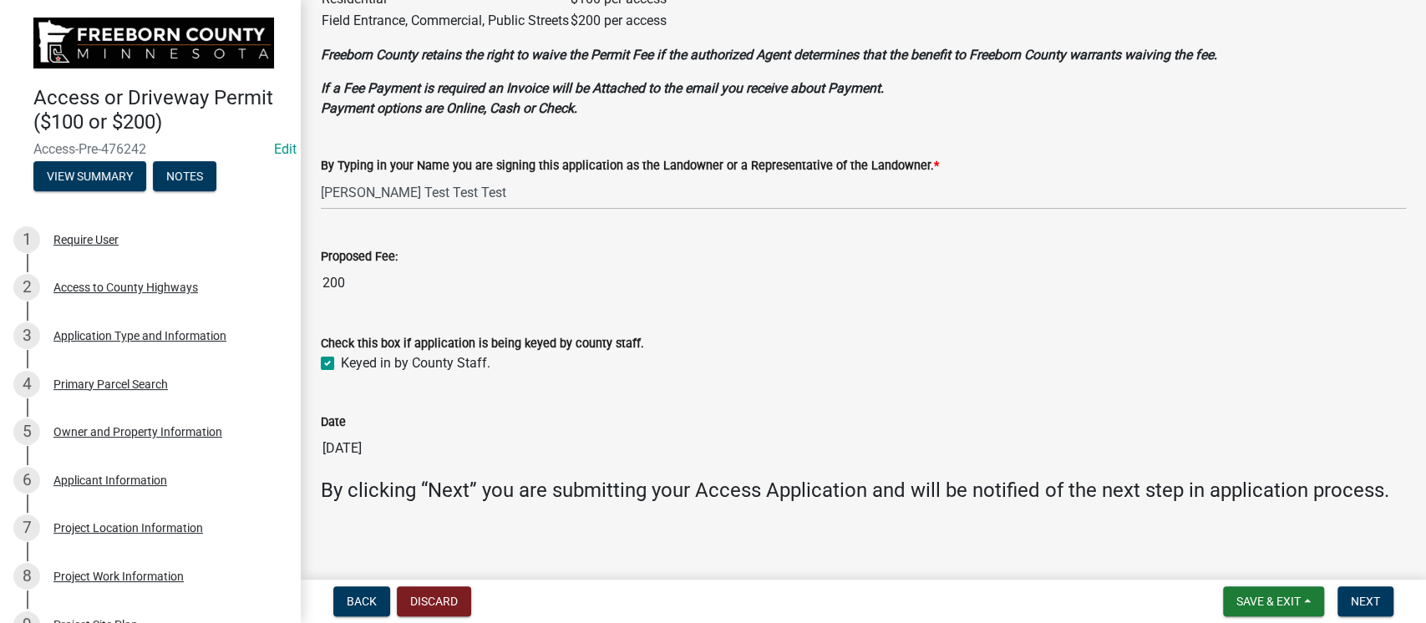
click at [341, 362] on label "Keyed in by County Staff." at bounding box center [416, 363] width 150 height 20
click at [341, 362] on input "Keyed in by County Staff." at bounding box center [346, 358] width 11 height 11
checkbox input "false"
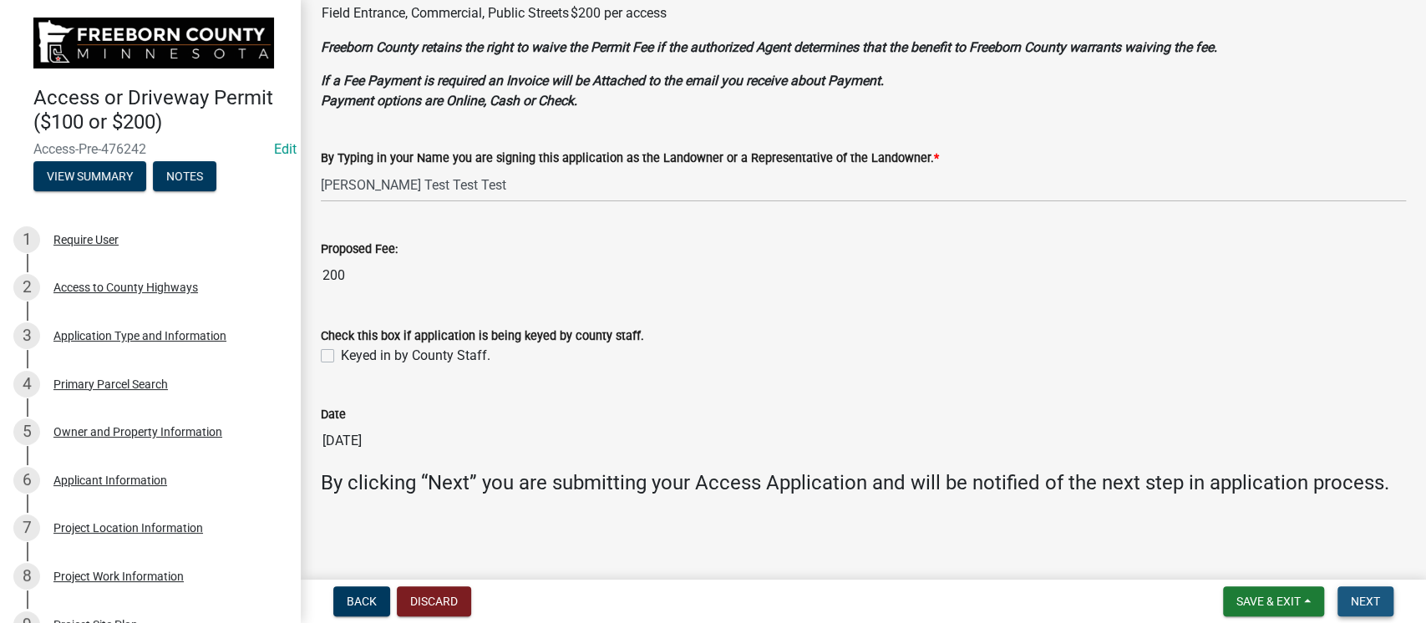
click at [1187, 518] on span "Next" at bounding box center [1365, 601] width 29 height 13
